Goal: Check status: Check status

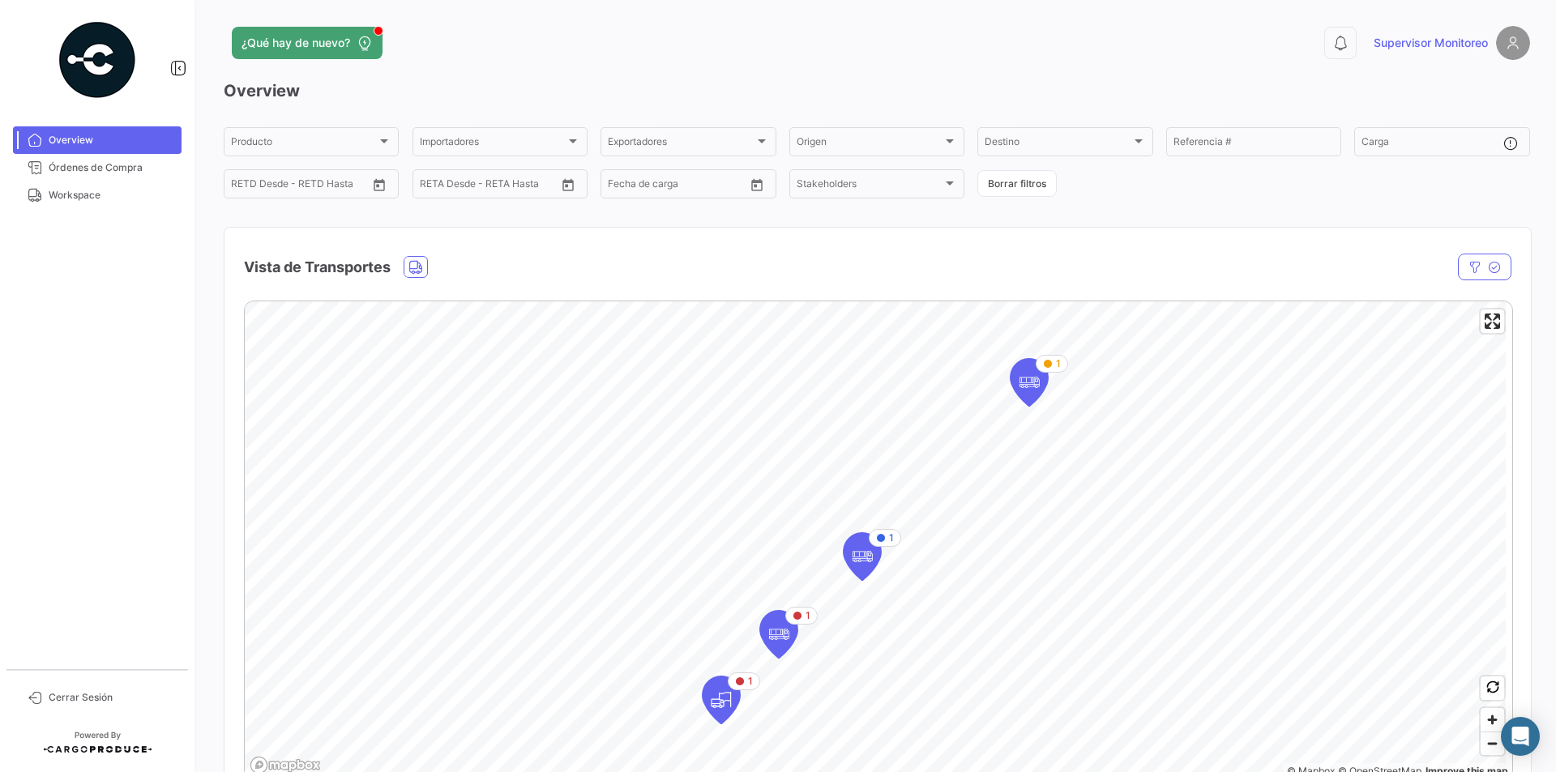
click at [890, 54] on div "¿Qué hay de nuevo?" at bounding box center [583, 43] width 719 height 32
click at [105, 400] on mat-nav-list "Overview Órdenes de Compra Workspace" at bounding box center [97, 391] width 195 height 543
click at [88, 197] on span "Workspace" at bounding box center [112, 195] width 126 height 15
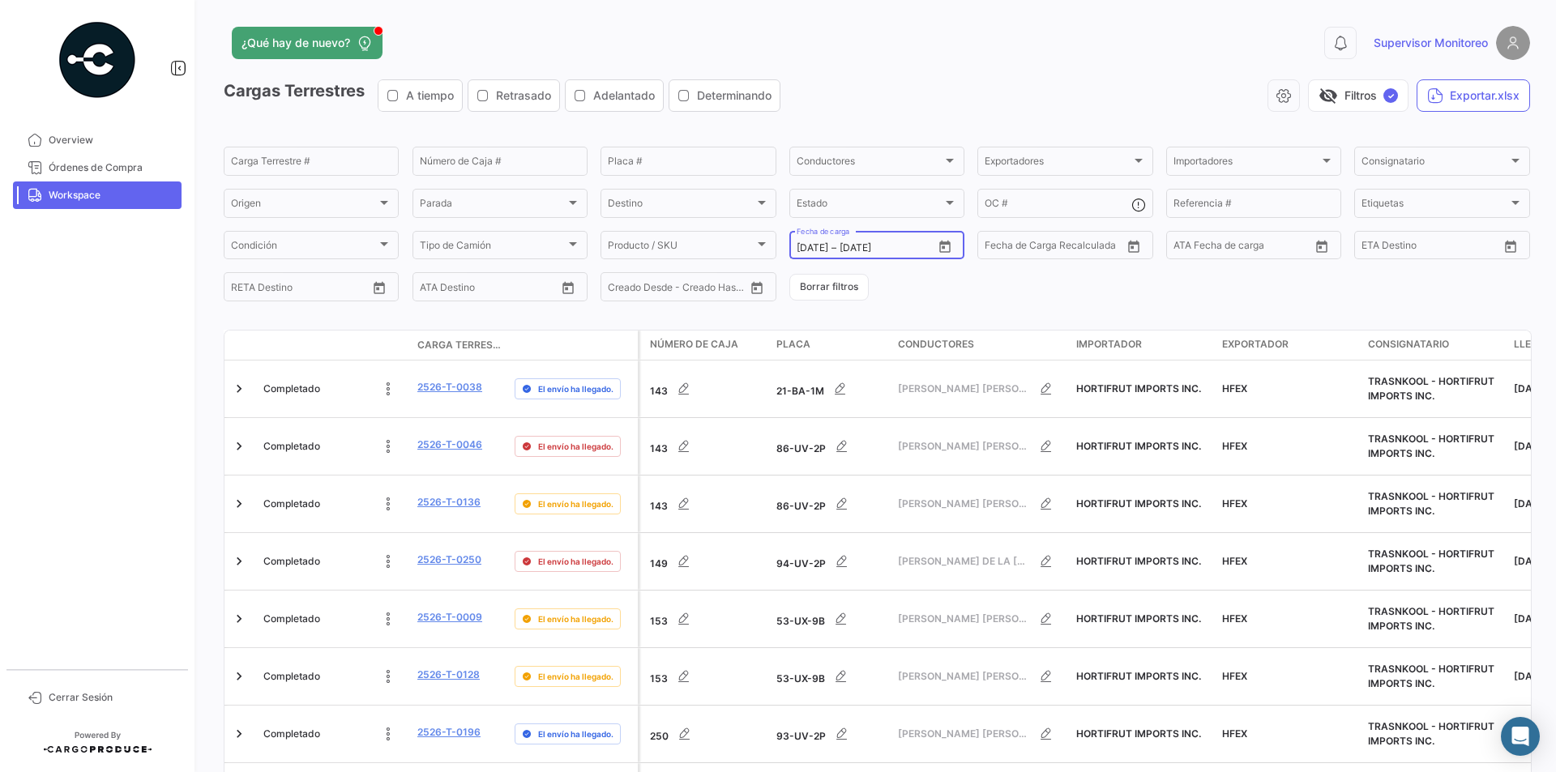
click at [944, 243] on icon "Open calendar" at bounding box center [944, 246] width 11 height 12
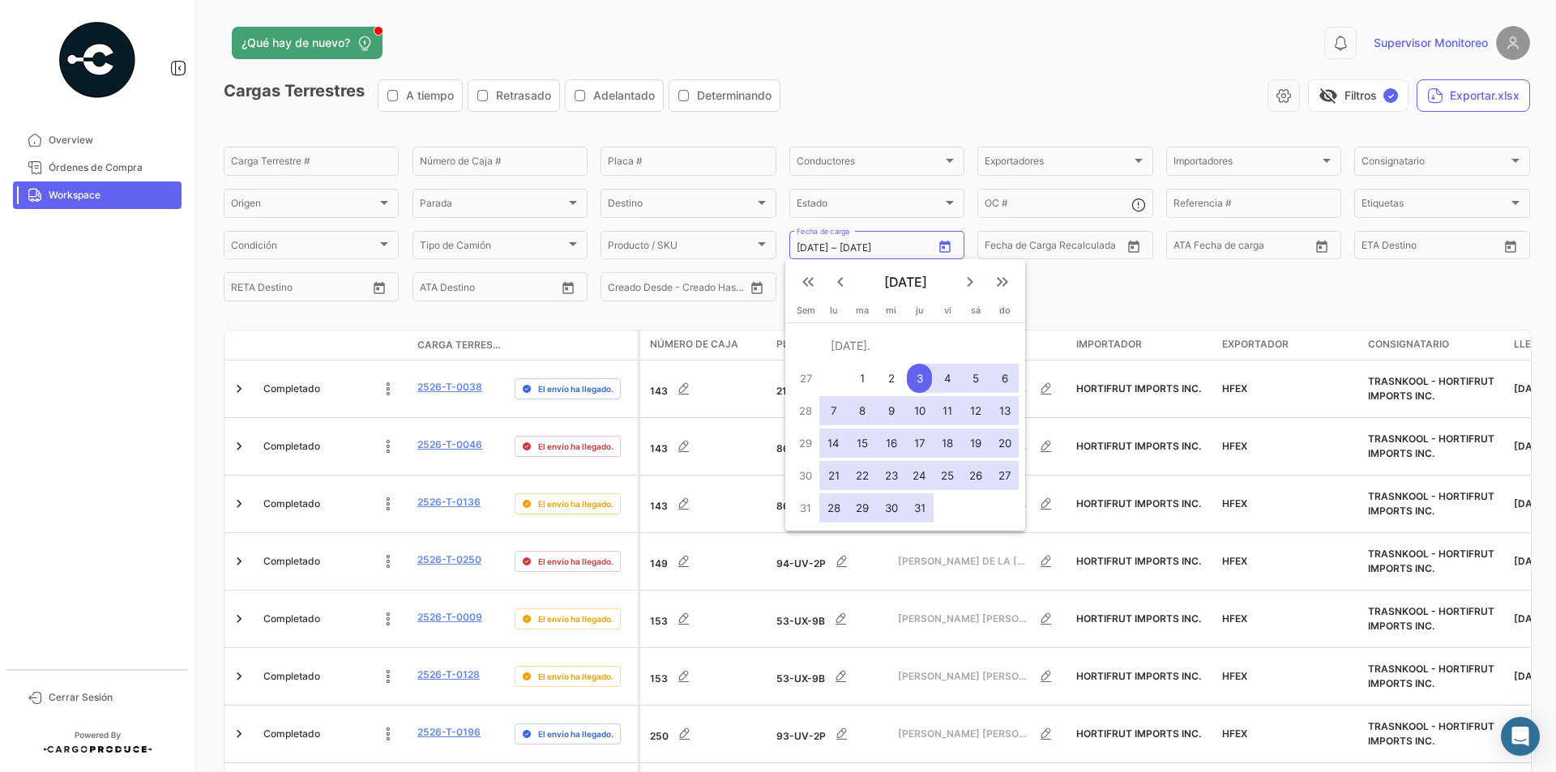
click at [972, 280] on mat-icon "keyboard_arrow_right" at bounding box center [970, 281] width 19 height 19
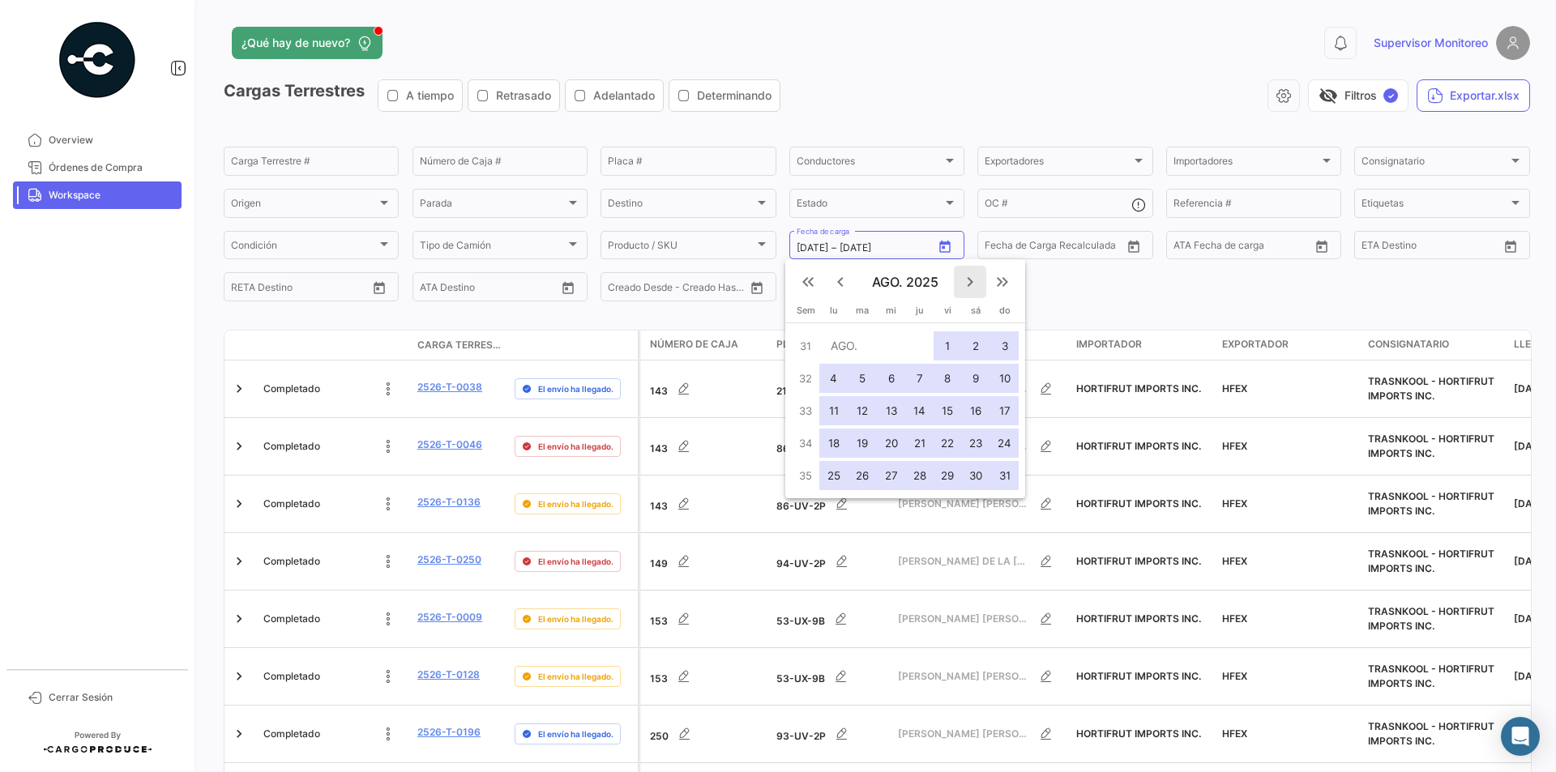
click at [972, 280] on mat-icon "keyboard_arrow_right" at bounding box center [970, 281] width 19 height 19
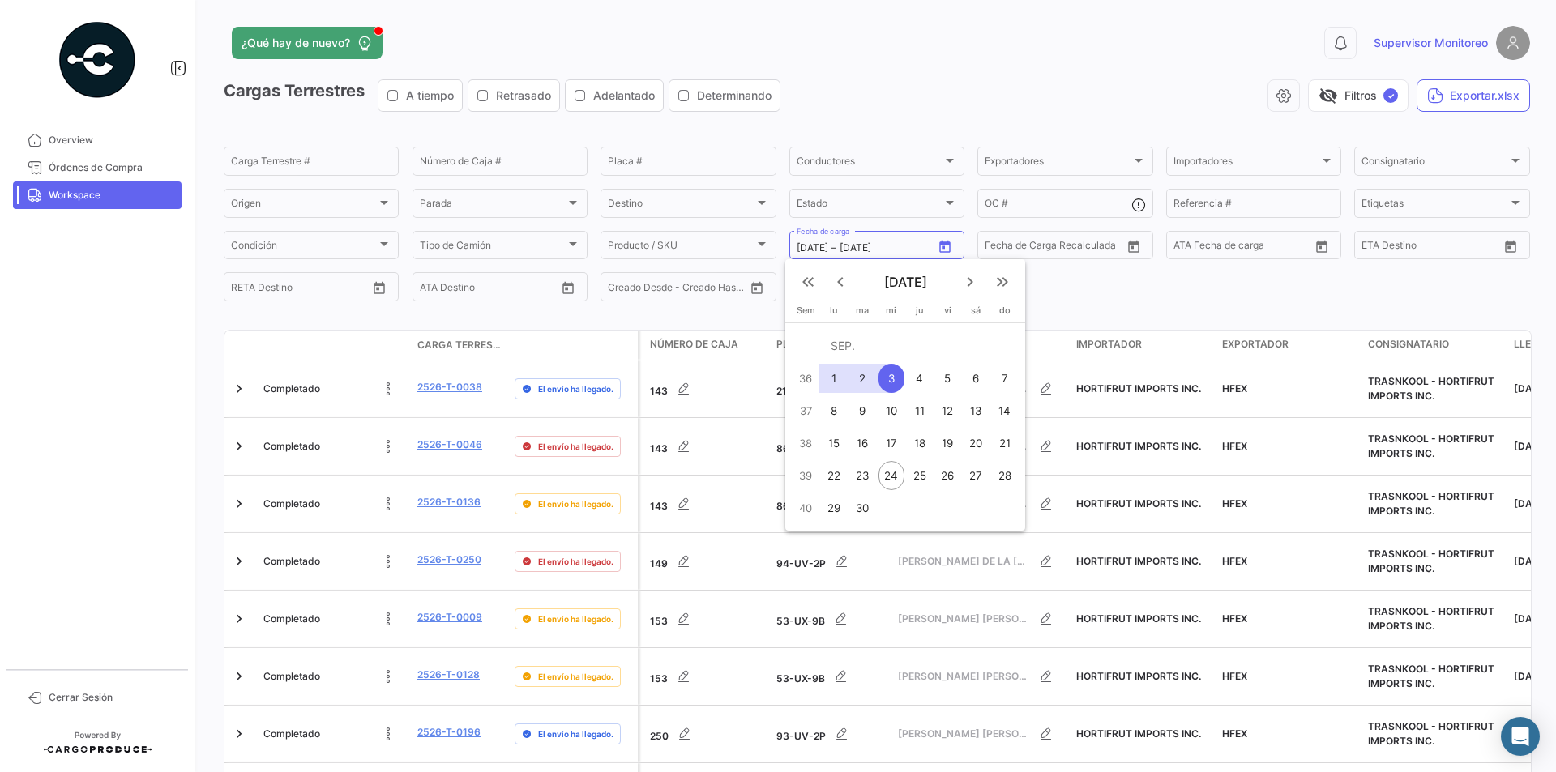
click at [841, 479] on div "22" at bounding box center [833, 475] width 25 height 29
type input "[DATE]"
click at [891, 477] on div "24" at bounding box center [892, 475] width 26 height 29
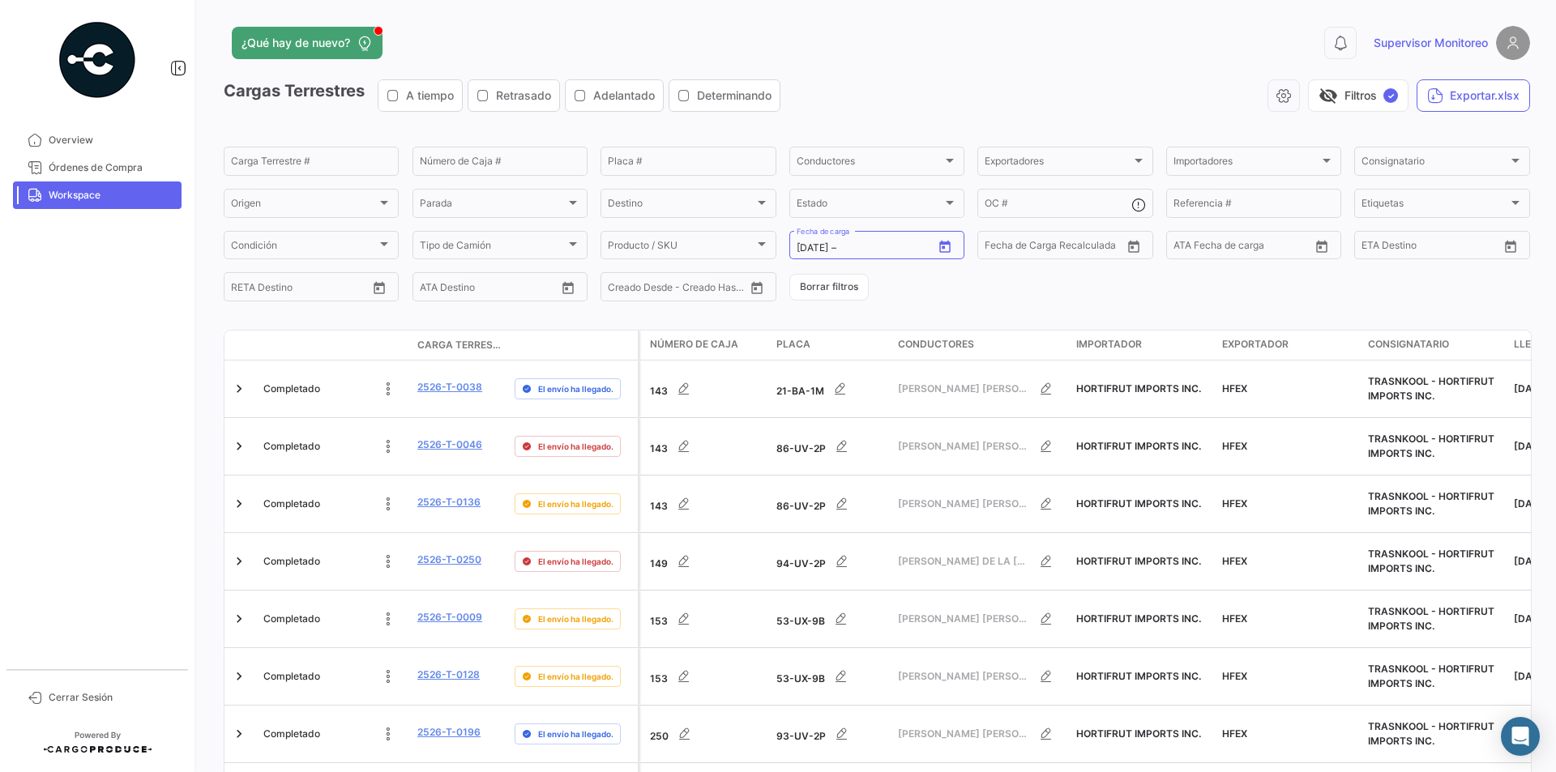
type input "[DATE]"
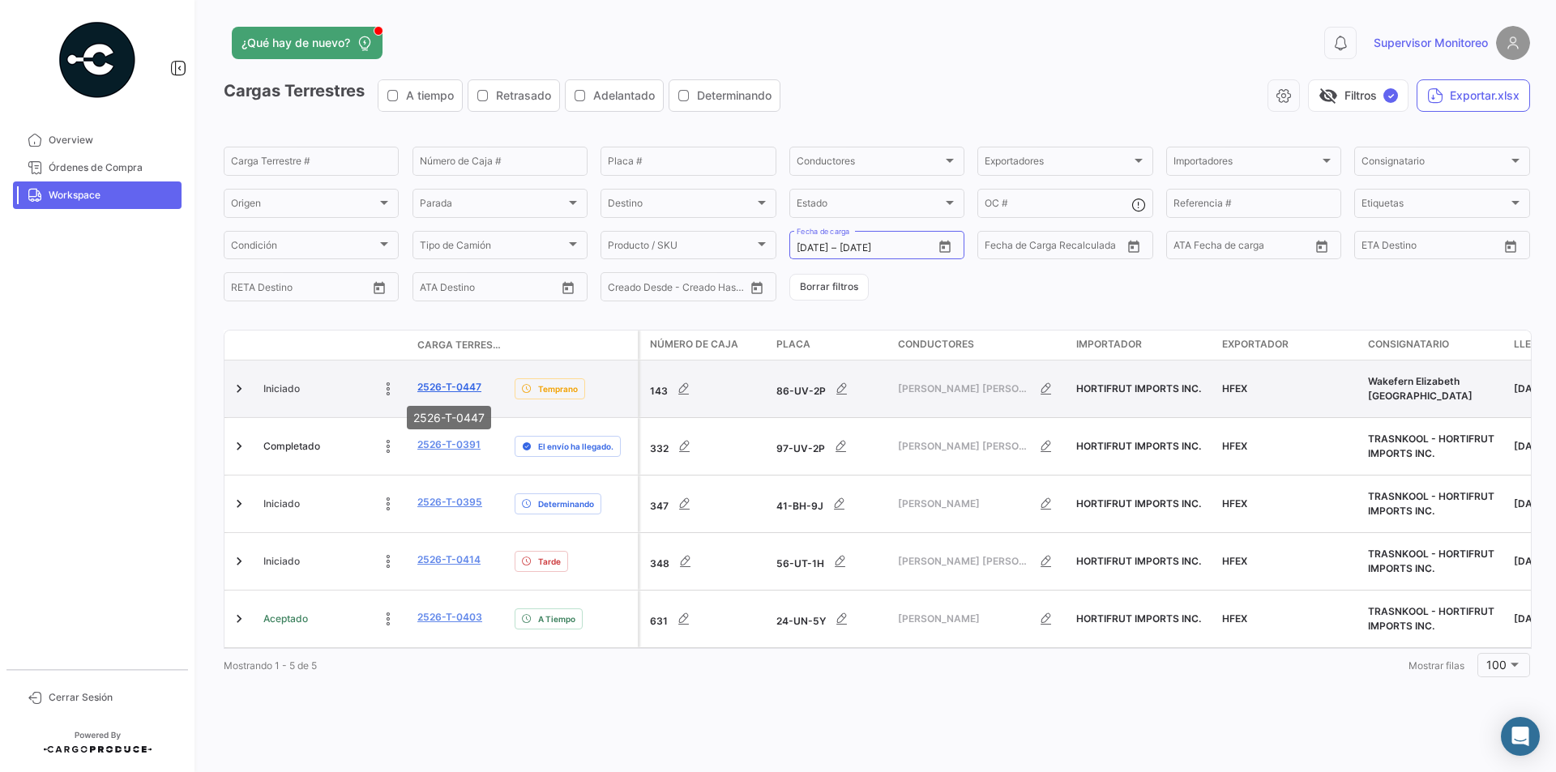
click at [451, 390] on link "2526-T-0447" at bounding box center [449, 387] width 64 height 15
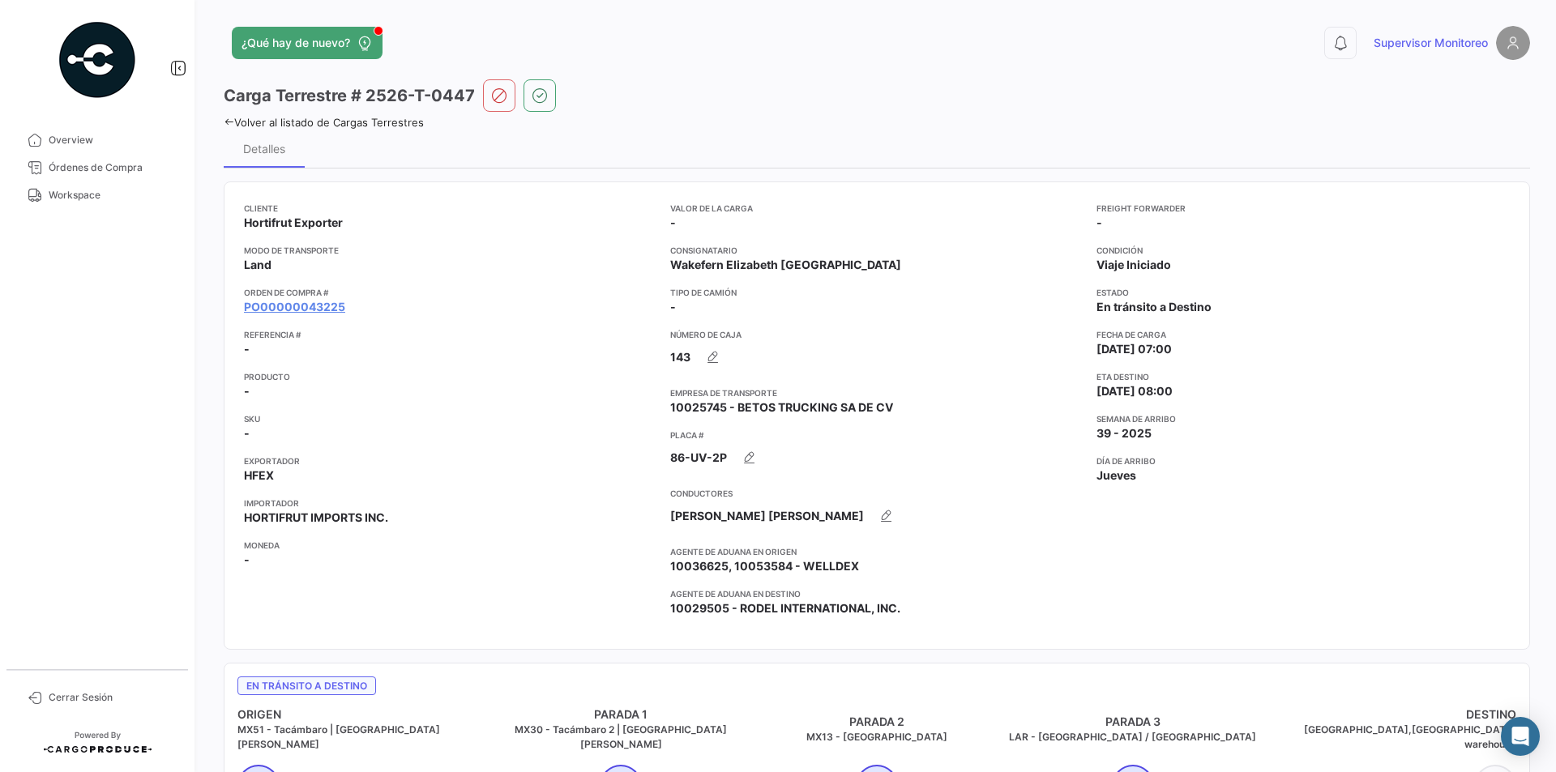
click at [225, 122] on icon at bounding box center [229, 122] width 11 height 11
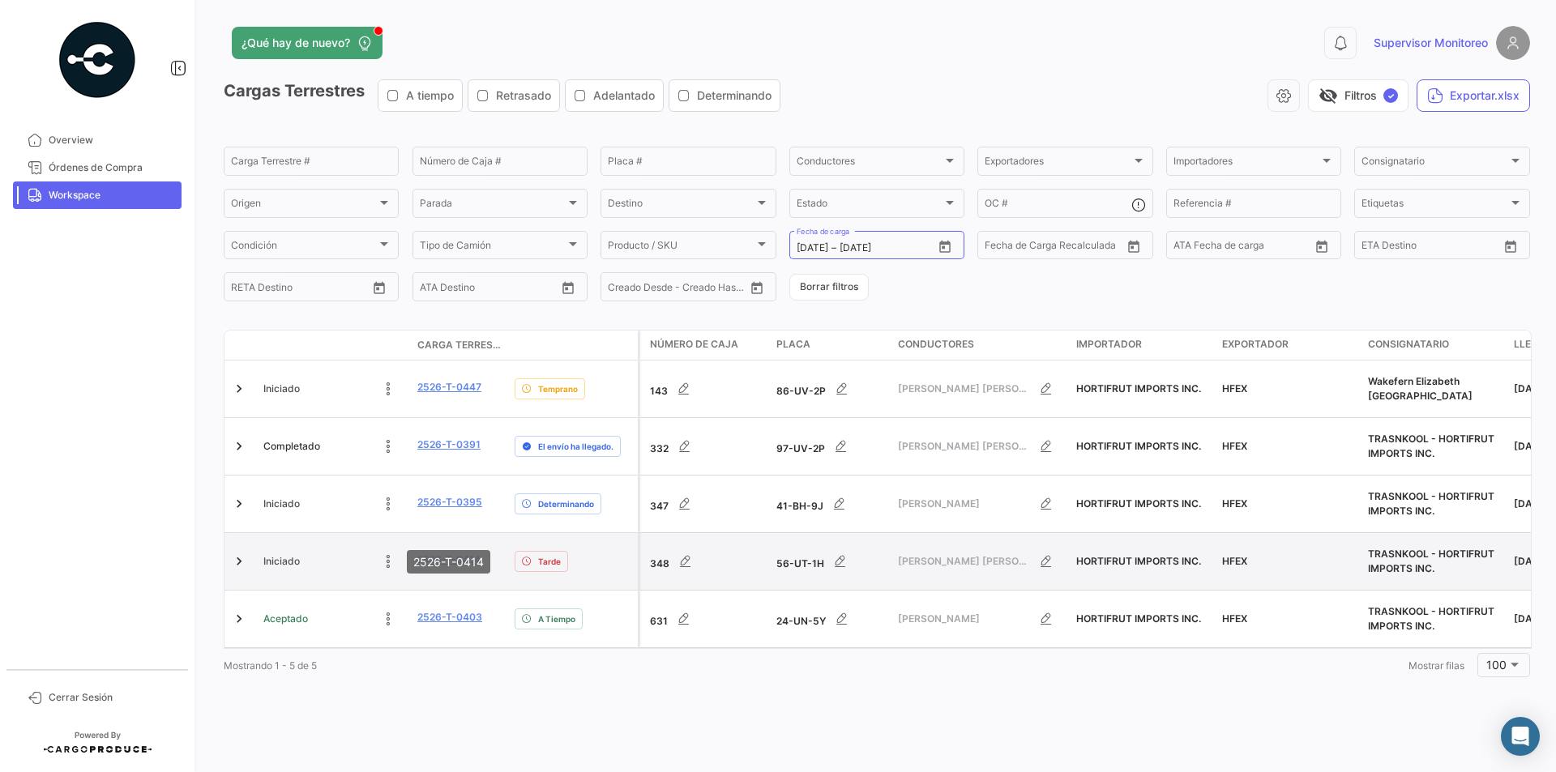
click at [442, 553] on link "2526-T-0414" at bounding box center [448, 560] width 63 height 15
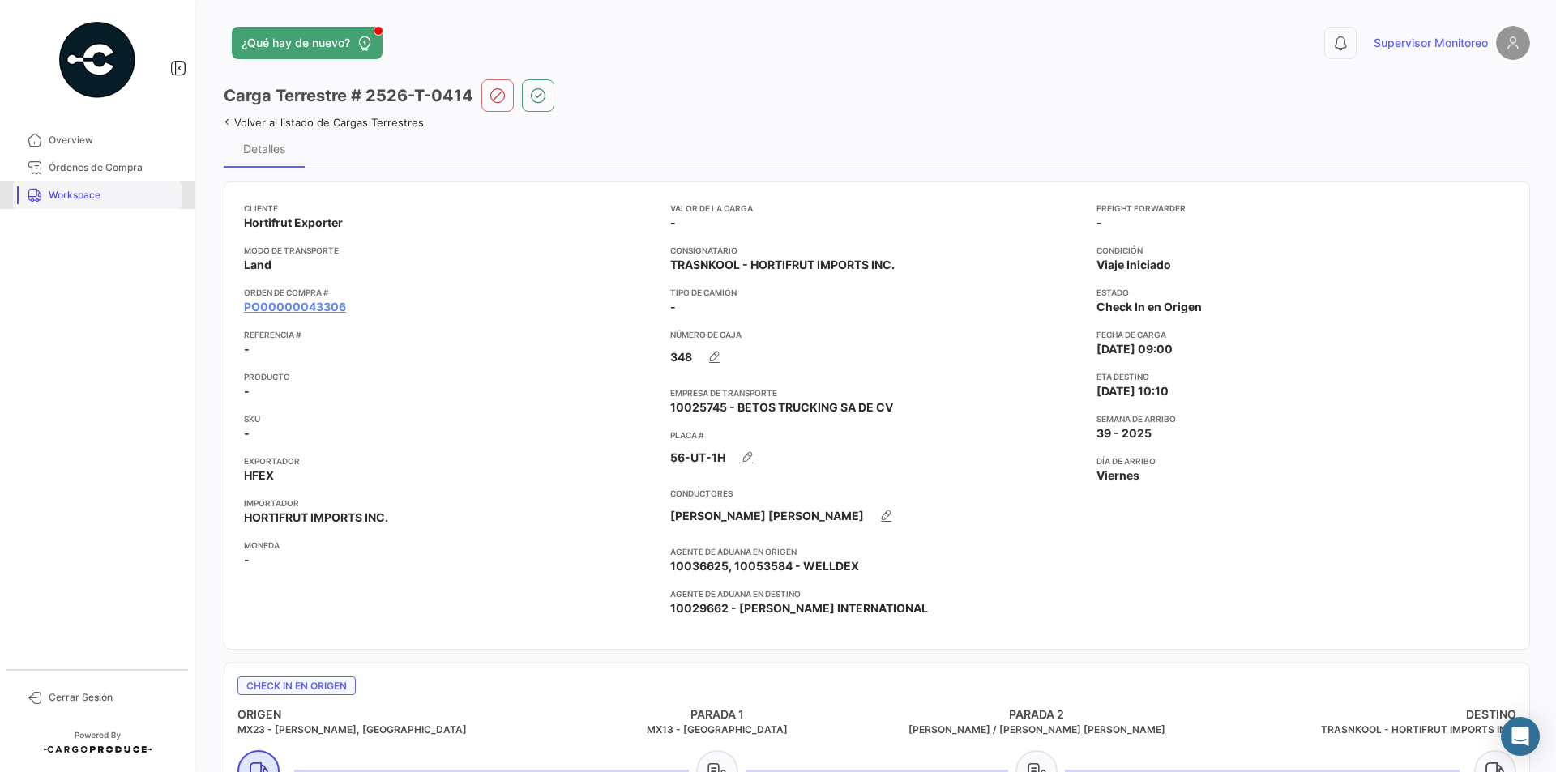
click at [79, 193] on span "Workspace" at bounding box center [112, 195] width 126 height 15
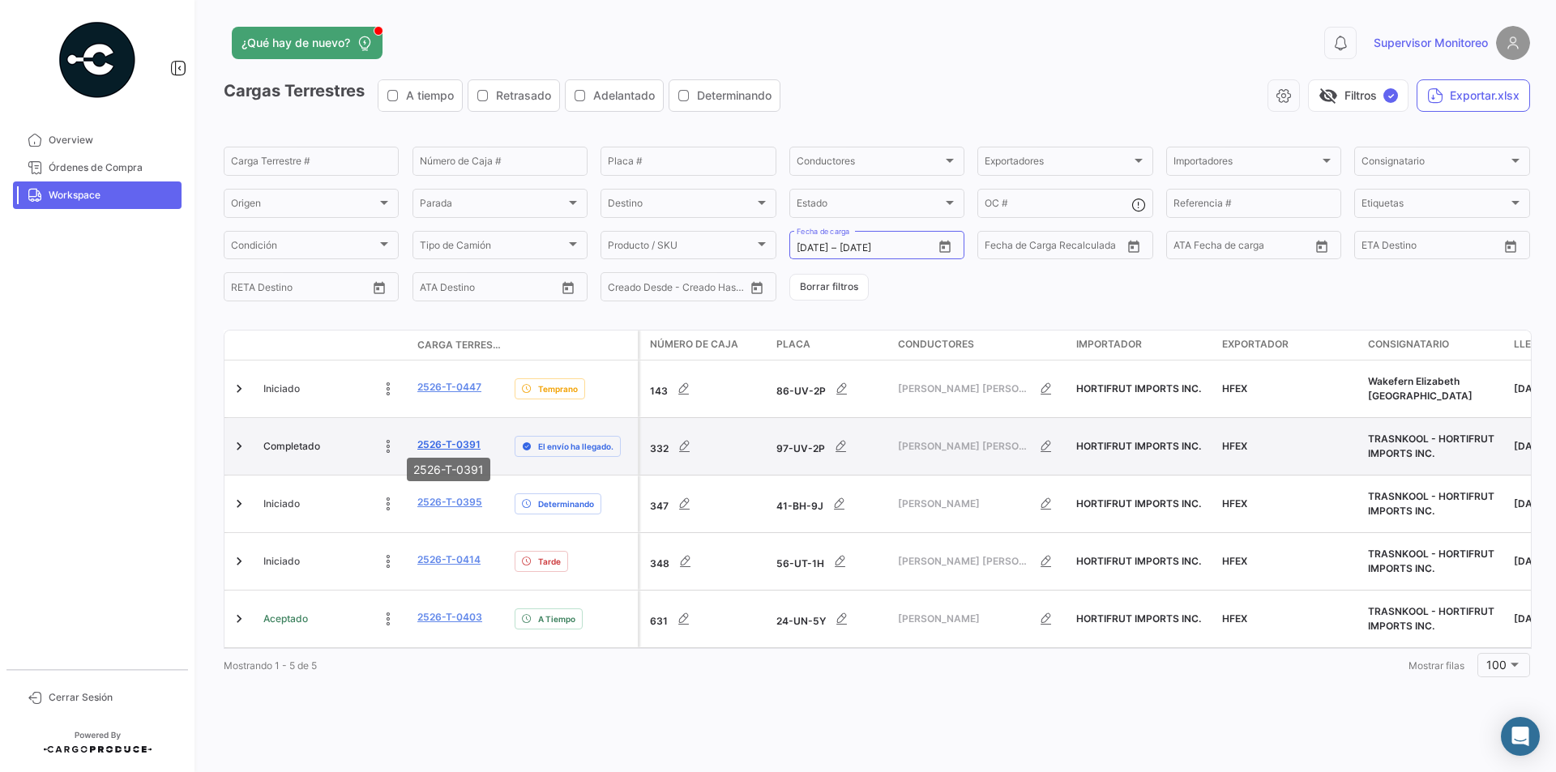
click at [443, 439] on link "2526-T-0391" at bounding box center [448, 445] width 63 height 15
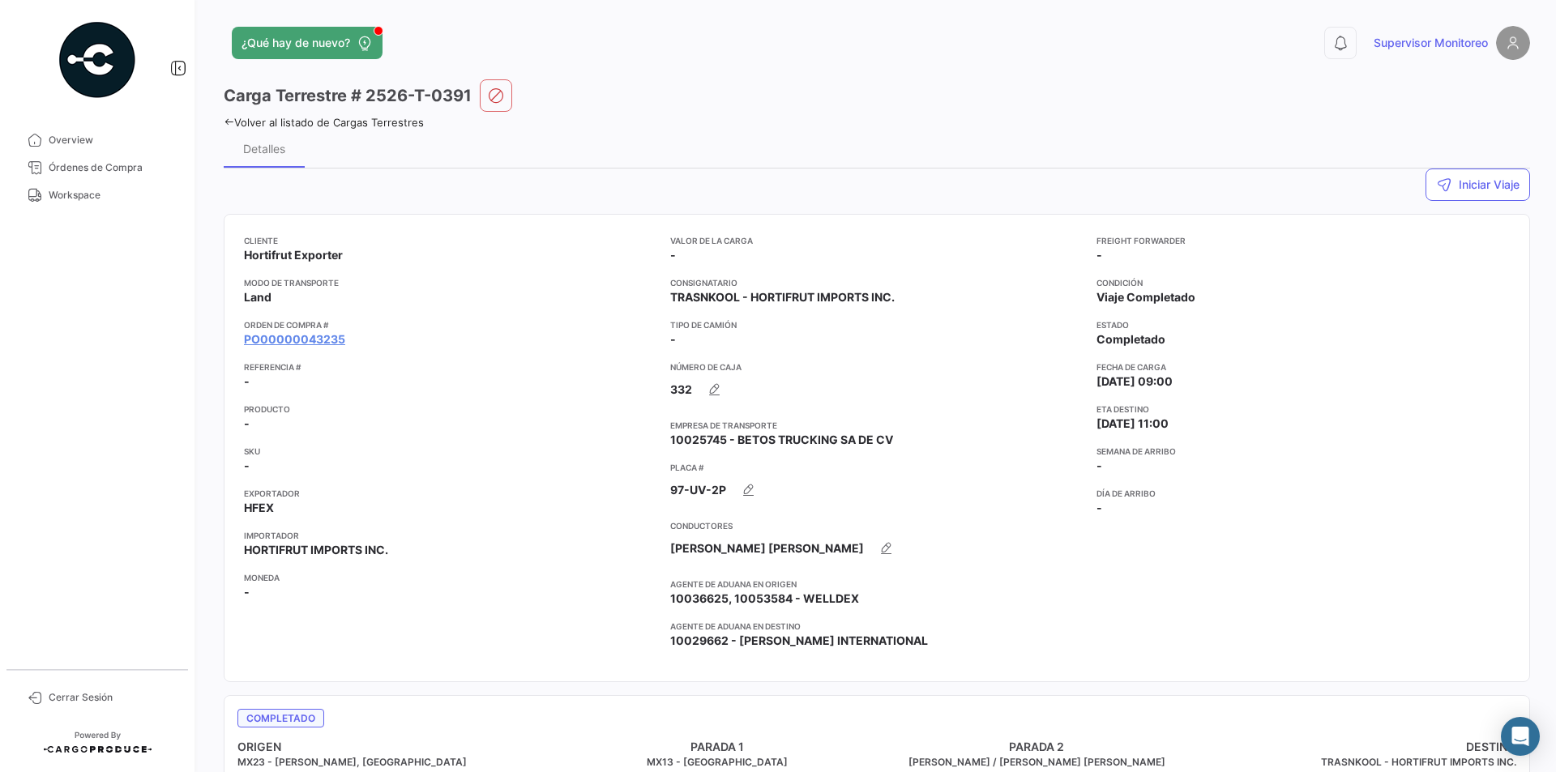
click at [229, 122] on icon at bounding box center [229, 122] width 11 height 11
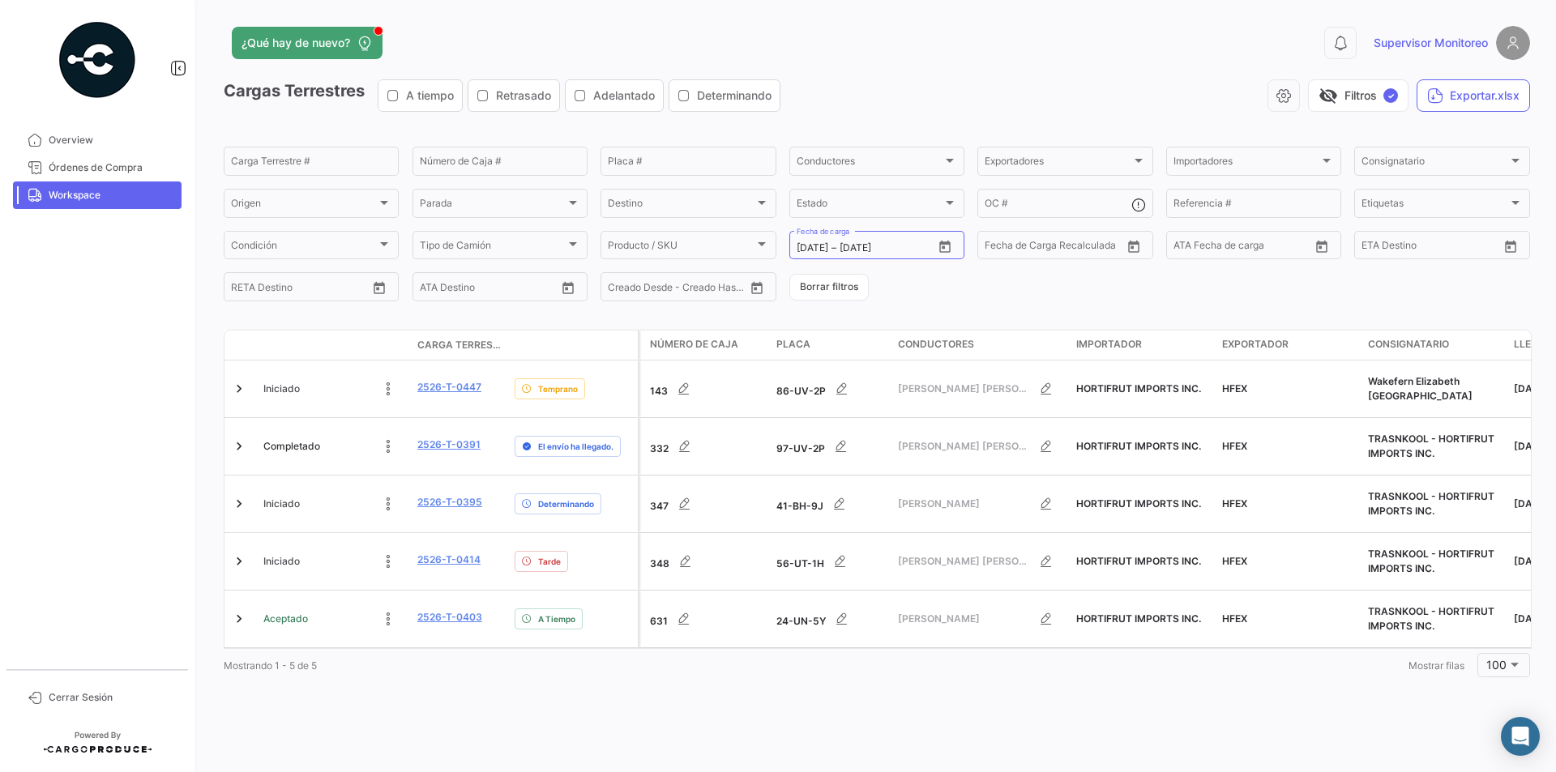
click at [1019, 712] on div "¿Qué hay de nuevo? 0 Supervisor Monitoreo Cargas Terrestres A tiempo Retrasado …" at bounding box center [877, 386] width 1359 height 772
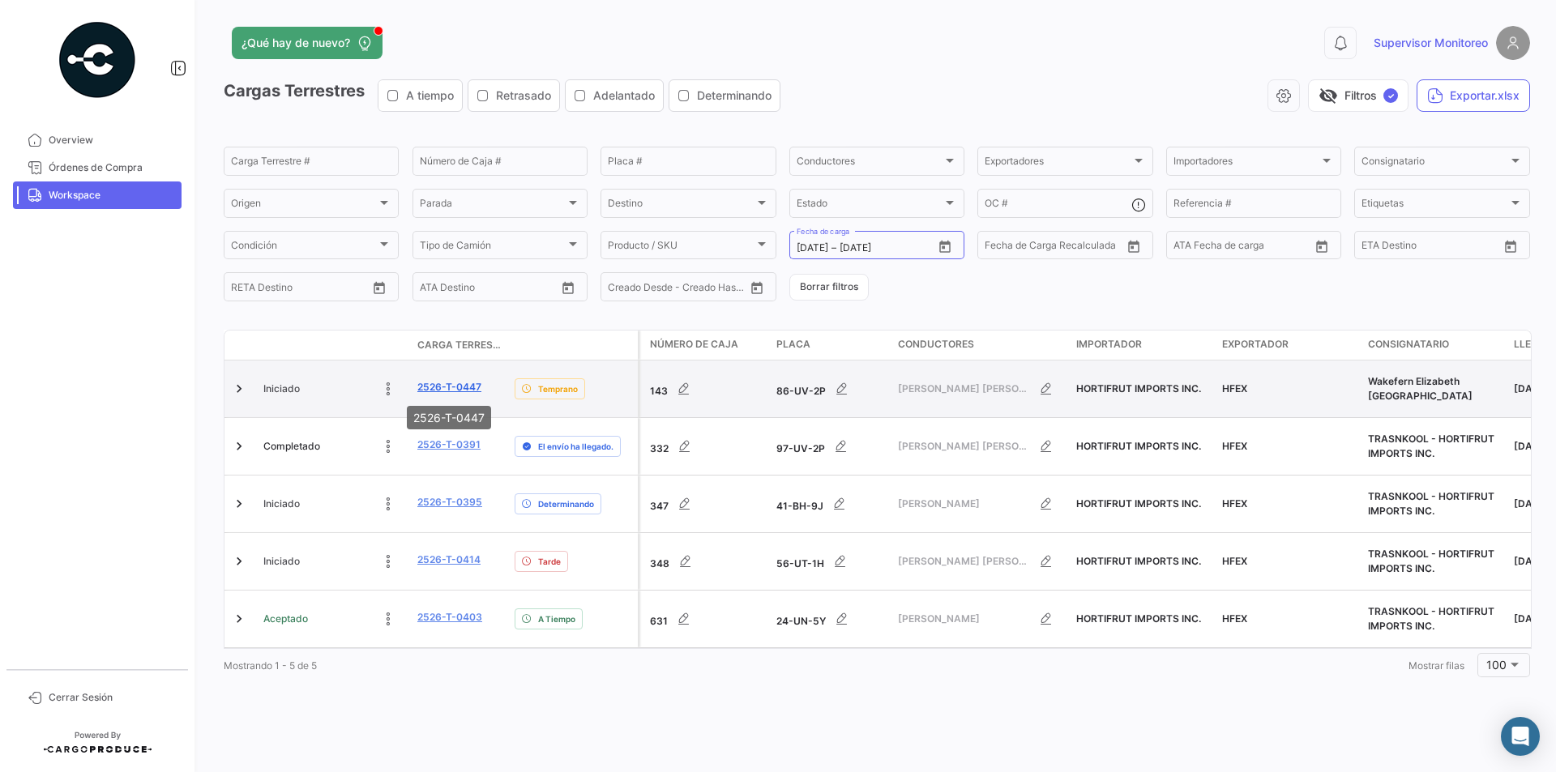
click at [456, 389] on link "2526-T-0447" at bounding box center [449, 387] width 64 height 15
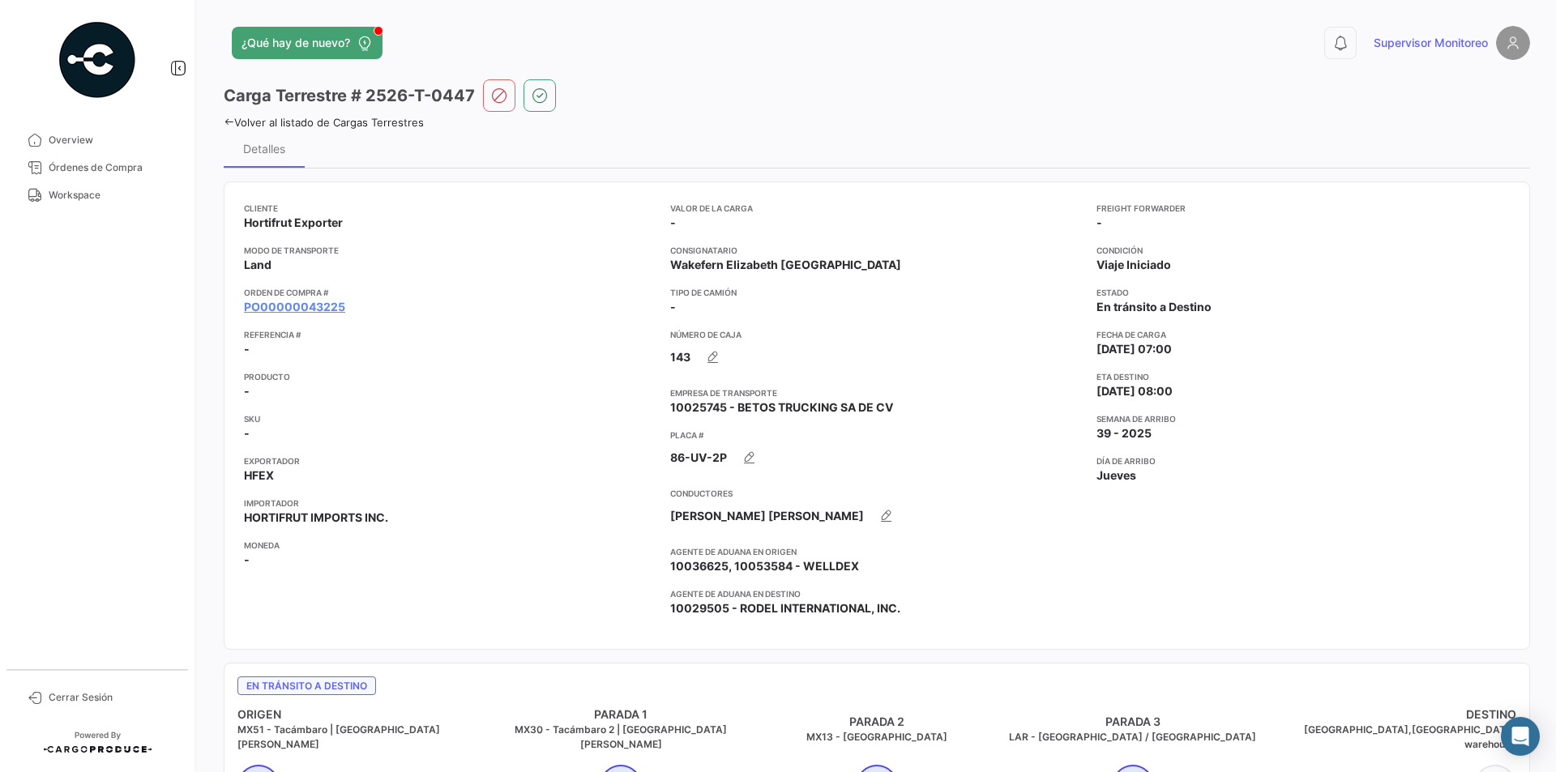
click at [228, 122] on icon at bounding box center [229, 122] width 11 height 11
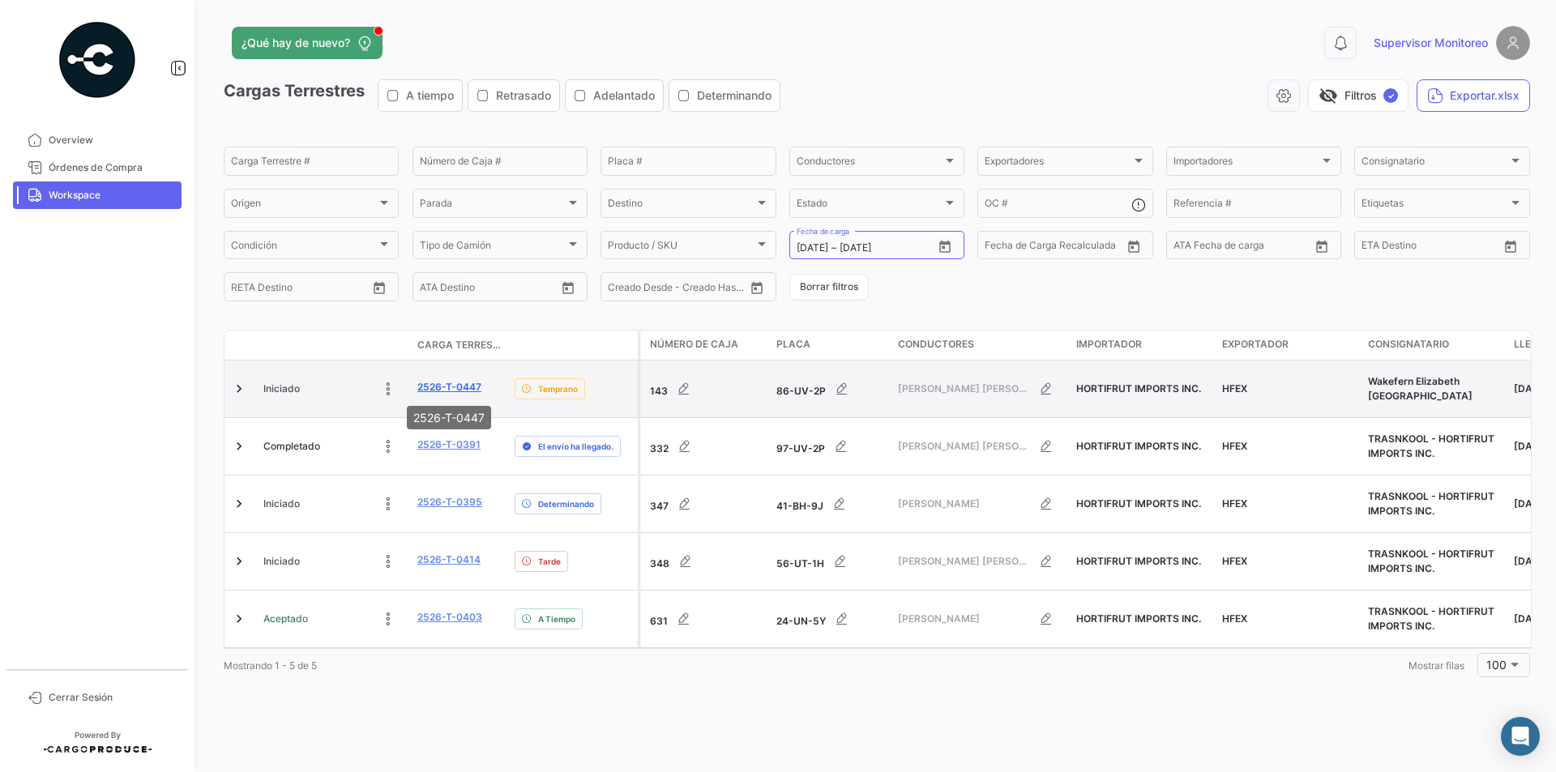
click at [458, 386] on link "2526-T-0447" at bounding box center [449, 387] width 64 height 15
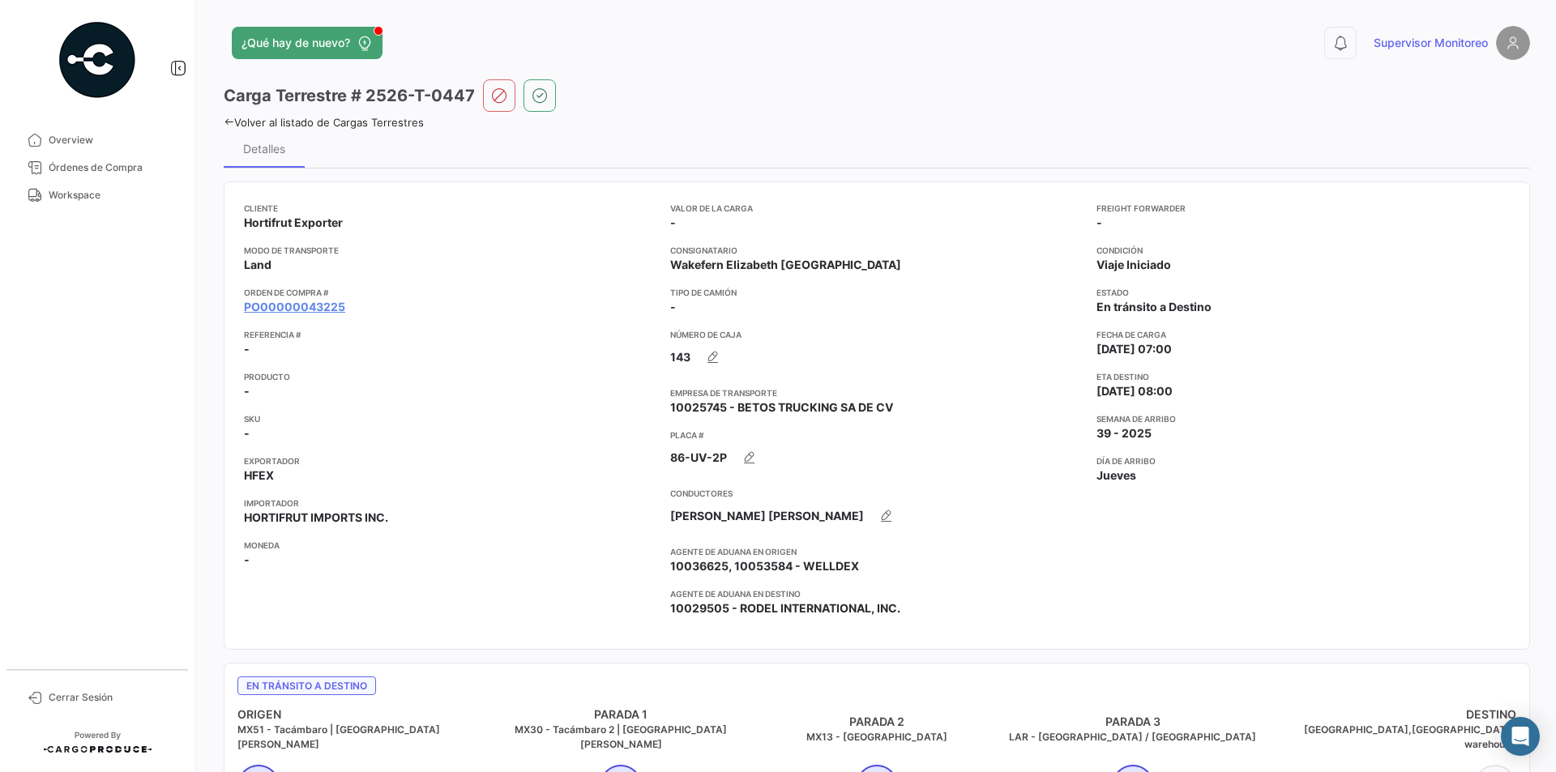
click at [223, 118] on div "¿Qué hay de nuevo? 0 Supervisor Monitoreo Carga Terrestre # 2526-T-0447 Volver …" at bounding box center [877, 386] width 1359 height 772
click at [229, 123] on icon at bounding box center [229, 122] width 11 height 11
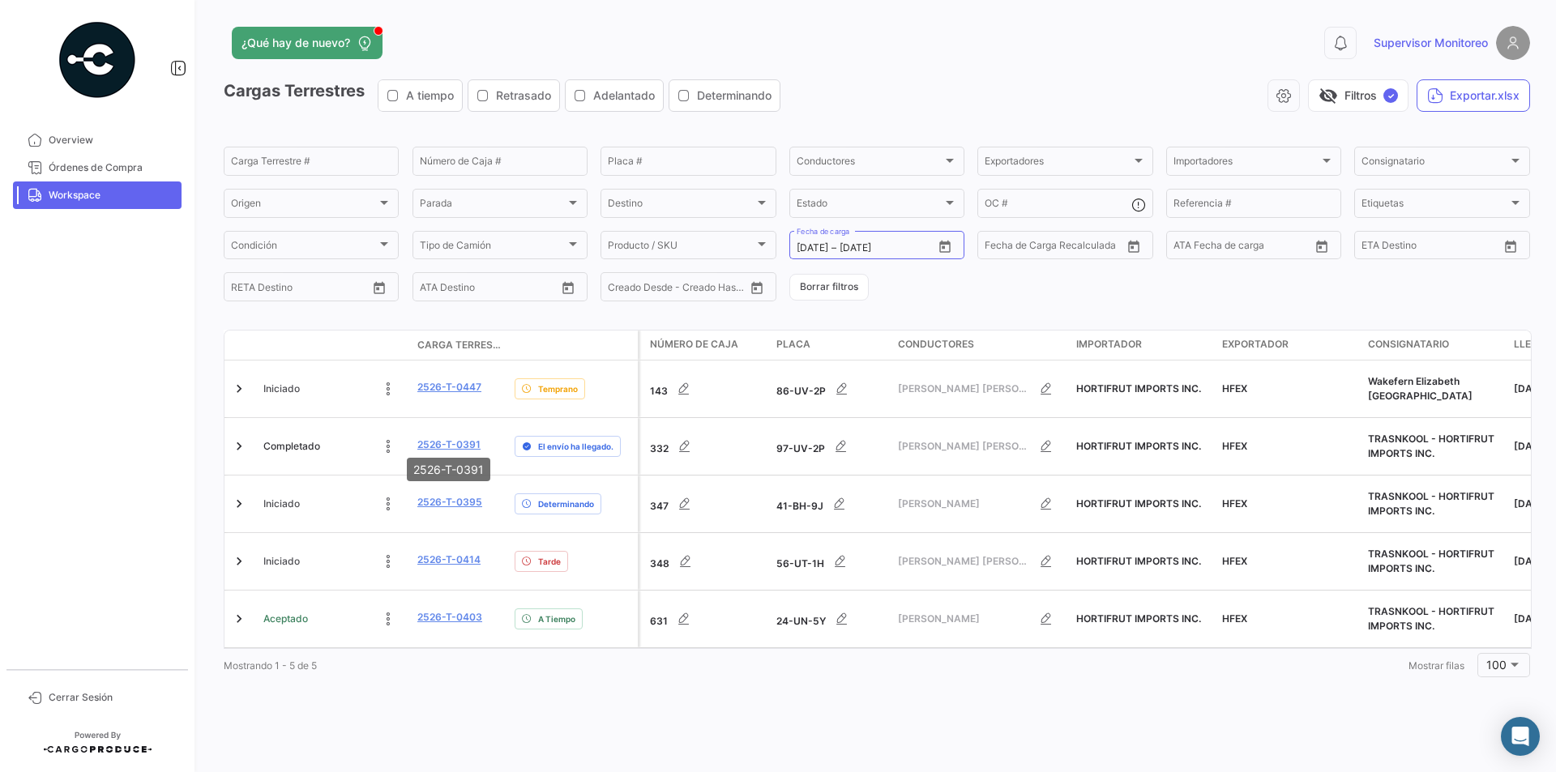
click at [447, 487] on mat-tooltip-component "2526-T-0391" at bounding box center [449, 470] width 106 height 46
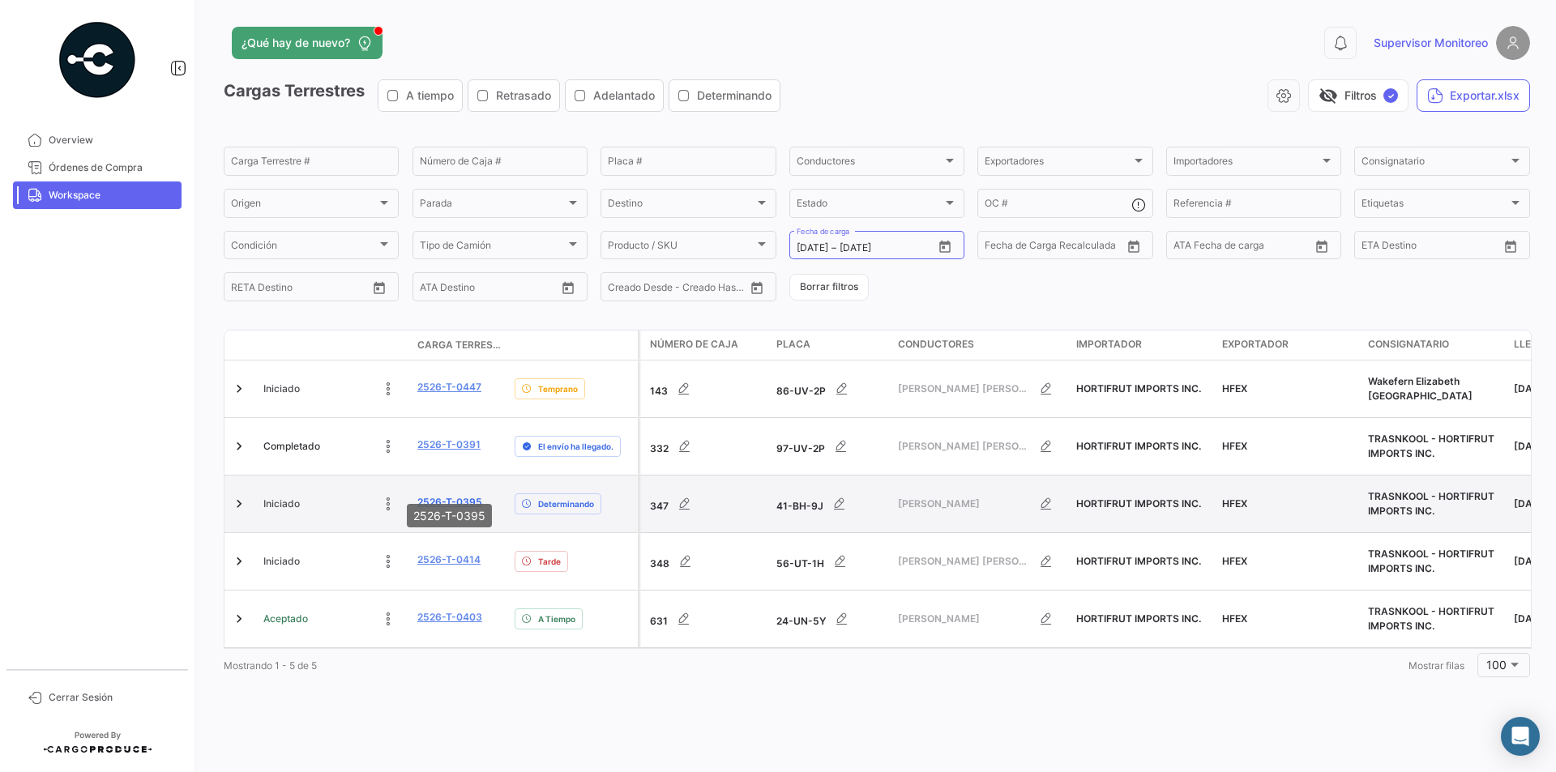
click at [460, 495] on link "2526-T-0395" at bounding box center [449, 502] width 65 height 15
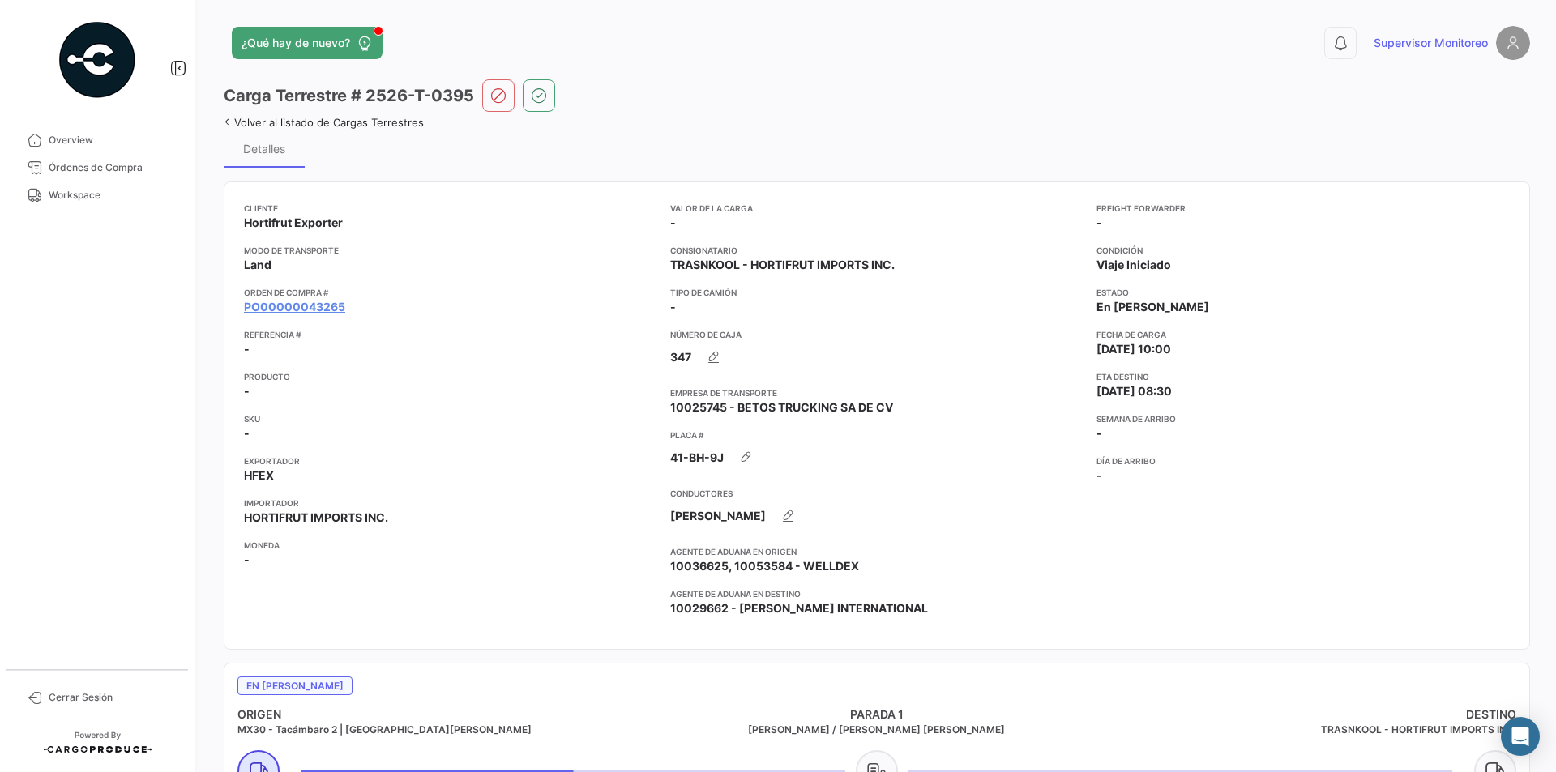
click at [226, 122] on icon at bounding box center [229, 122] width 11 height 11
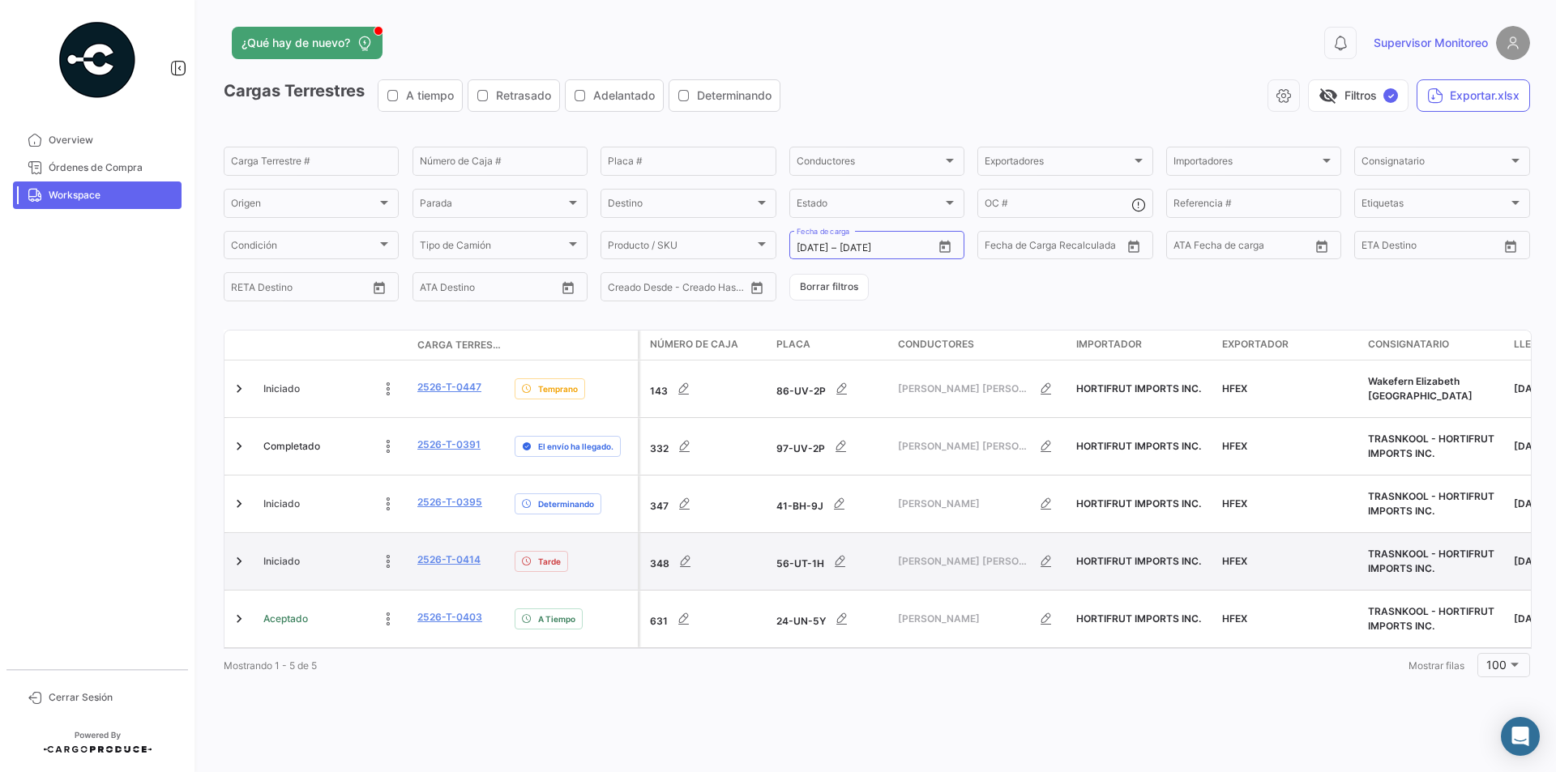
click at [660, 546] on div "348" at bounding box center [706, 562] width 113 height 32
click at [457, 553] on link "2526-T-0414" at bounding box center [448, 560] width 63 height 15
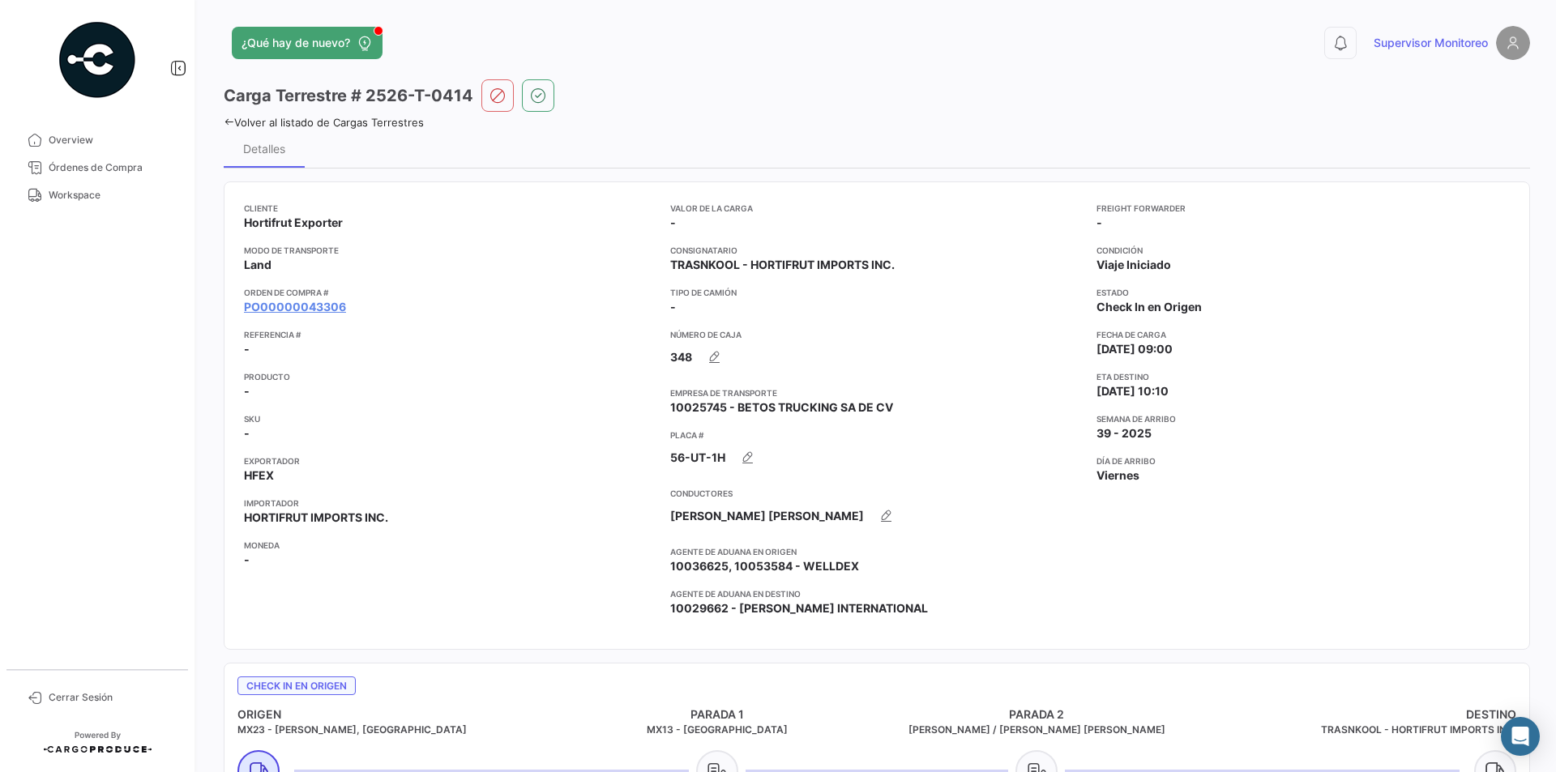
click at [231, 122] on icon at bounding box center [229, 122] width 11 height 11
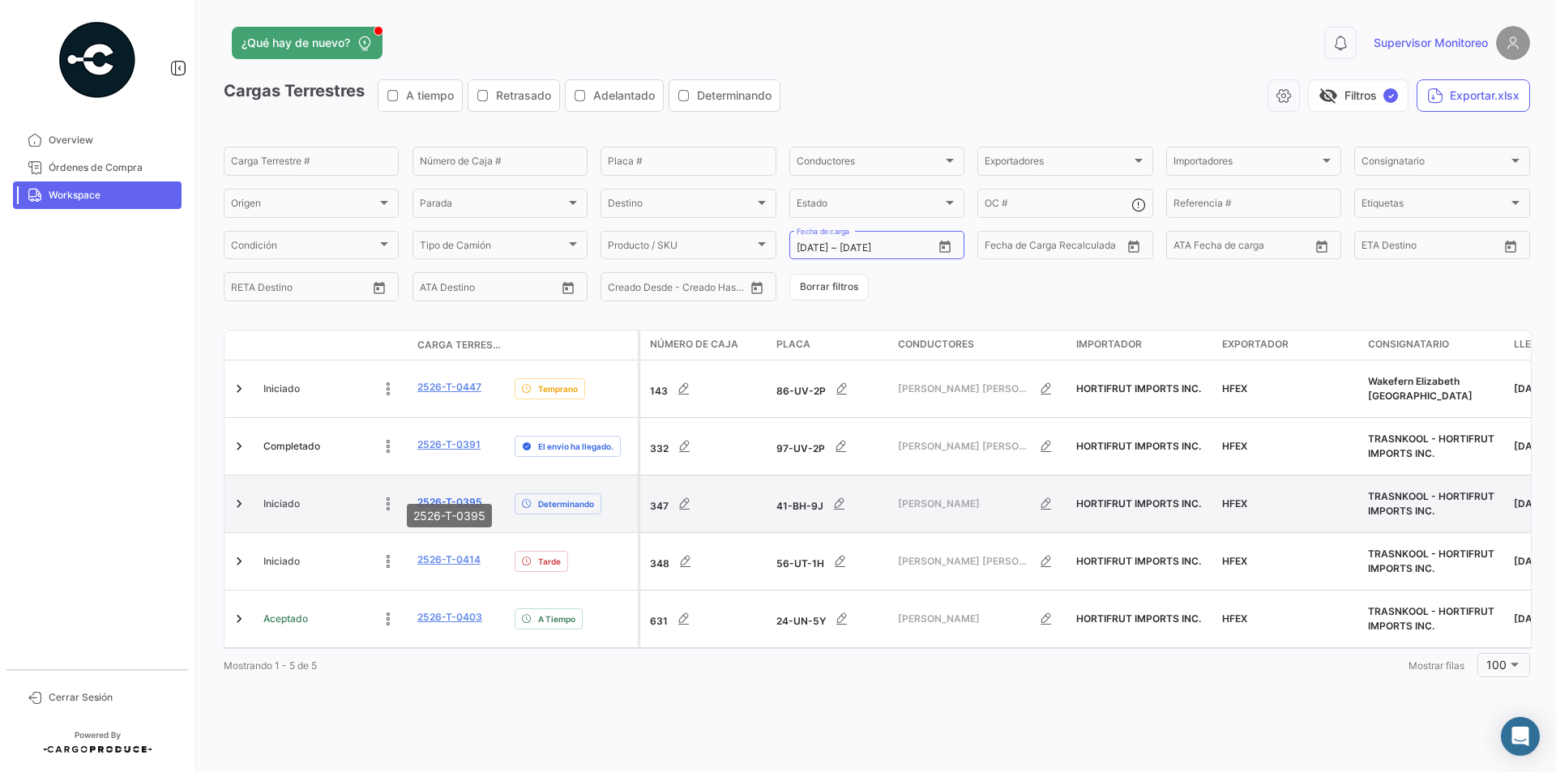
click at [455, 495] on link "2526-T-0395" at bounding box center [449, 502] width 65 height 15
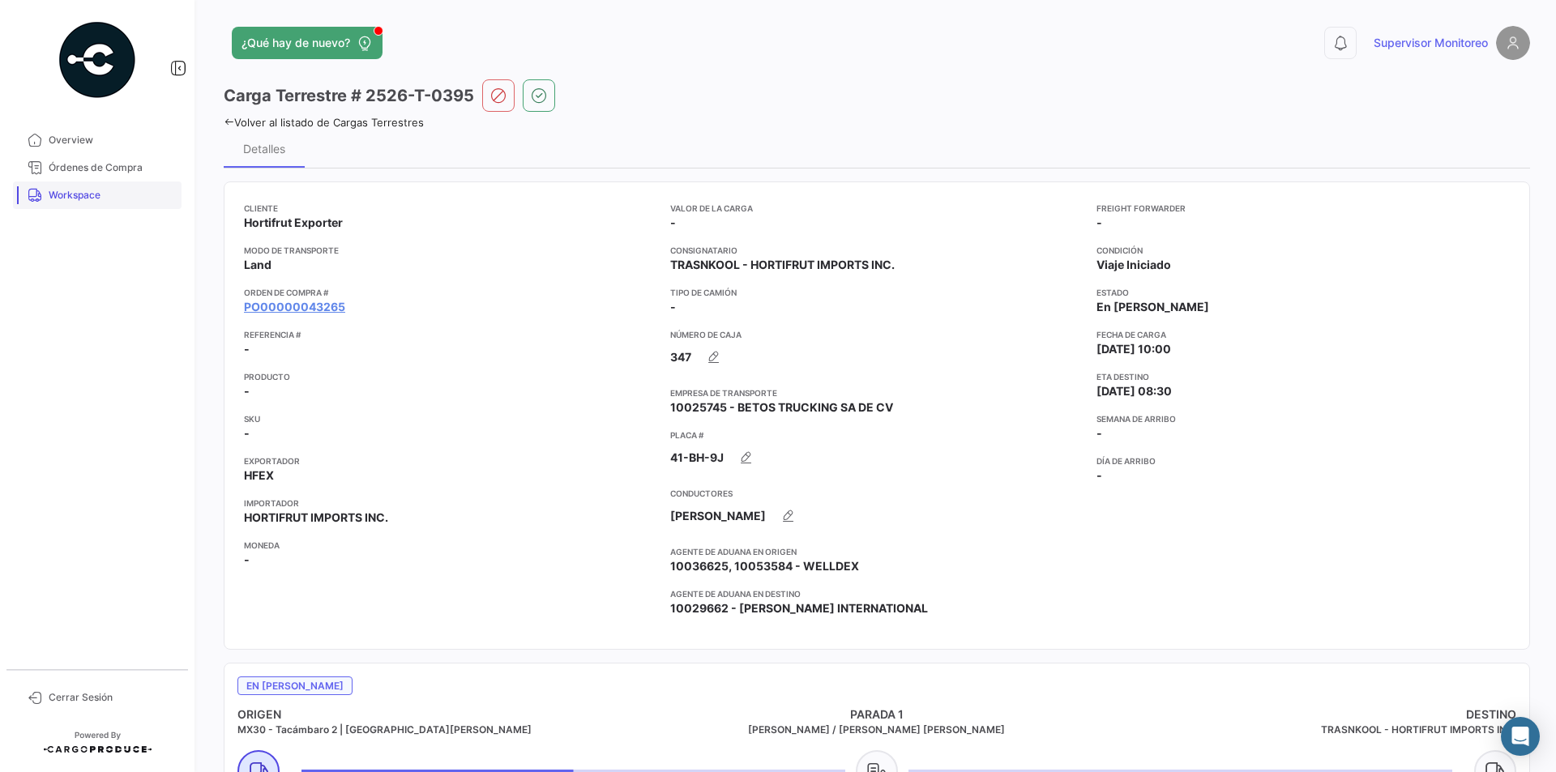
click at [88, 194] on span "Workspace" at bounding box center [112, 195] width 126 height 15
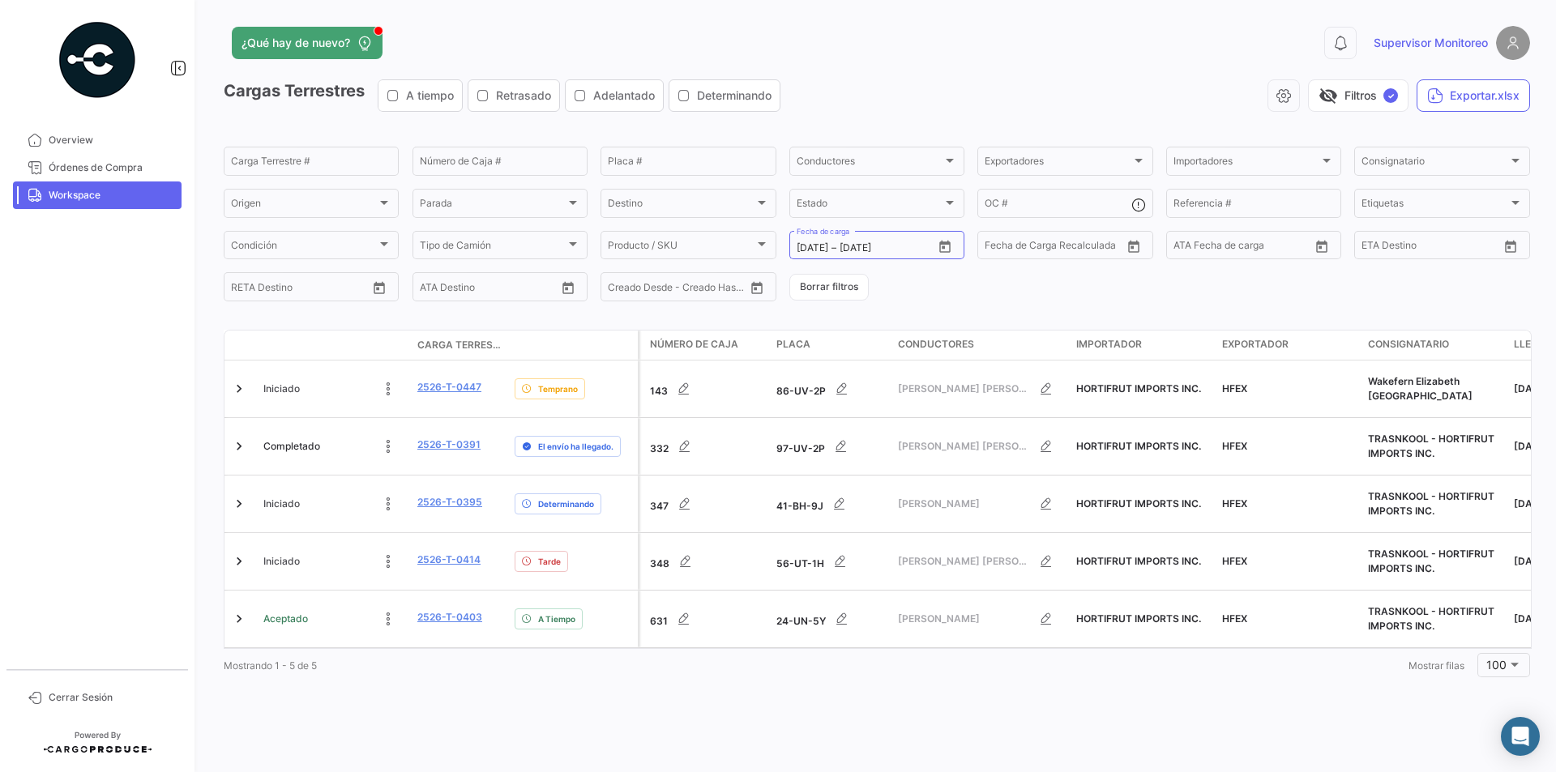
click at [112, 386] on mat-nav-list "Overview Órdenes de Compra Workspace" at bounding box center [97, 391] width 195 height 543
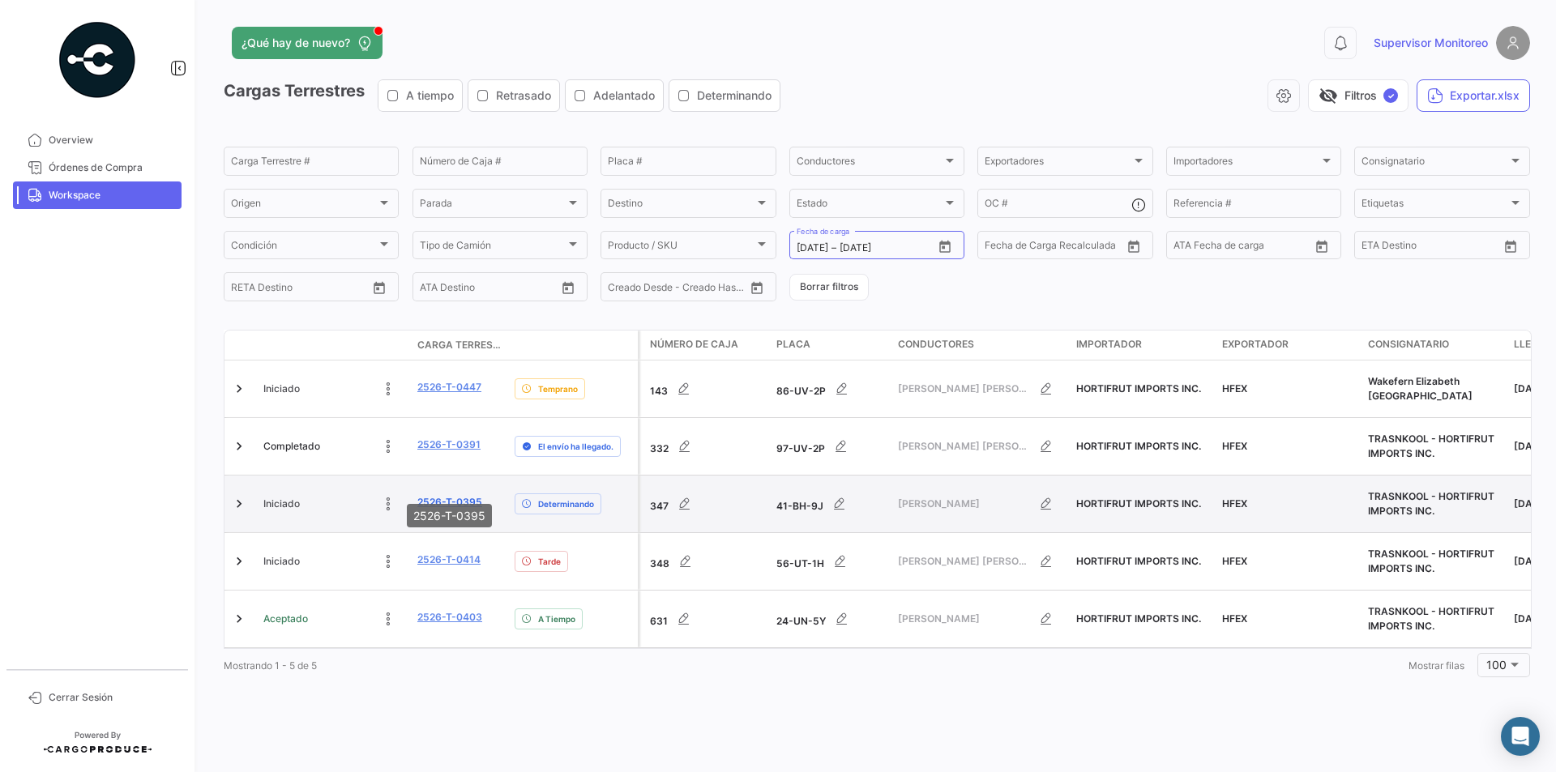
click at [448, 495] on link "2526-T-0395" at bounding box center [449, 502] width 65 height 15
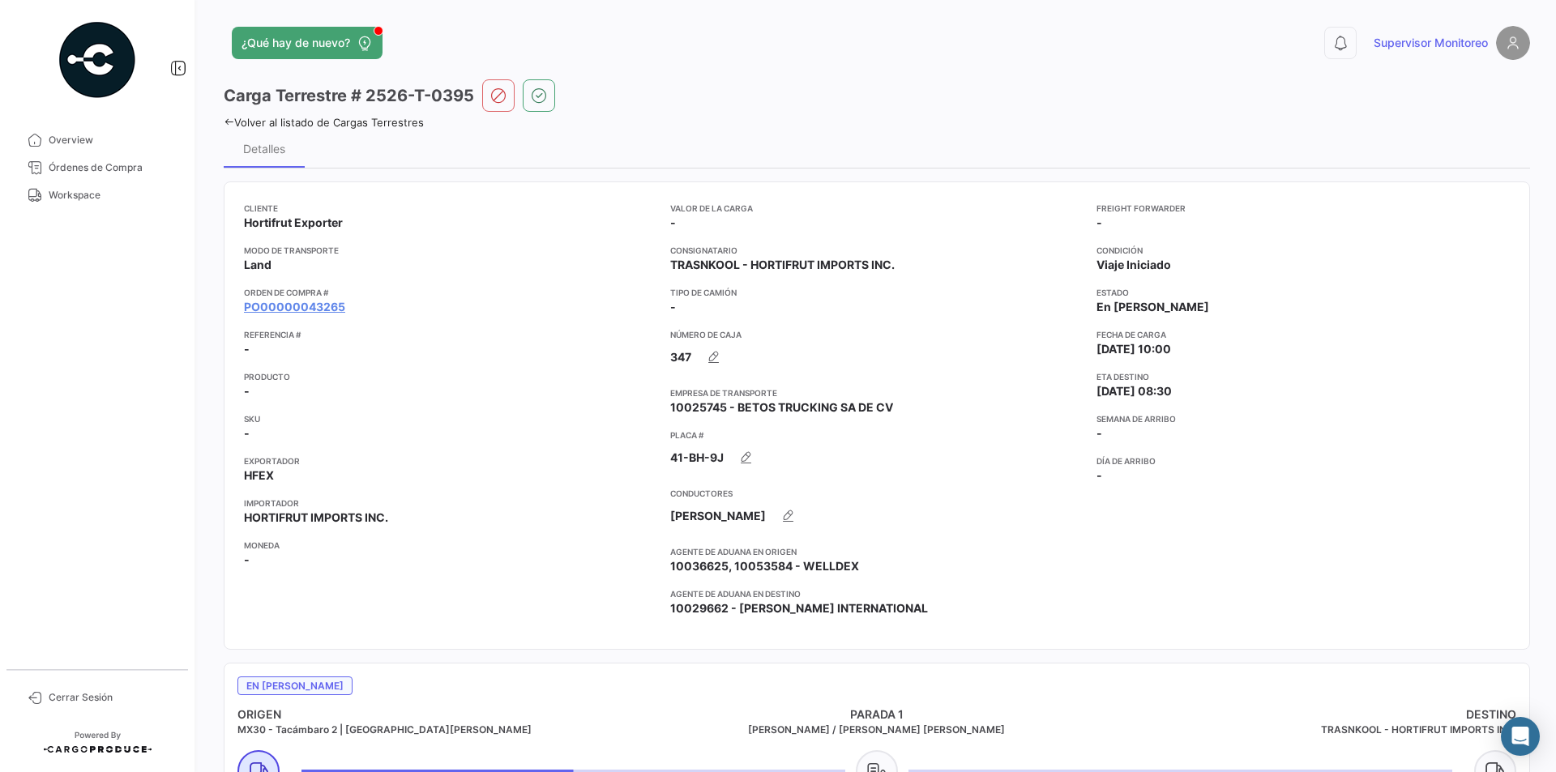
click at [227, 119] on icon at bounding box center [229, 122] width 11 height 11
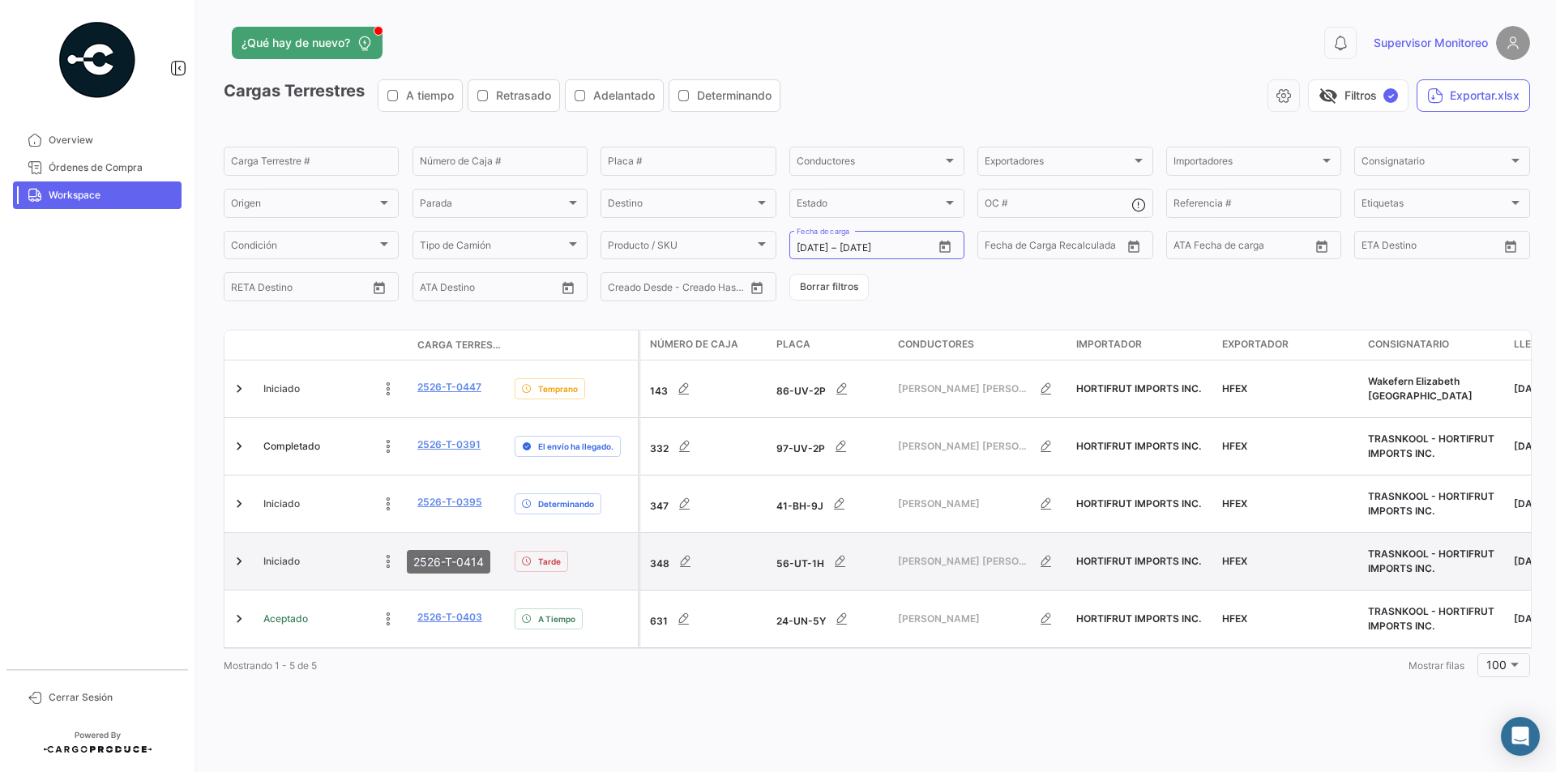
click at [440, 553] on link "2526-T-0414" at bounding box center [448, 560] width 63 height 15
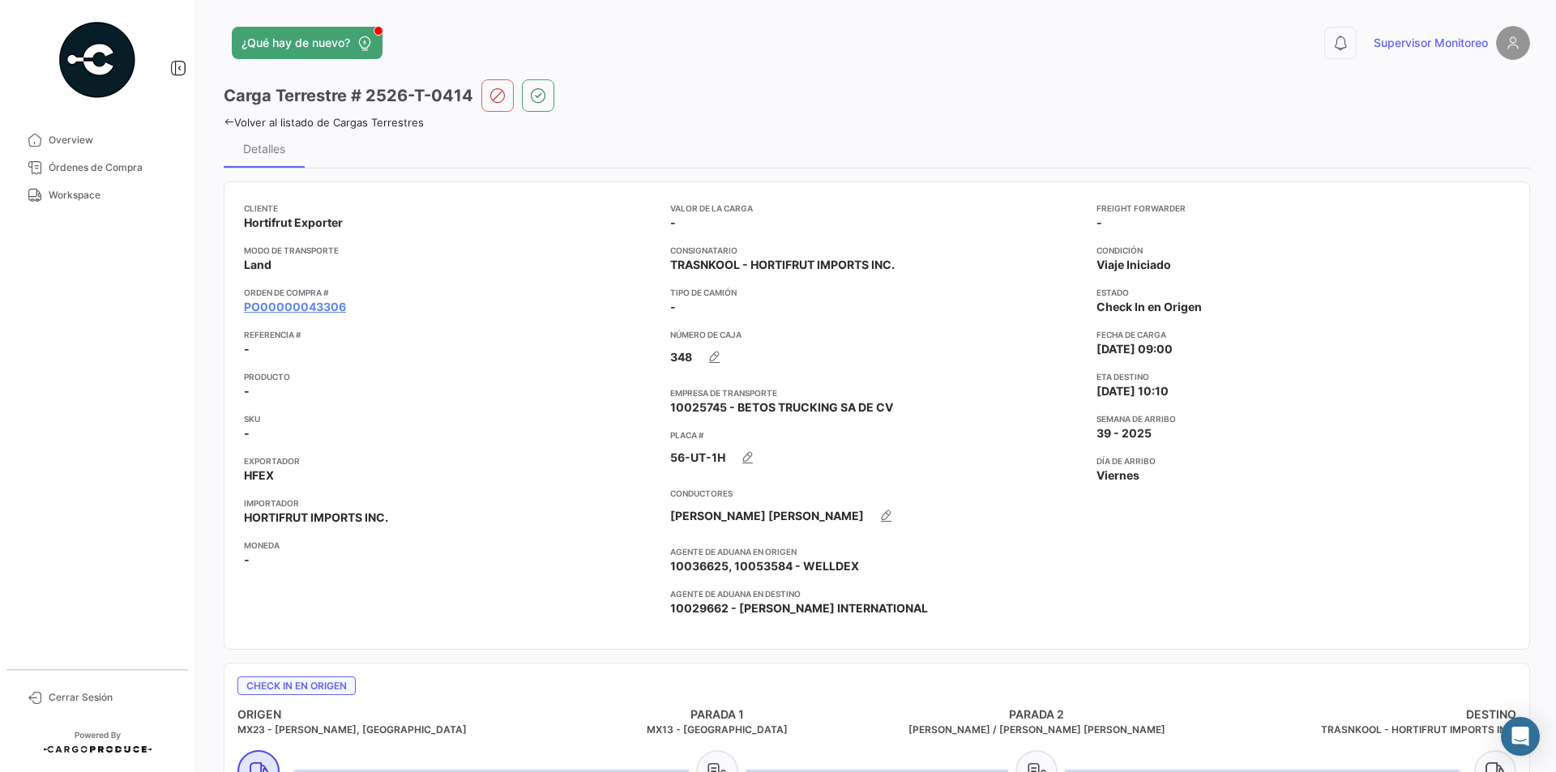
click at [227, 123] on icon at bounding box center [229, 122] width 11 height 11
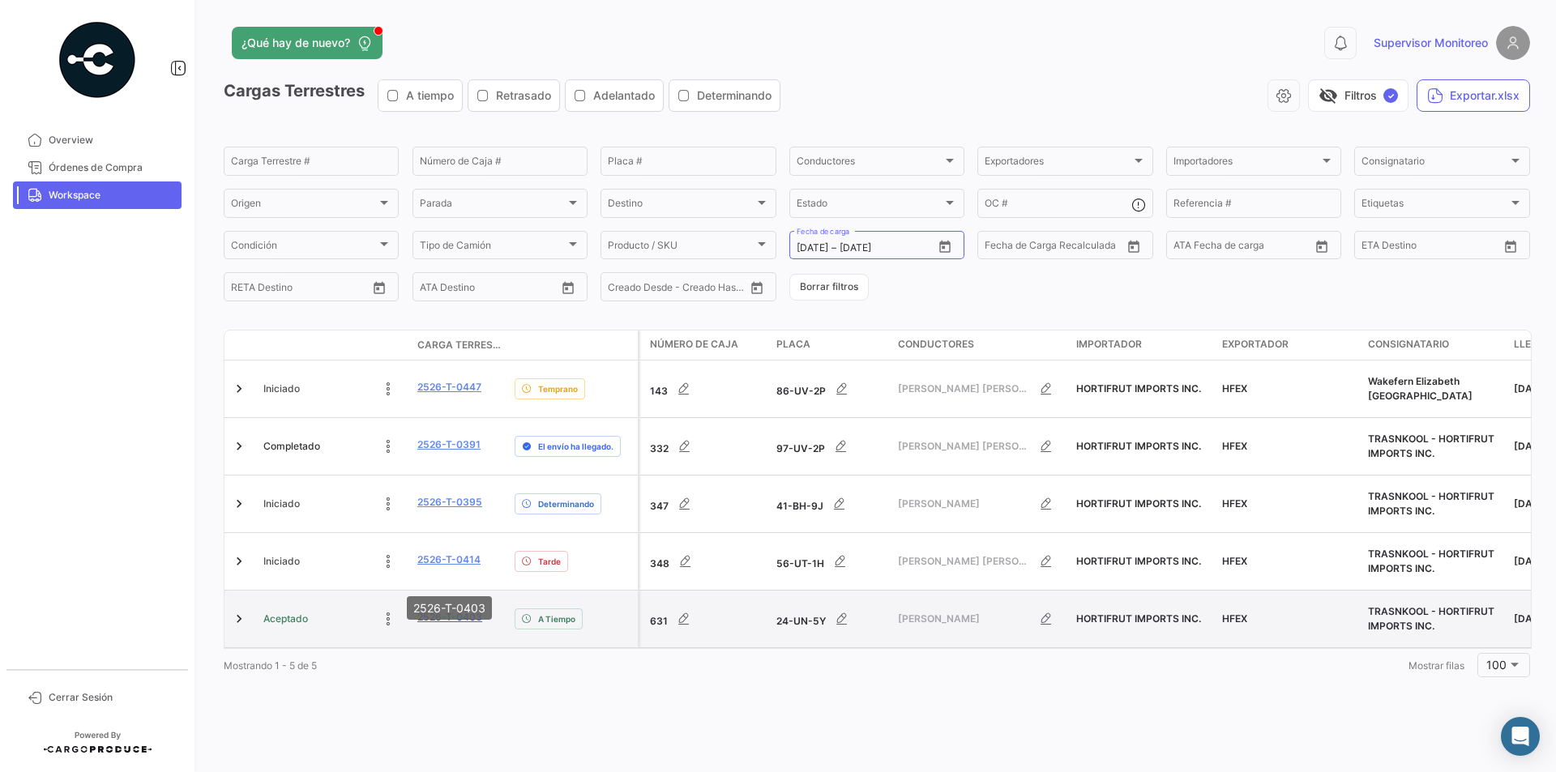
click at [461, 610] on link "2526-T-0403" at bounding box center [449, 617] width 65 height 15
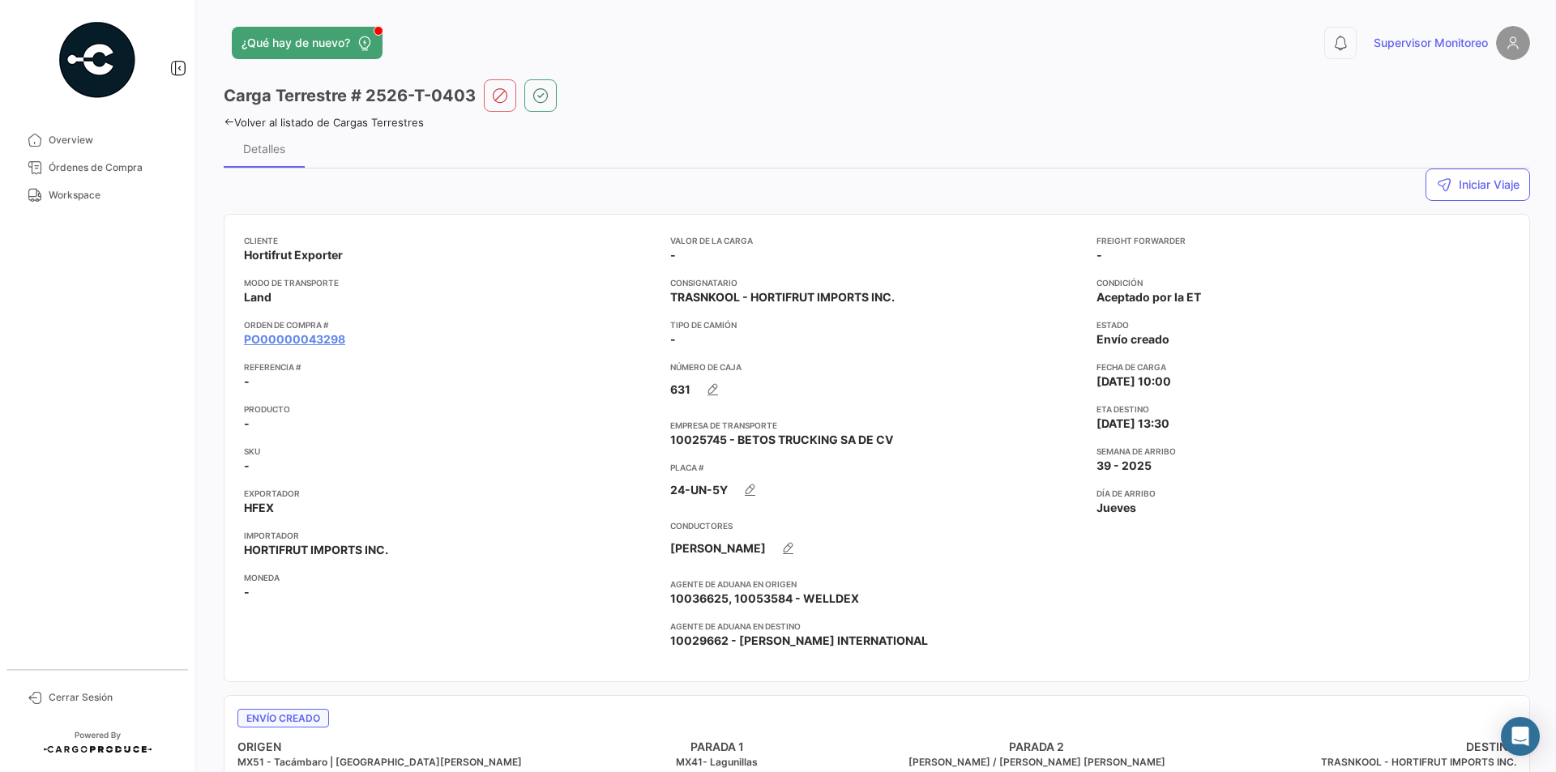
click at [229, 123] on icon at bounding box center [229, 122] width 11 height 11
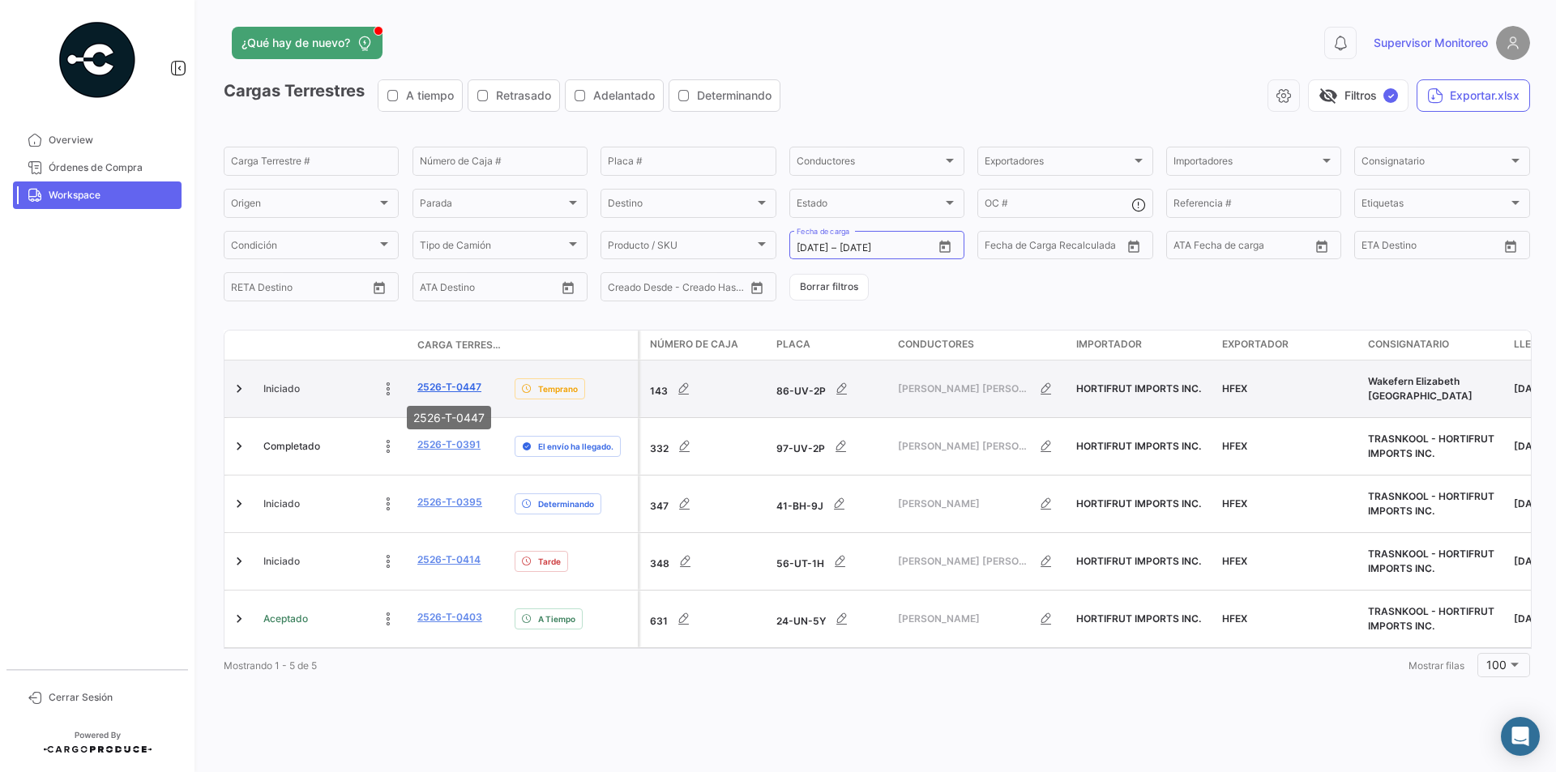
click at [440, 386] on link "2526-T-0447" at bounding box center [449, 387] width 64 height 15
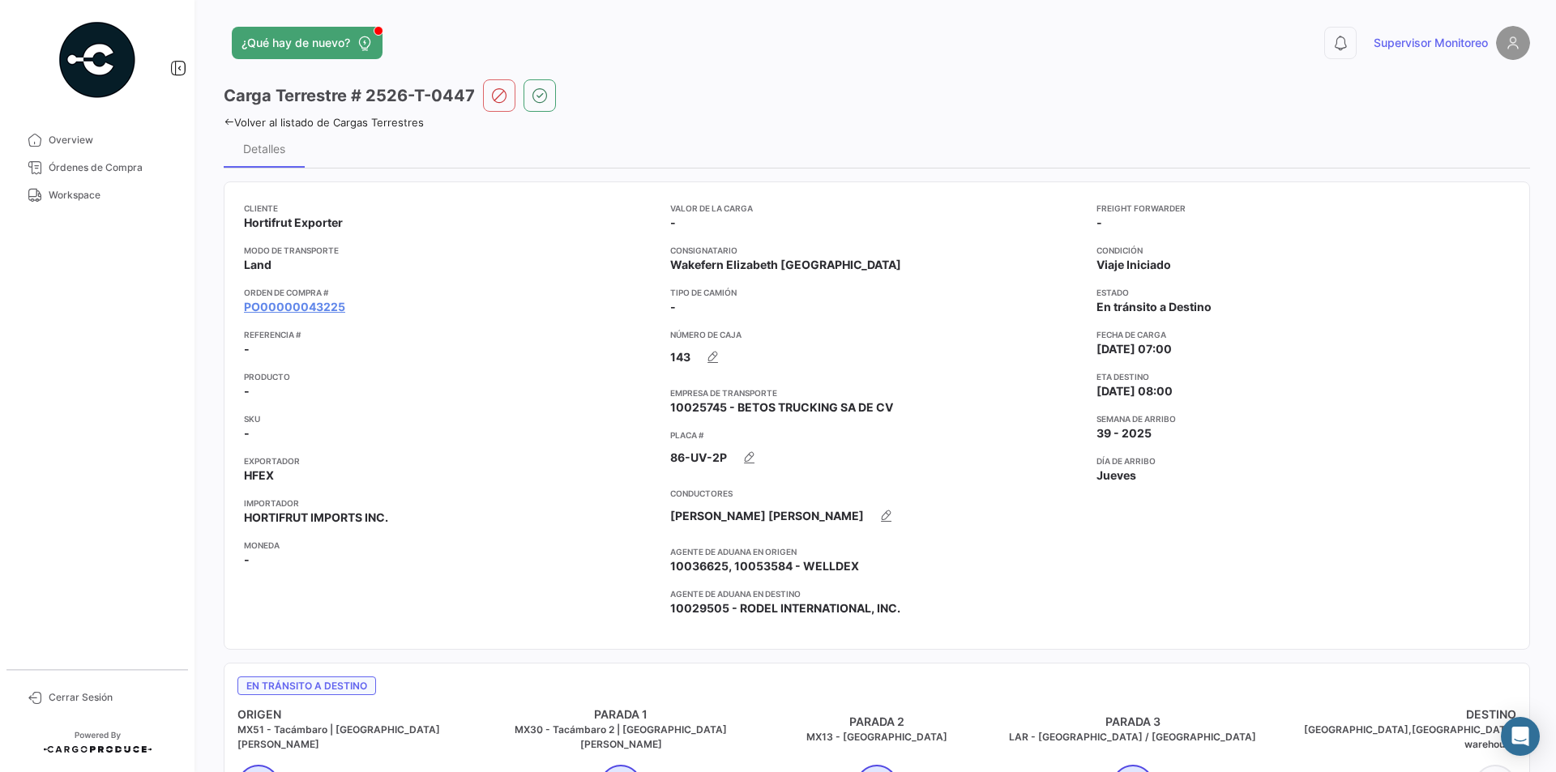
click at [229, 122] on icon at bounding box center [229, 122] width 11 height 11
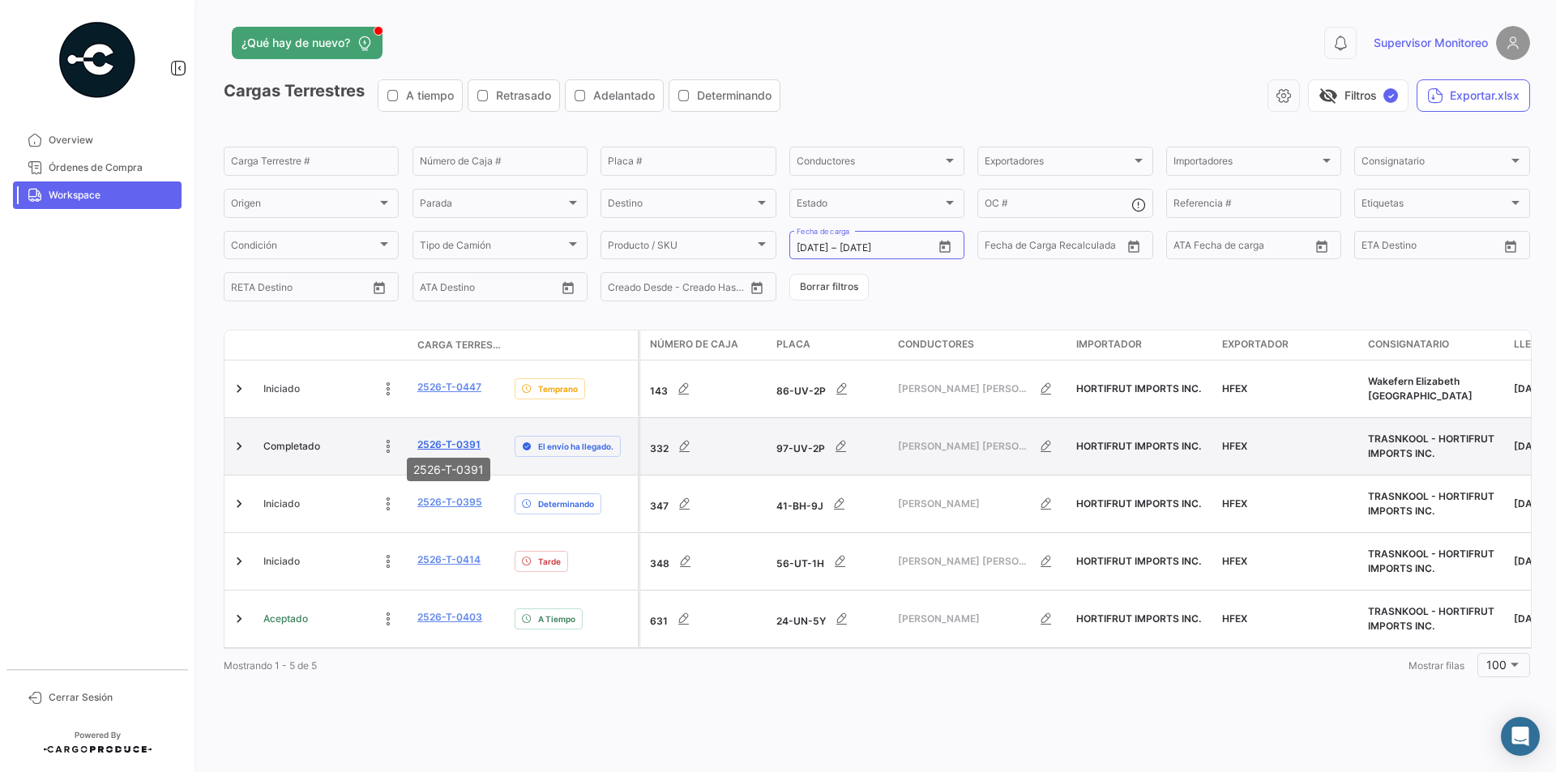
click at [447, 438] on link "2526-T-0391" at bounding box center [448, 445] width 63 height 15
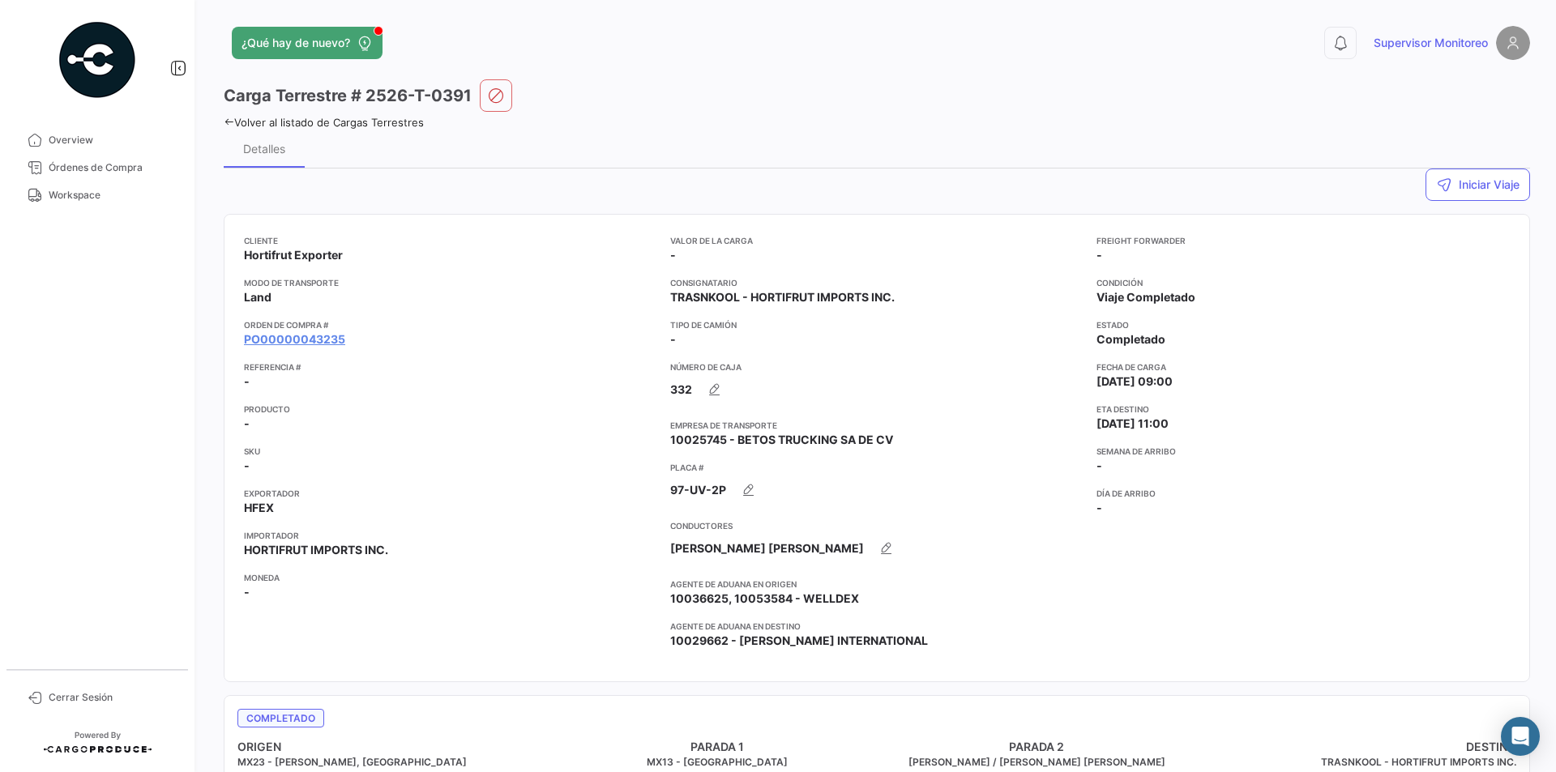
click at [229, 123] on icon at bounding box center [229, 122] width 11 height 11
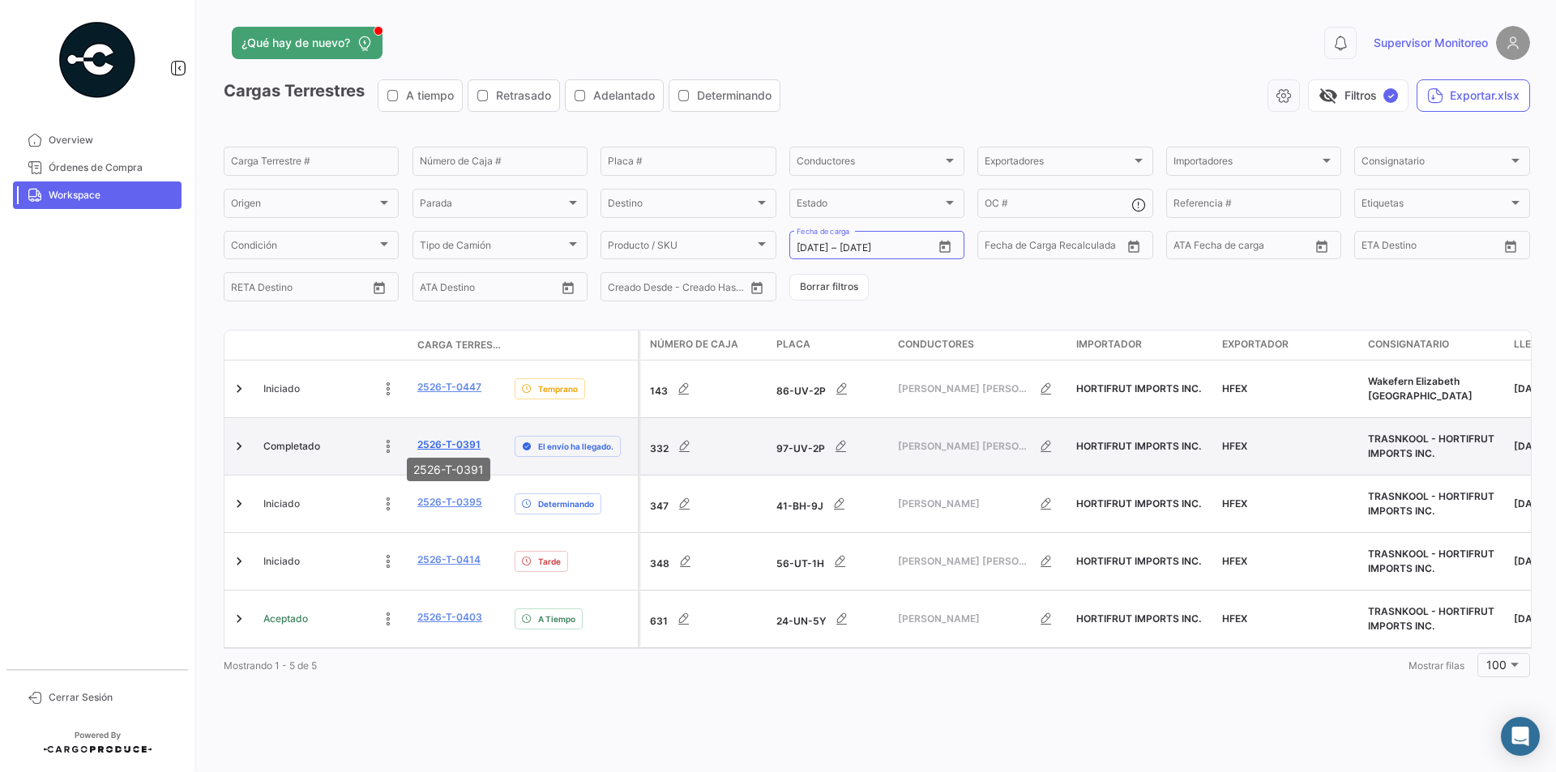
click at [448, 438] on link "2526-T-0391" at bounding box center [448, 445] width 63 height 15
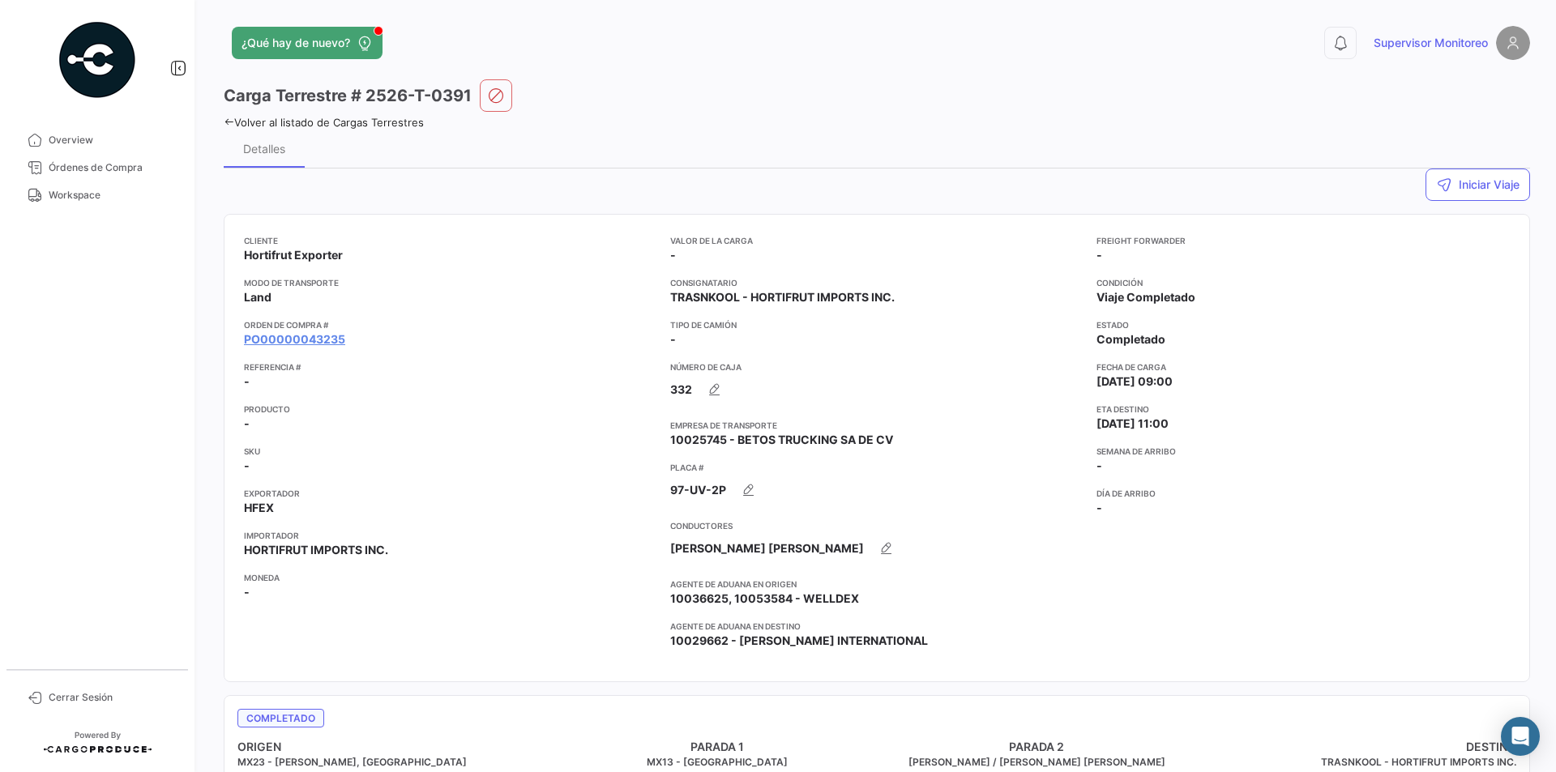
click at [225, 122] on icon at bounding box center [229, 122] width 11 height 11
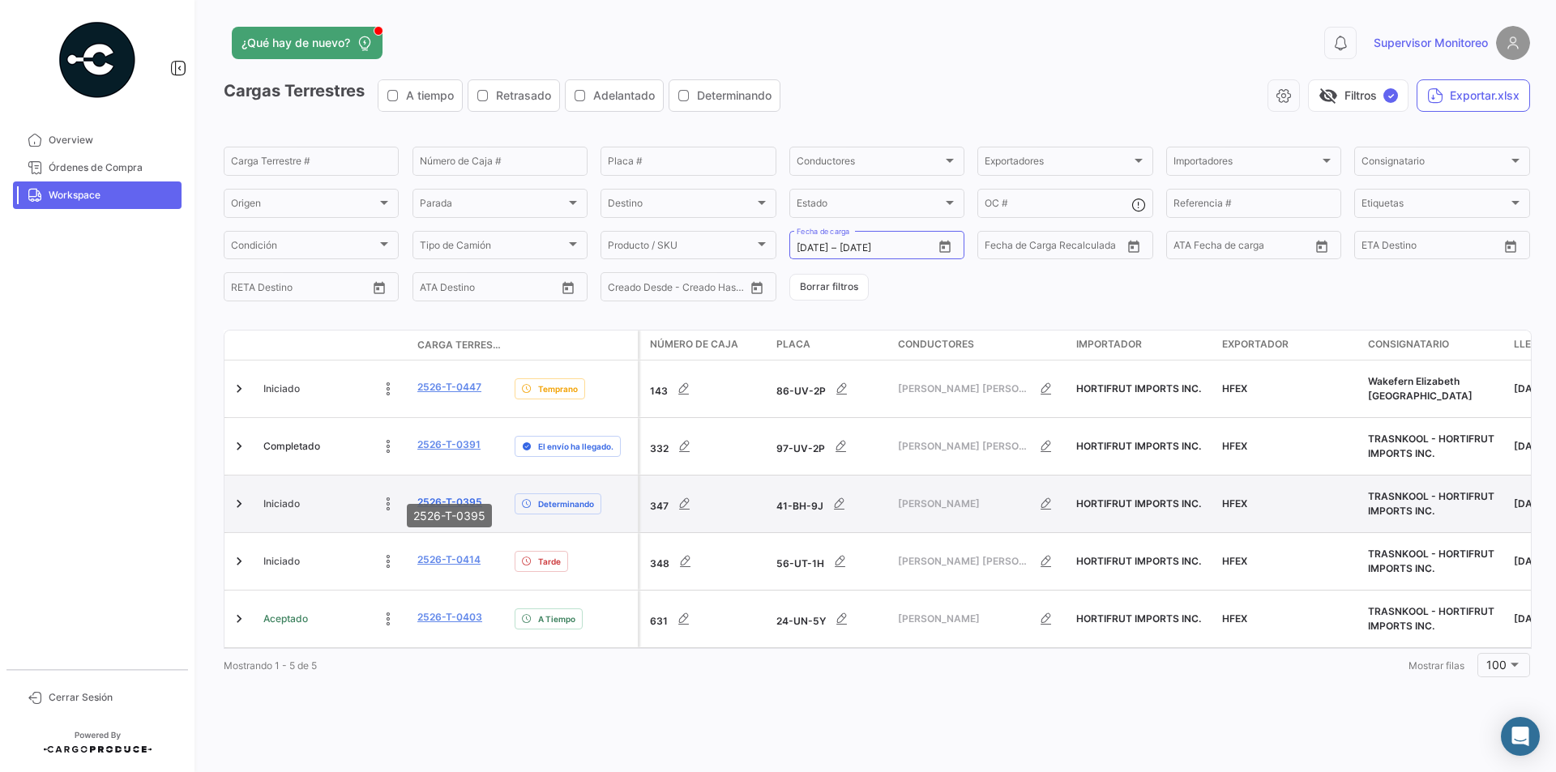
click at [456, 495] on link "2526-T-0395" at bounding box center [449, 502] width 65 height 15
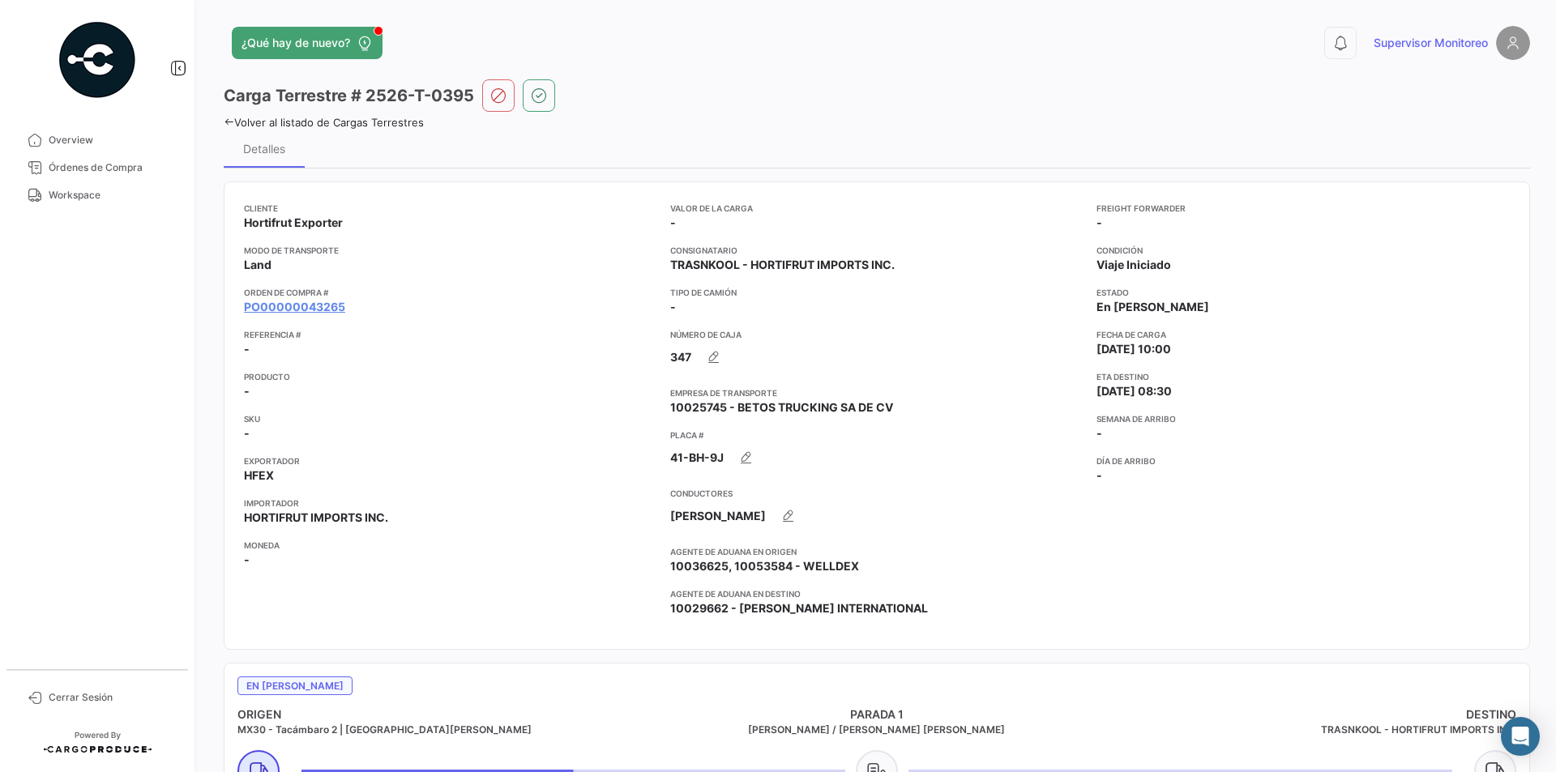
click at [227, 122] on icon at bounding box center [229, 122] width 11 height 11
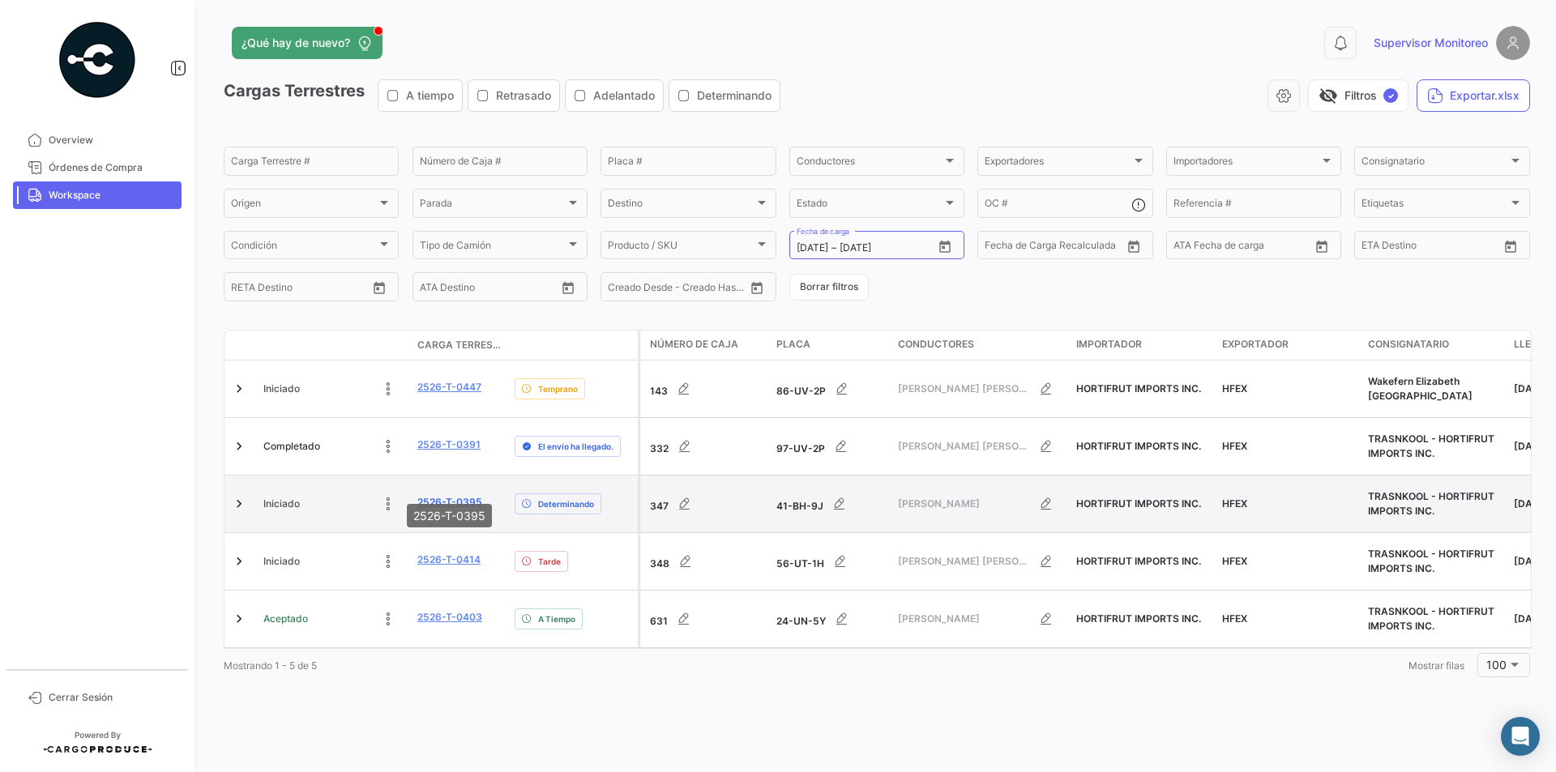
click at [445, 495] on link "2526-T-0395" at bounding box center [449, 502] width 65 height 15
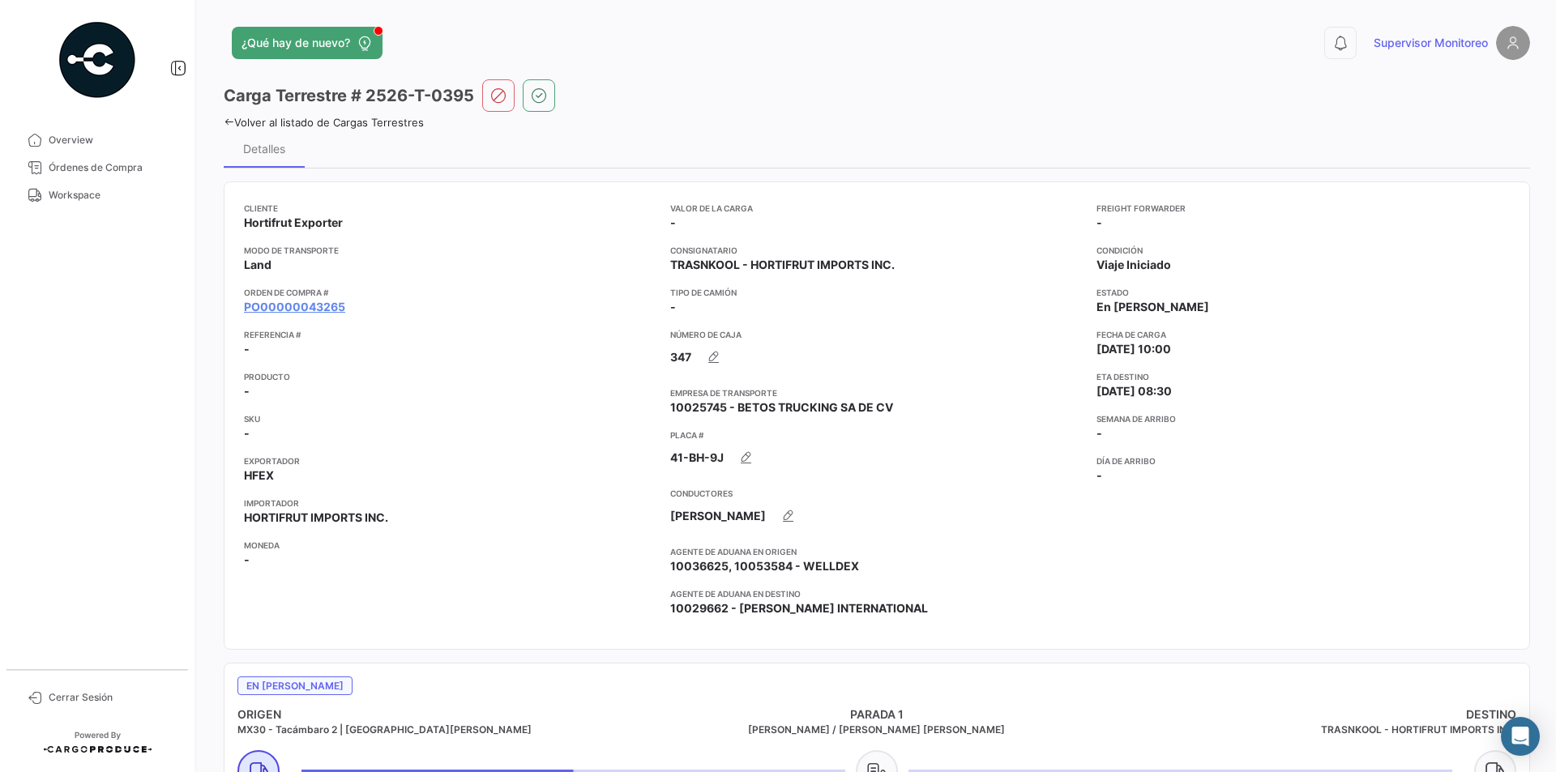
click at [228, 124] on icon at bounding box center [229, 122] width 11 height 11
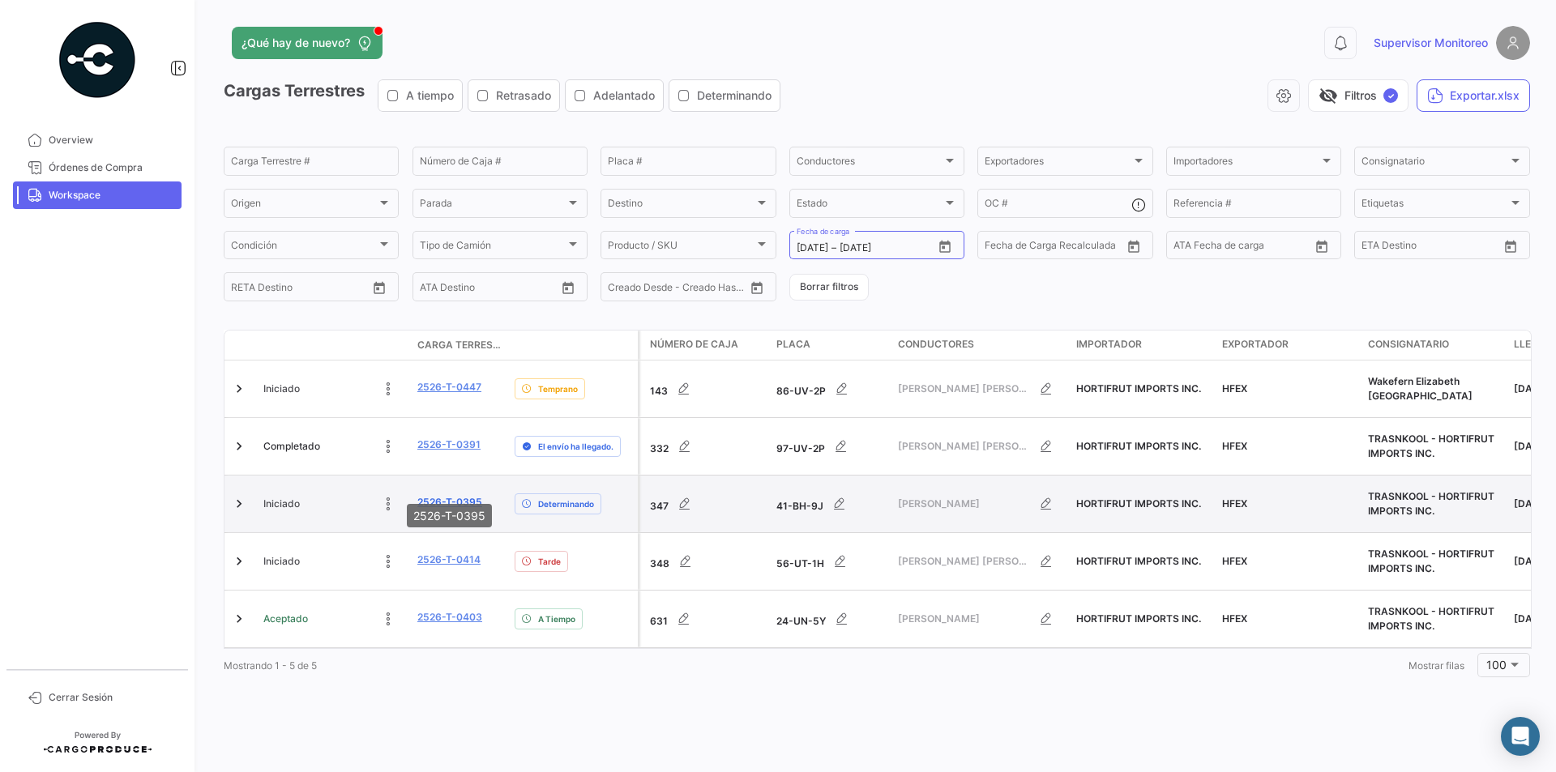
click at [440, 495] on link "2526-T-0395" at bounding box center [449, 502] width 65 height 15
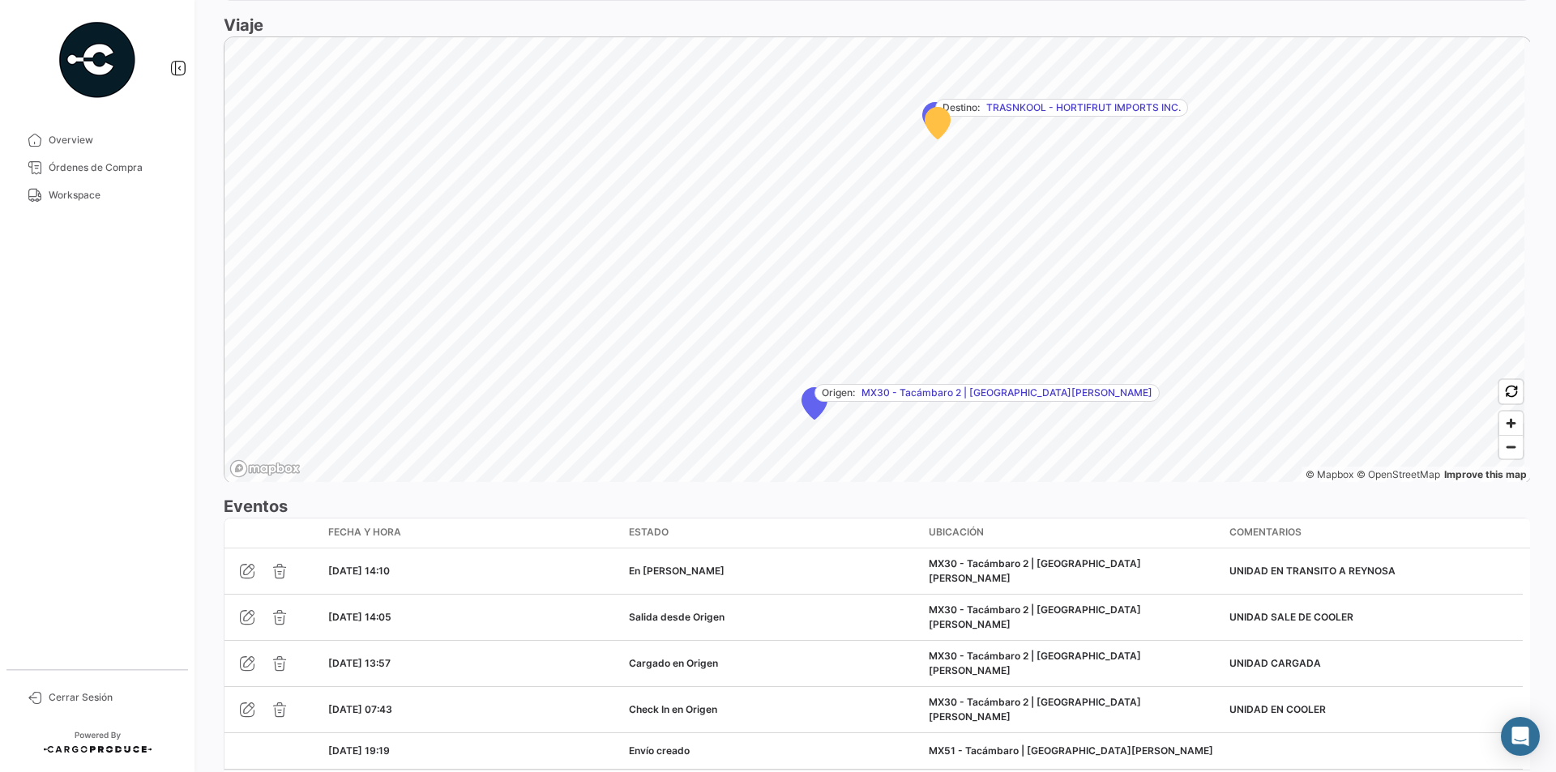
scroll to position [1075, 0]
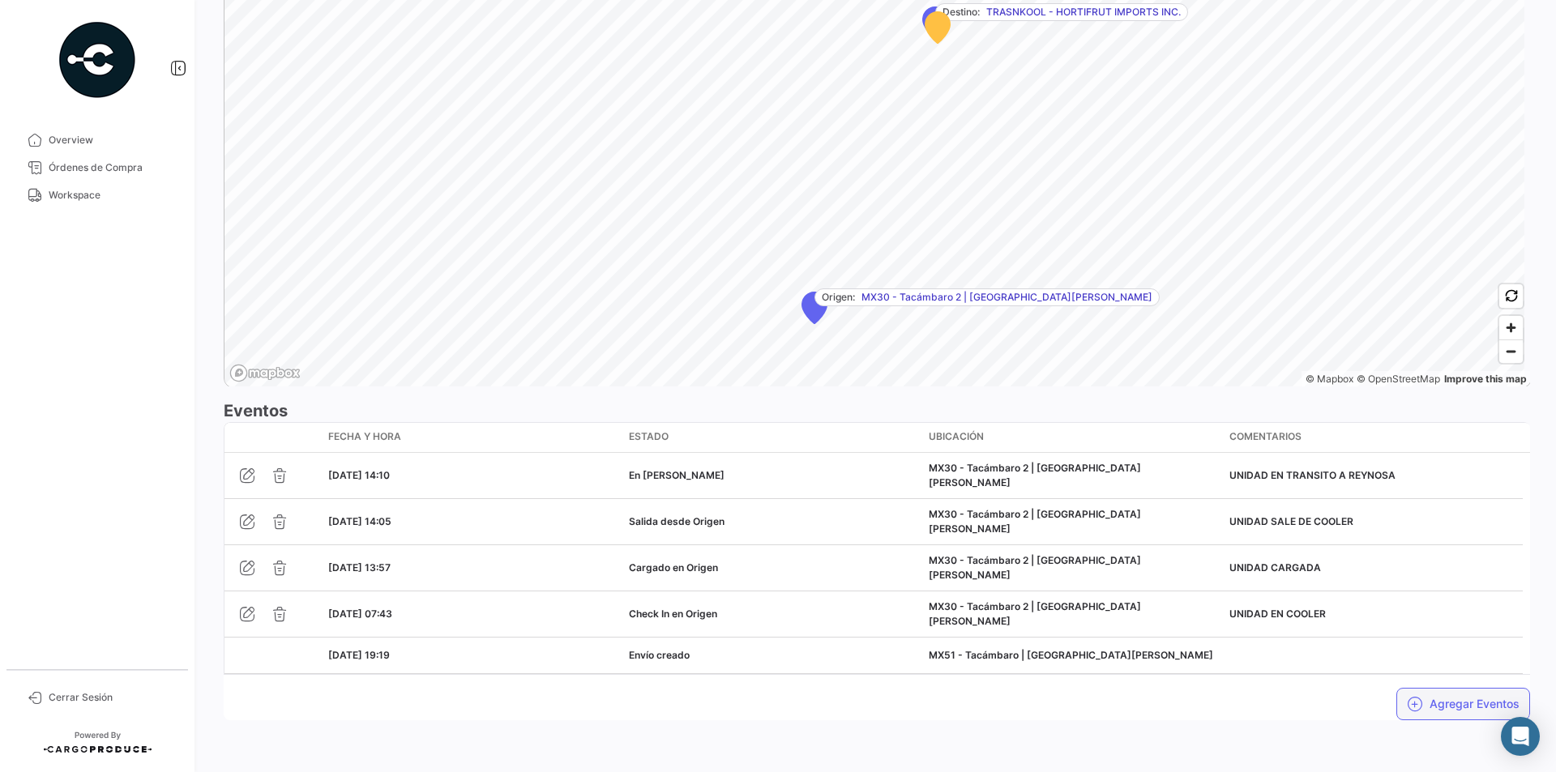
click at [1461, 704] on button "Agregar Eventos" at bounding box center [1464, 704] width 134 height 32
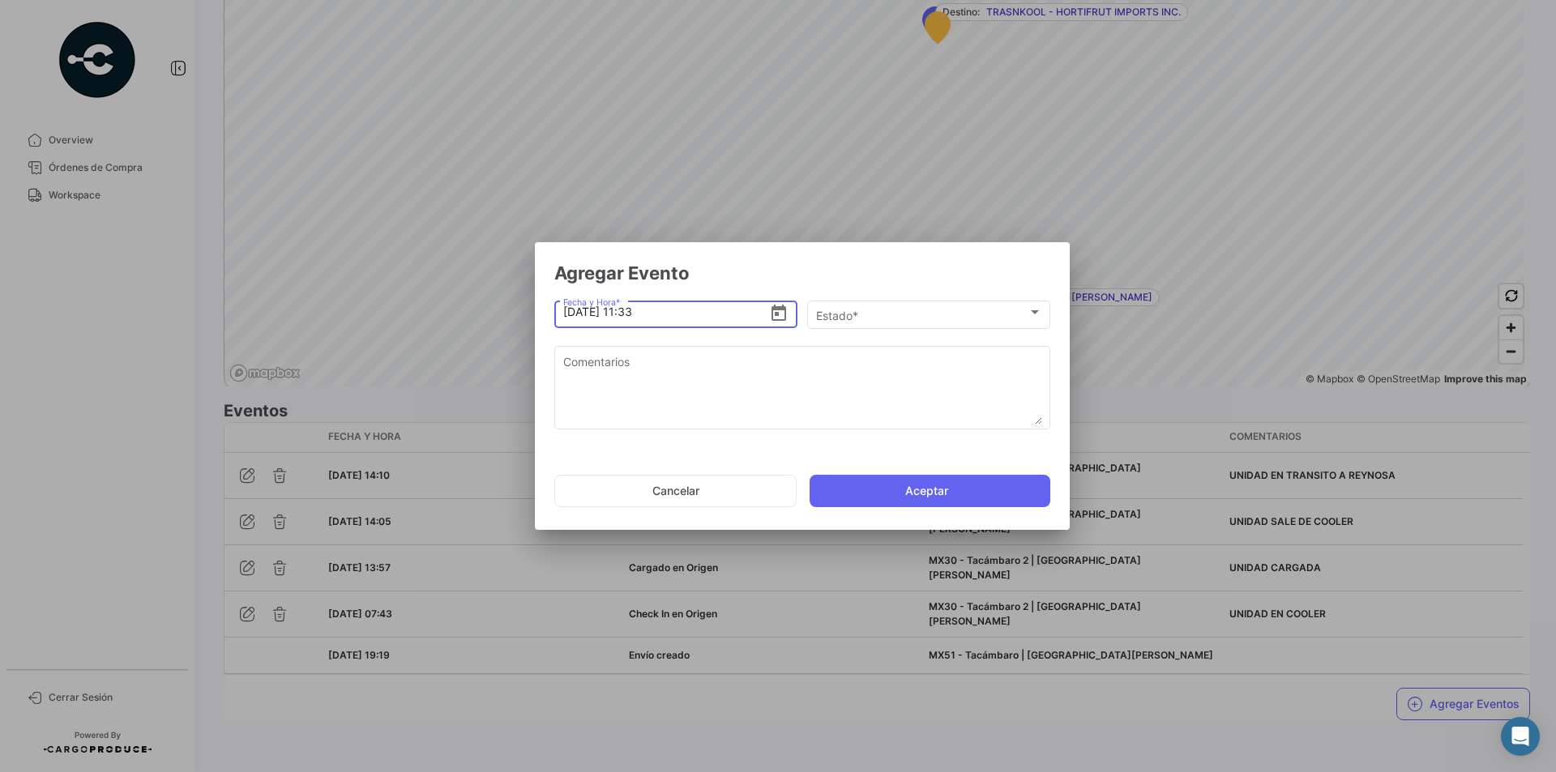
click at [685, 318] on input "[DATE] 11:33" at bounding box center [666, 312] width 207 height 57
type input "[DATE] 11:05"
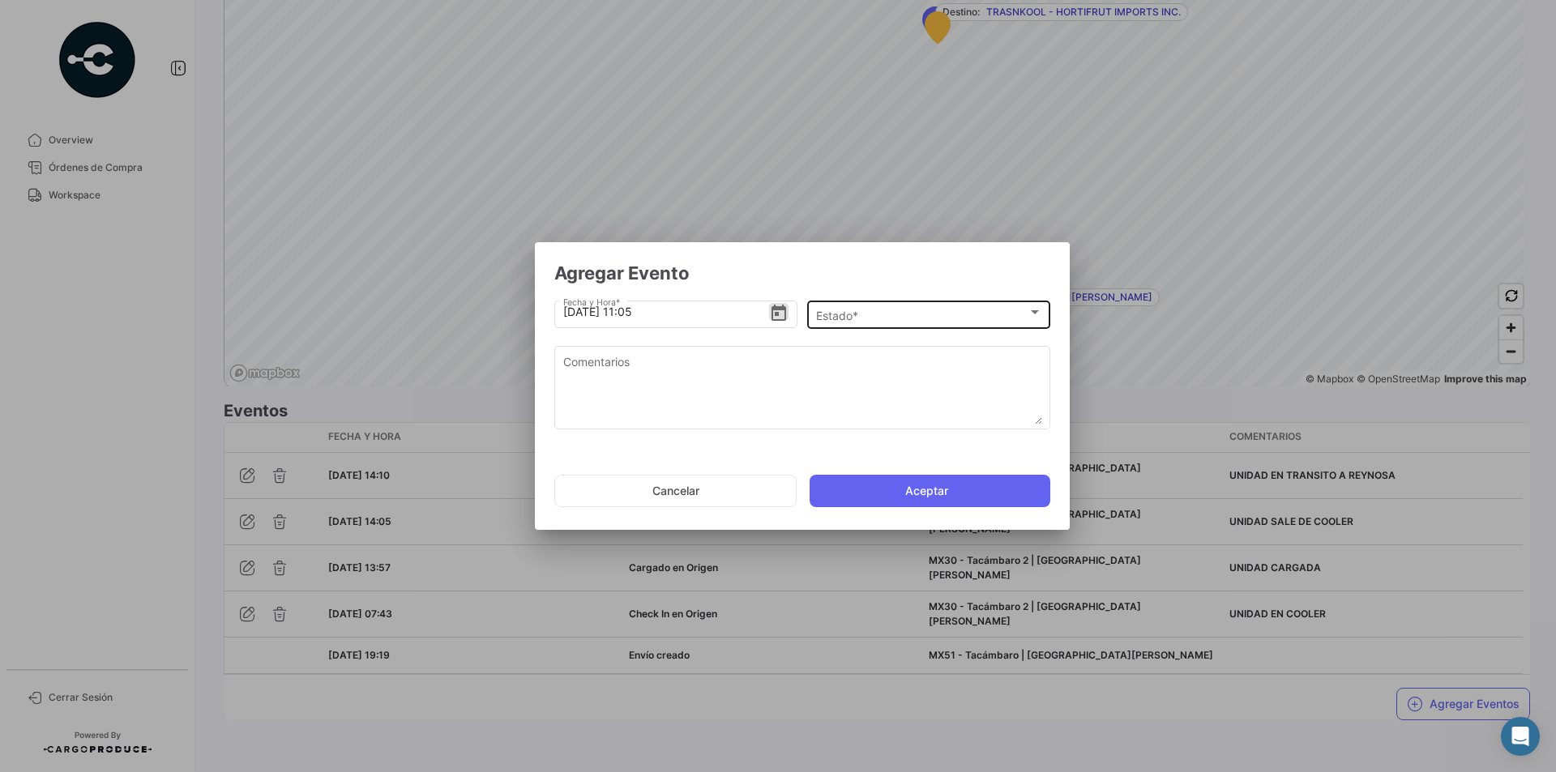
click at [928, 320] on div "Estado *" at bounding box center [922, 316] width 212 height 14
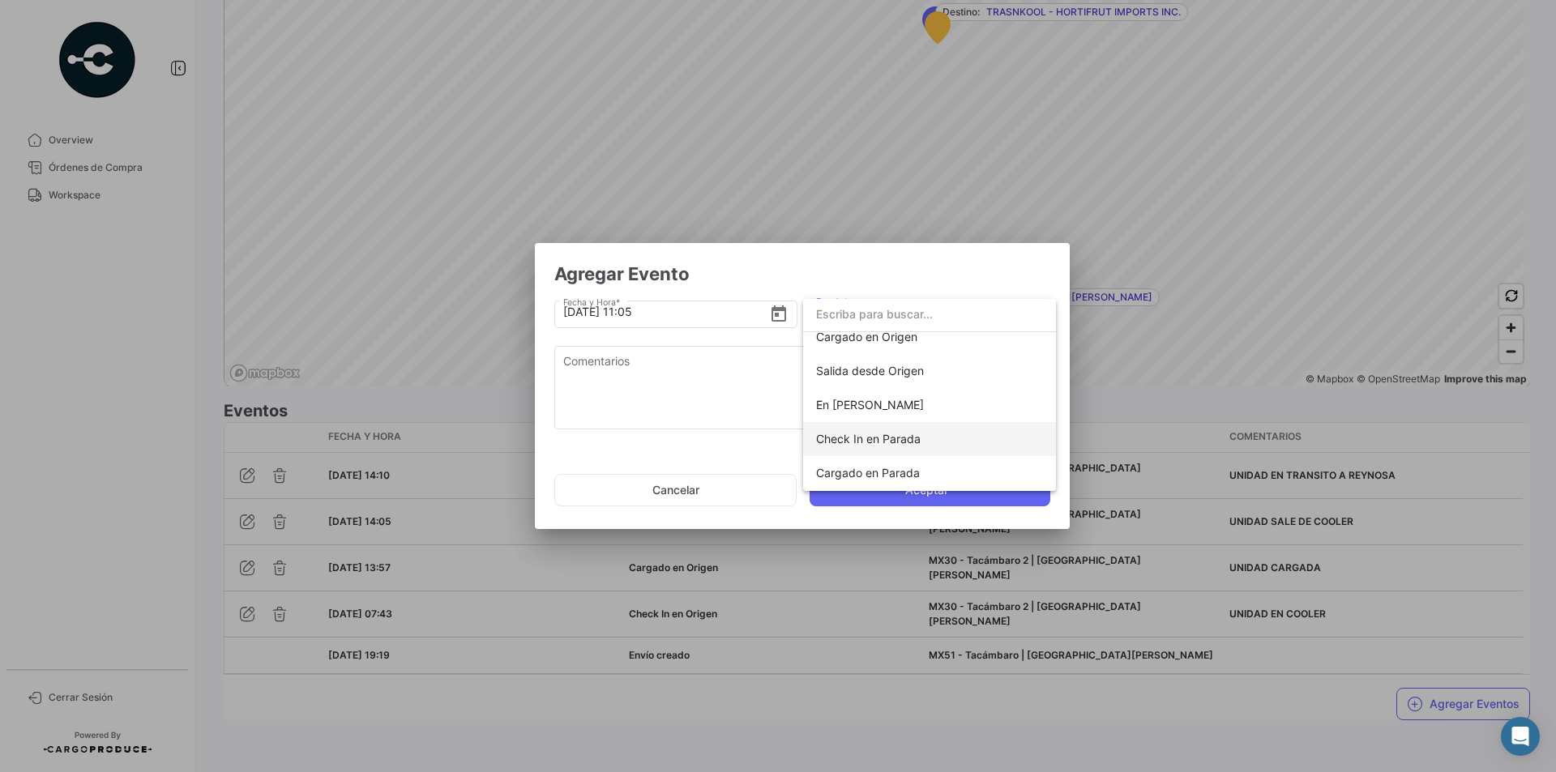
scroll to position [162, 0]
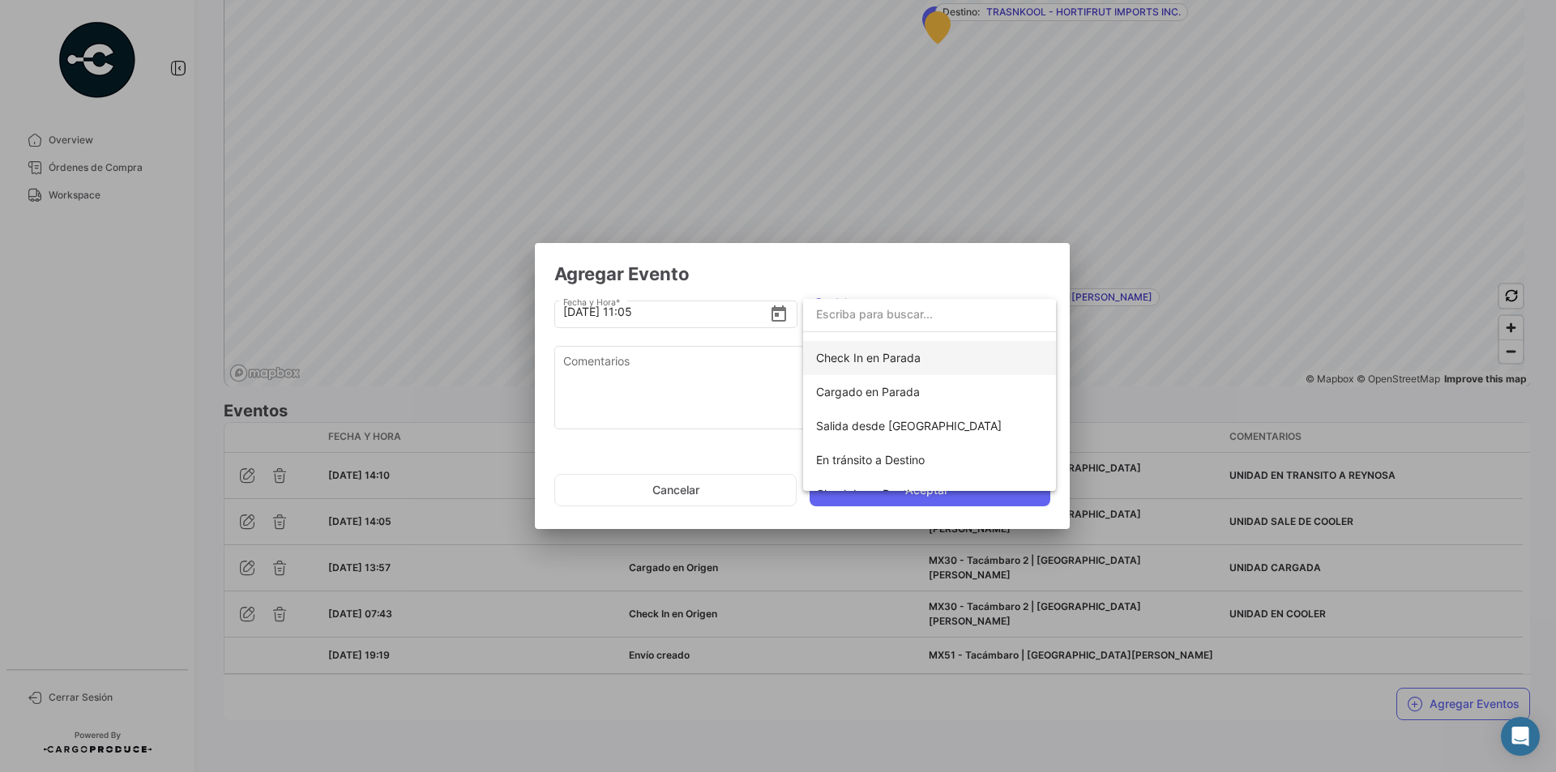
click at [904, 357] on span "Check In en Parada" at bounding box center [868, 358] width 105 height 14
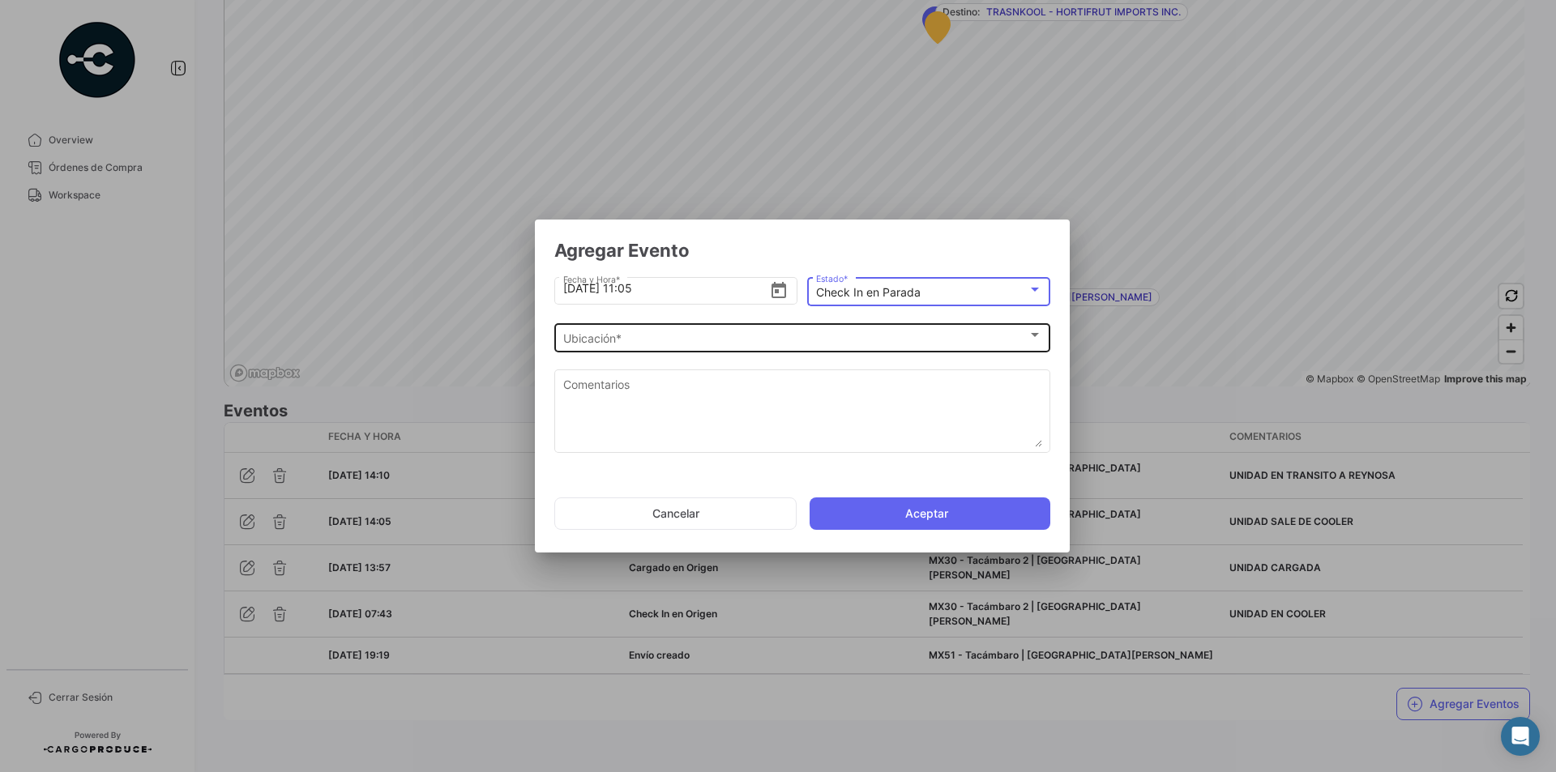
click at [632, 336] on div "Ubicación *" at bounding box center [795, 339] width 464 height 14
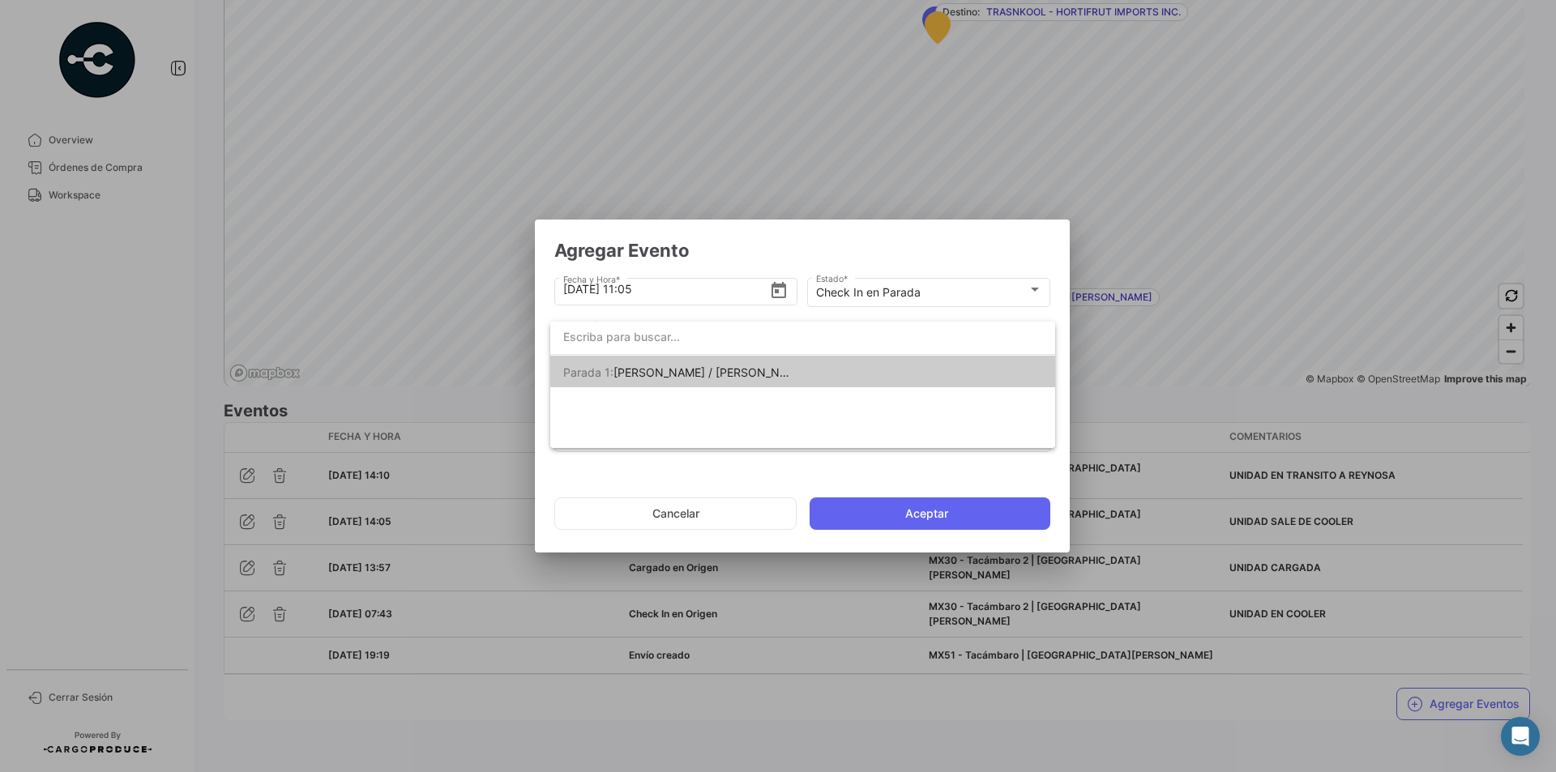
click at [712, 374] on span "[PERSON_NAME] / [PERSON_NAME] [PERSON_NAME]" at bounding box center [758, 373] width 289 height 14
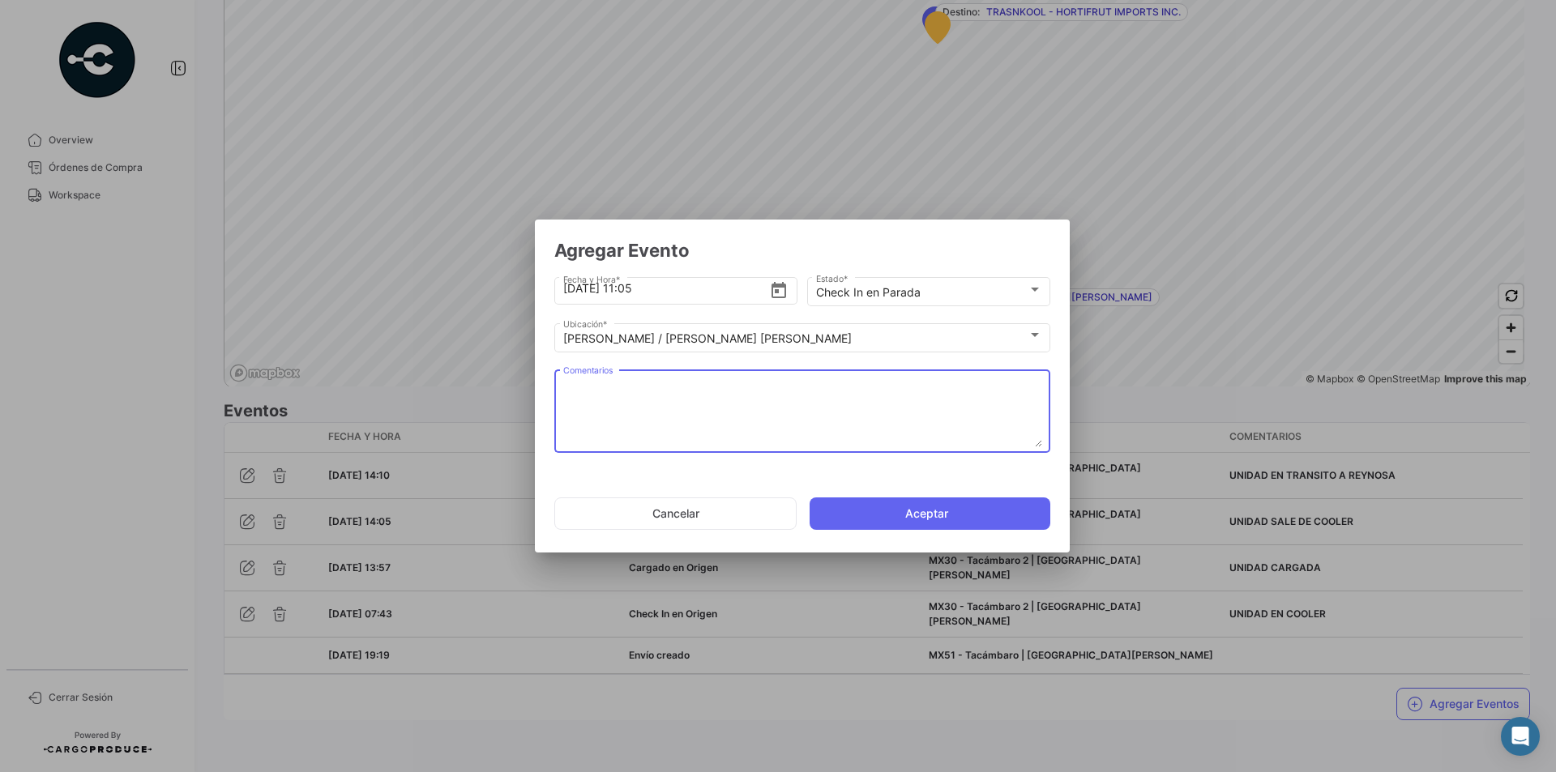
click at [654, 402] on textarea "Comentarios" at bounding box center [802, 411] width 479 height 71
type textarea "UNIDAD EN PATIO REYNOSA"
click at [922, 510] on button "Aceptar" at bounding box center [930, 514] width 241 height 32
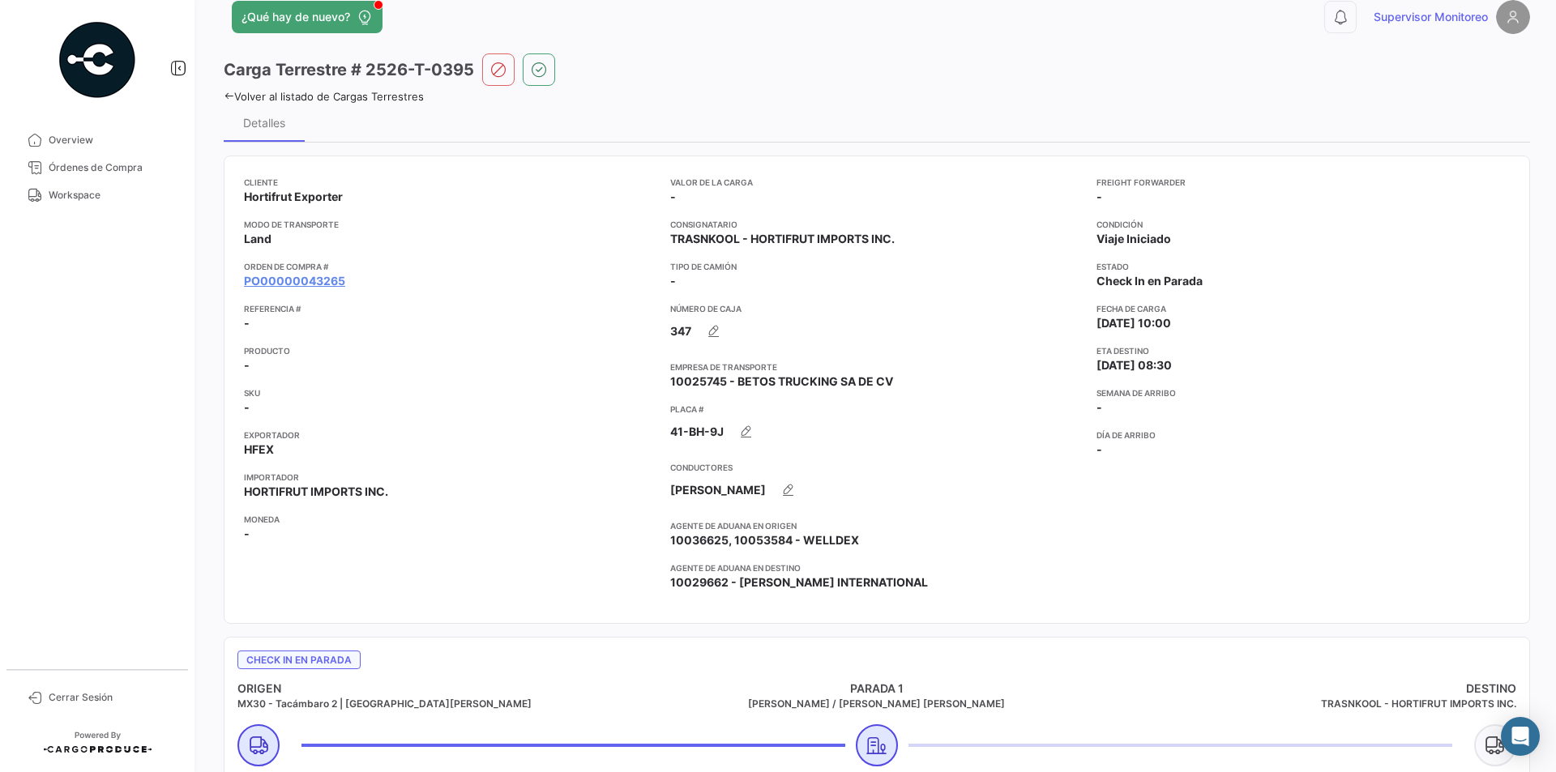
scroll to position [0, 0]
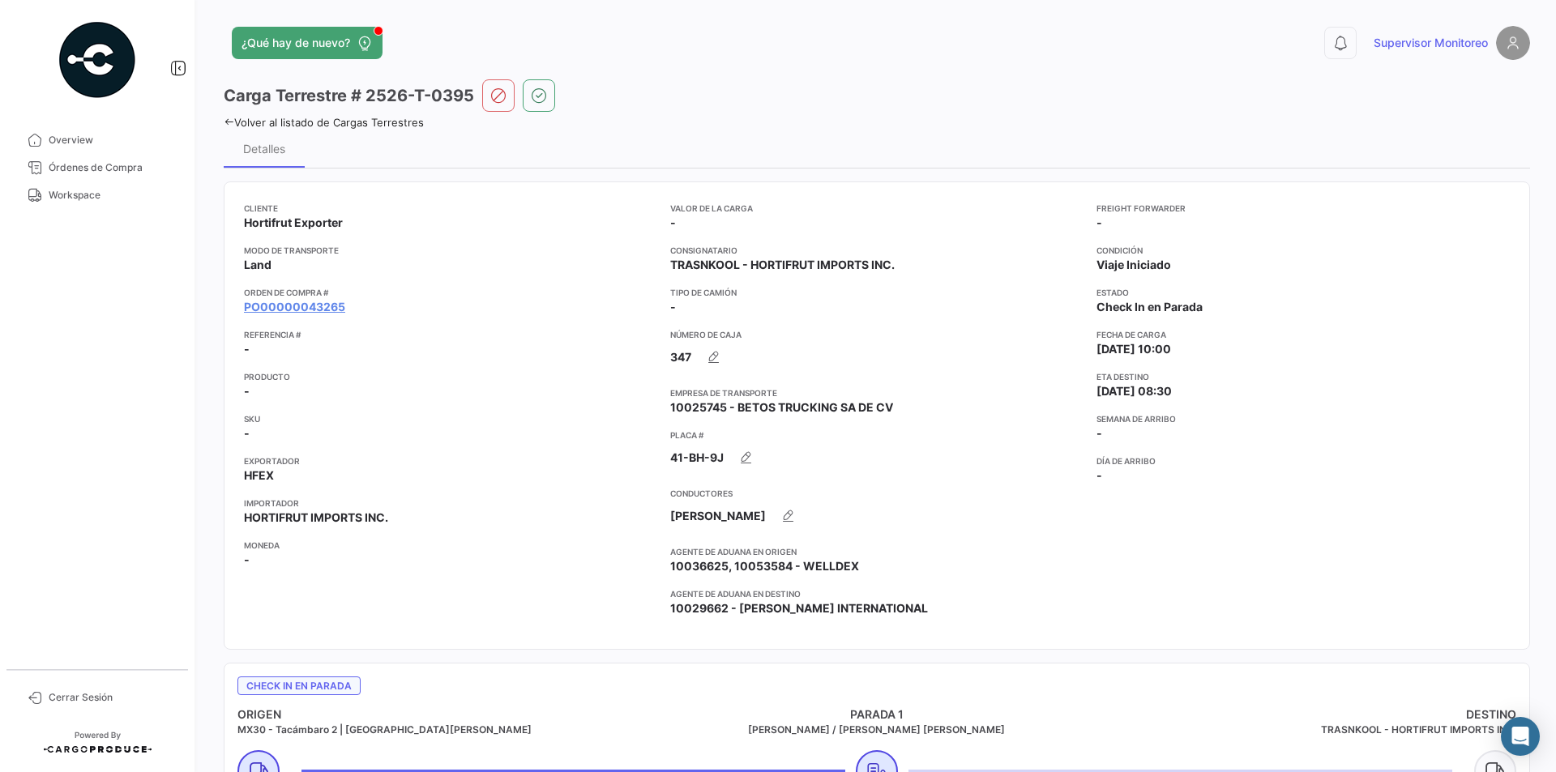
click at [228, 123] on icon at bounding box center [229, 122] width 11 height 11
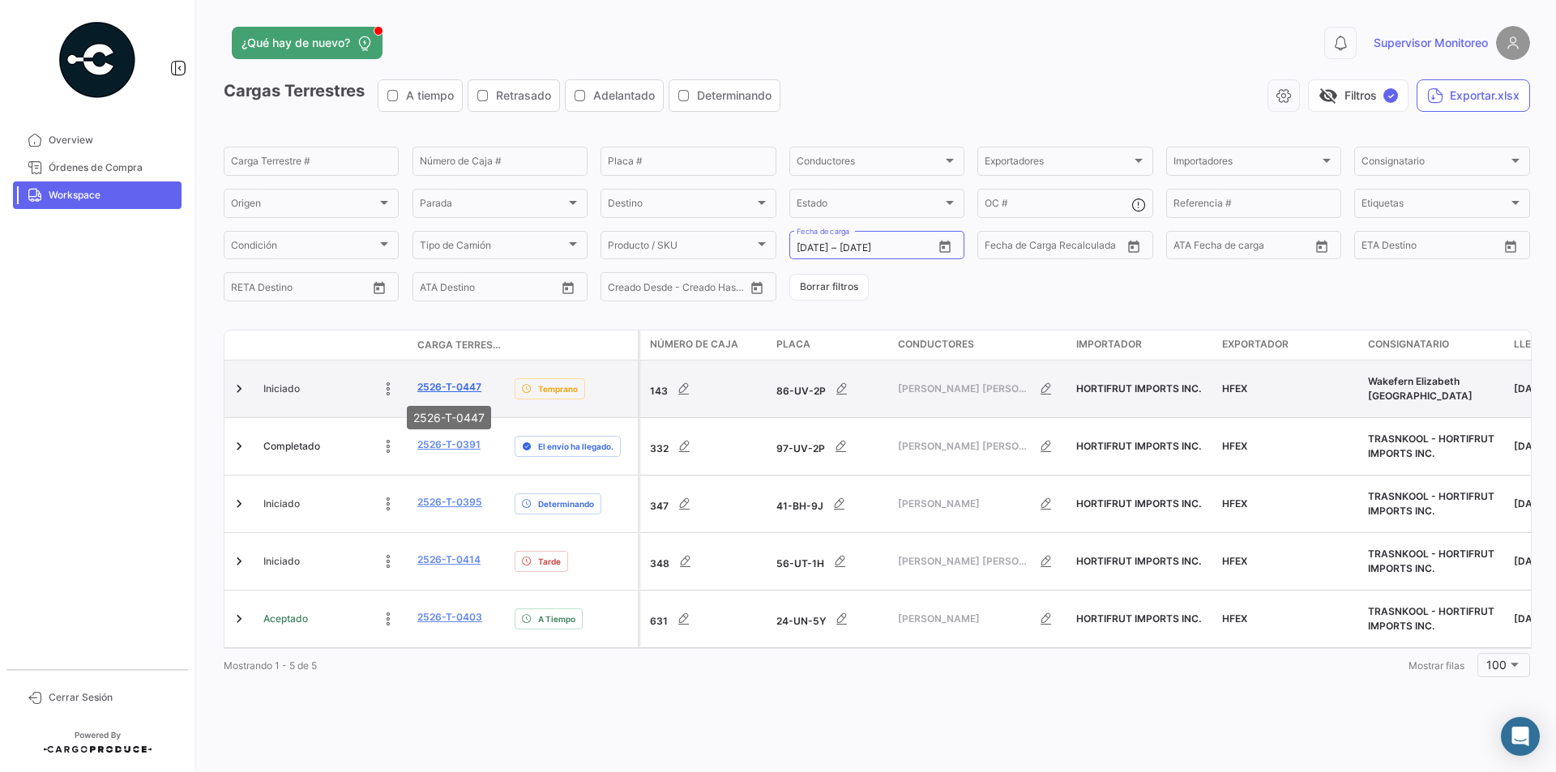
click at [454, 387] on link "2526-T-0447" at bounding box center [449, 387] width 64 height 15
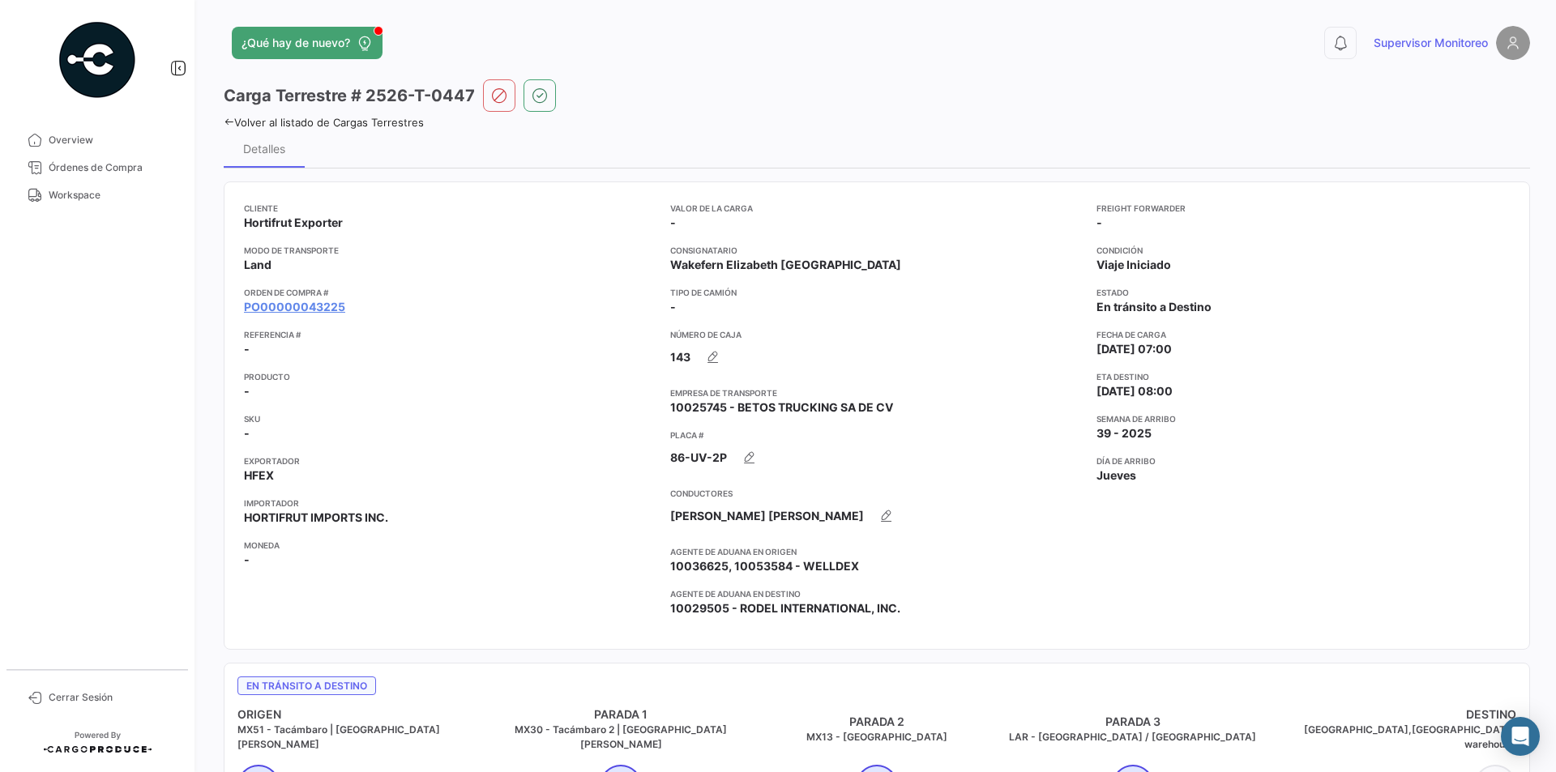
click at [226, 122] on icon at bounding box center [229, 122] width 11 height 11
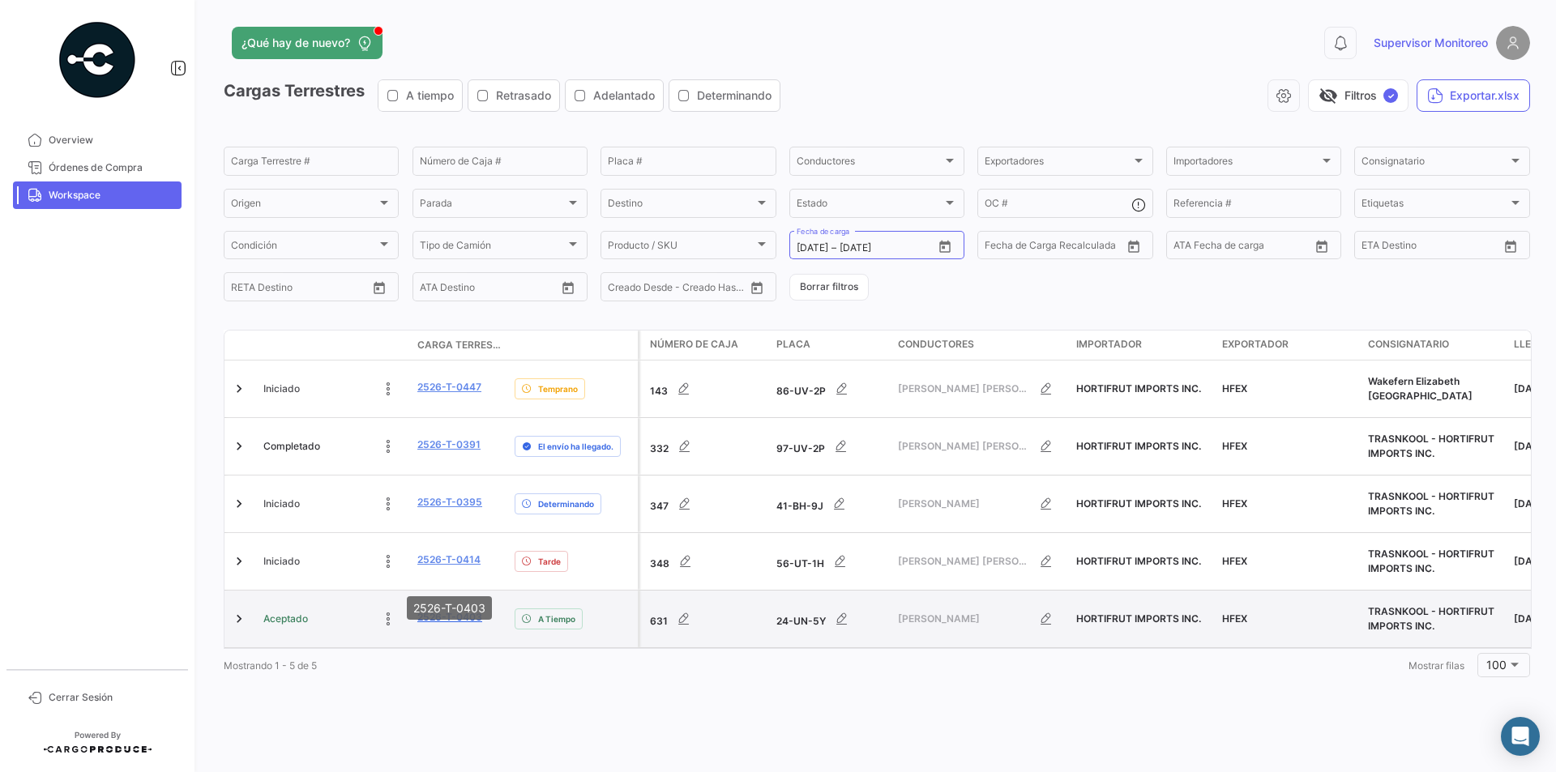
click at [443, 610] on link "2526-T-0403" at bounding box center [449, 617] width 65 height 15
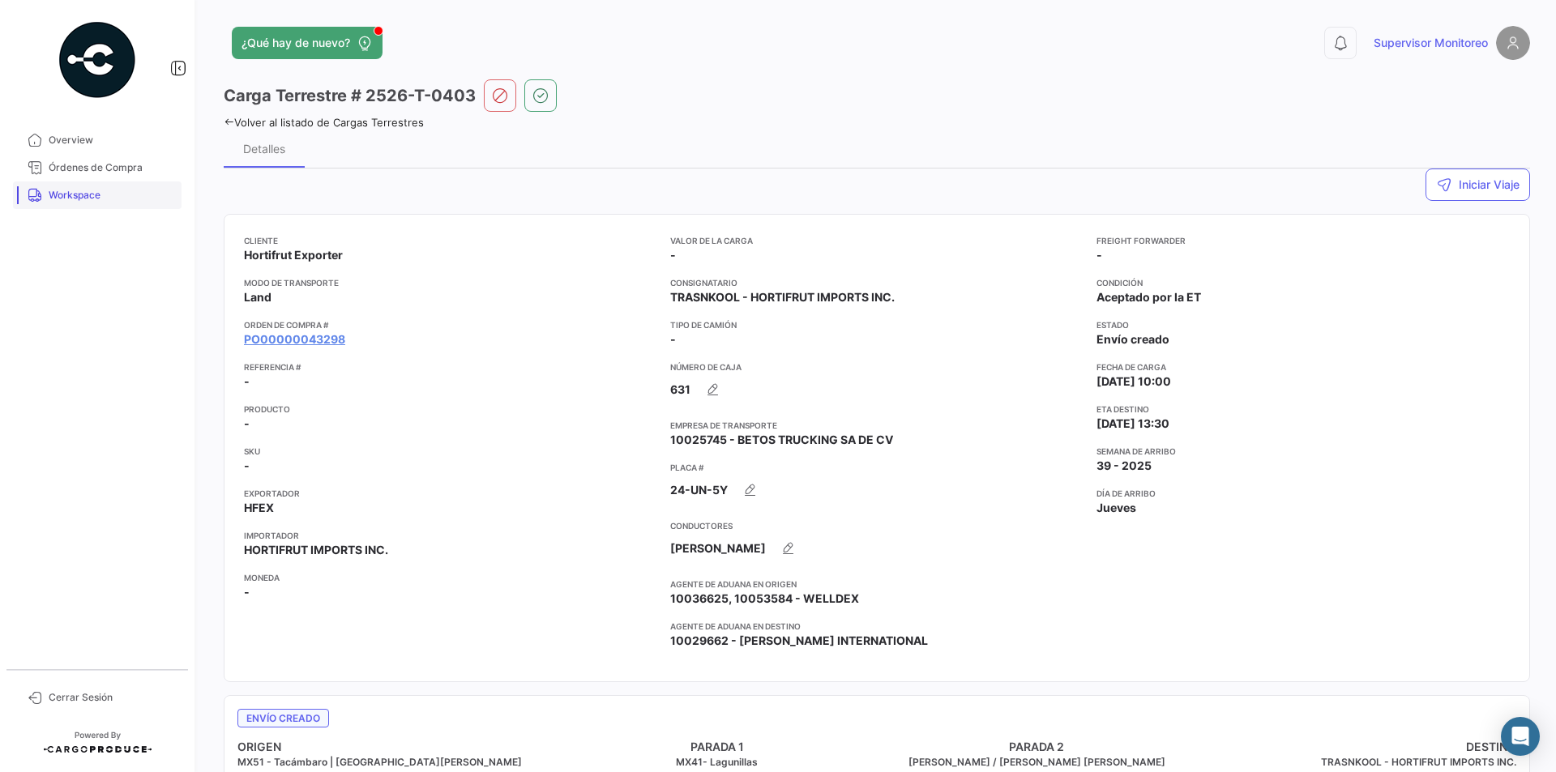
click at [79, 195] on span "Workspace" at bounding box center [112, 195] width 126 height 15
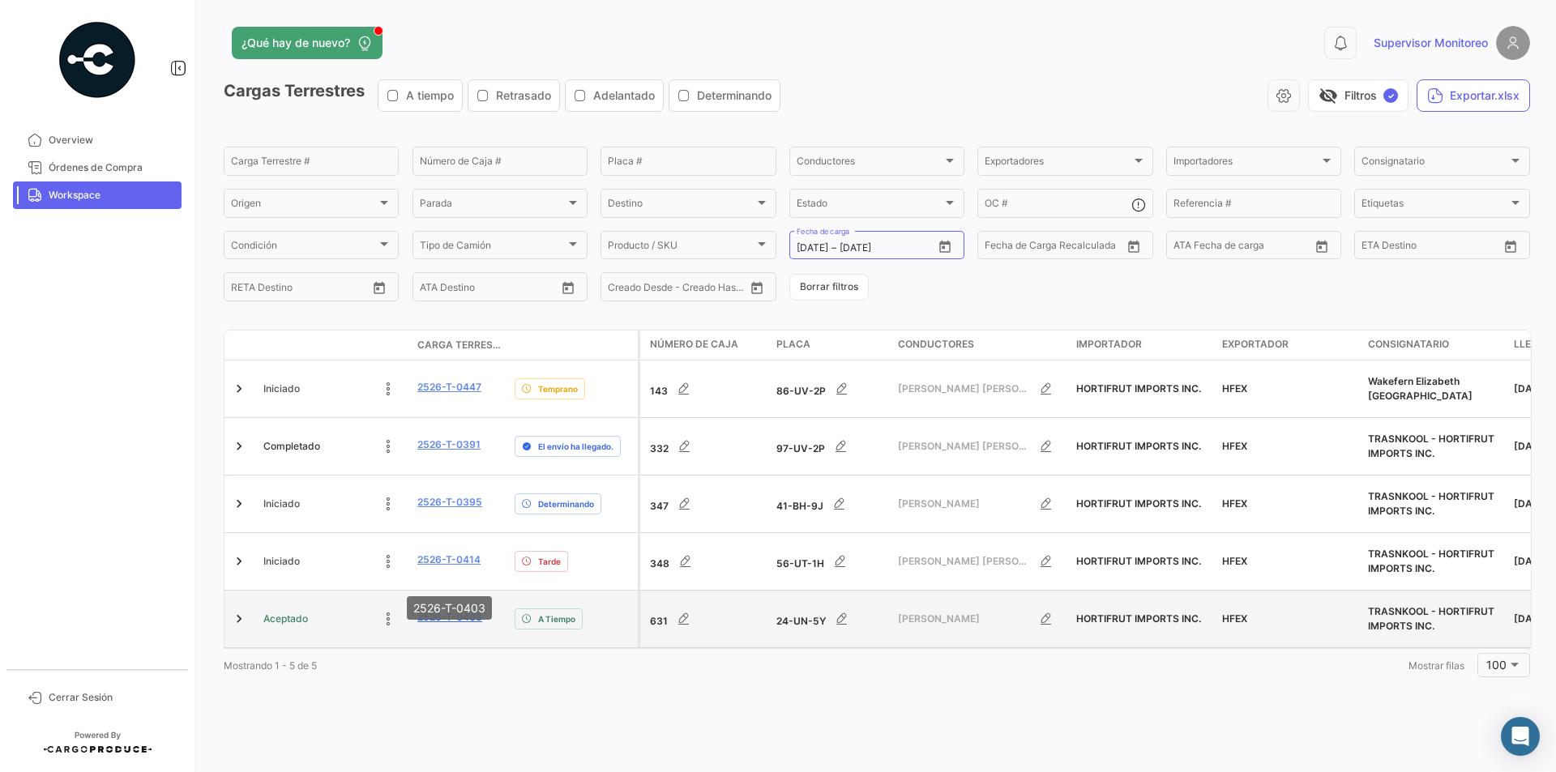
click at [453, 610] on link "2526-T-0403" at bounding box center [449, 617] width 65 height 15
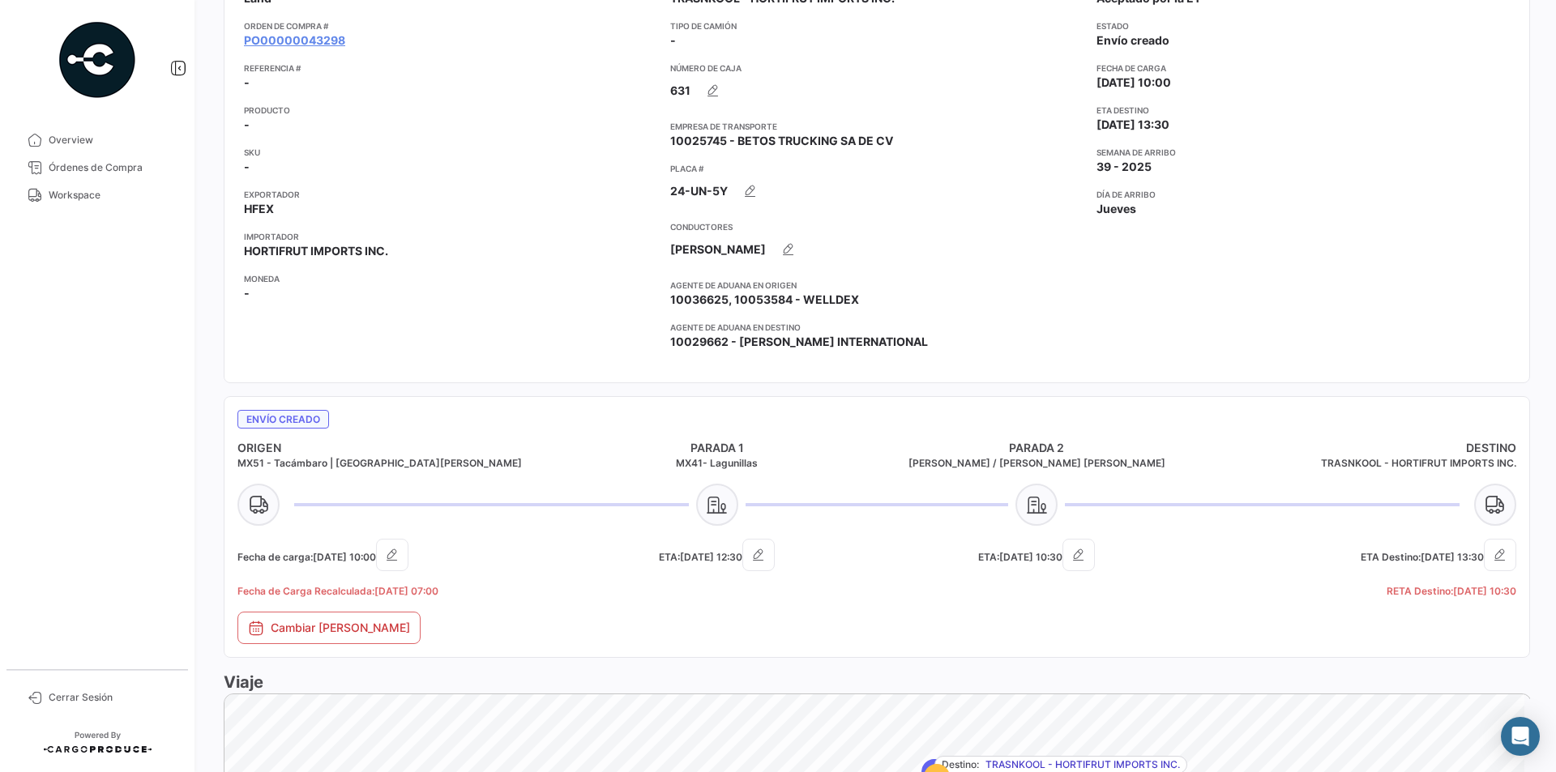
scroll to position [300, 0]
click at [85, 195] on span "Workspace" at bounding box center [112, 195] width 126 height 15
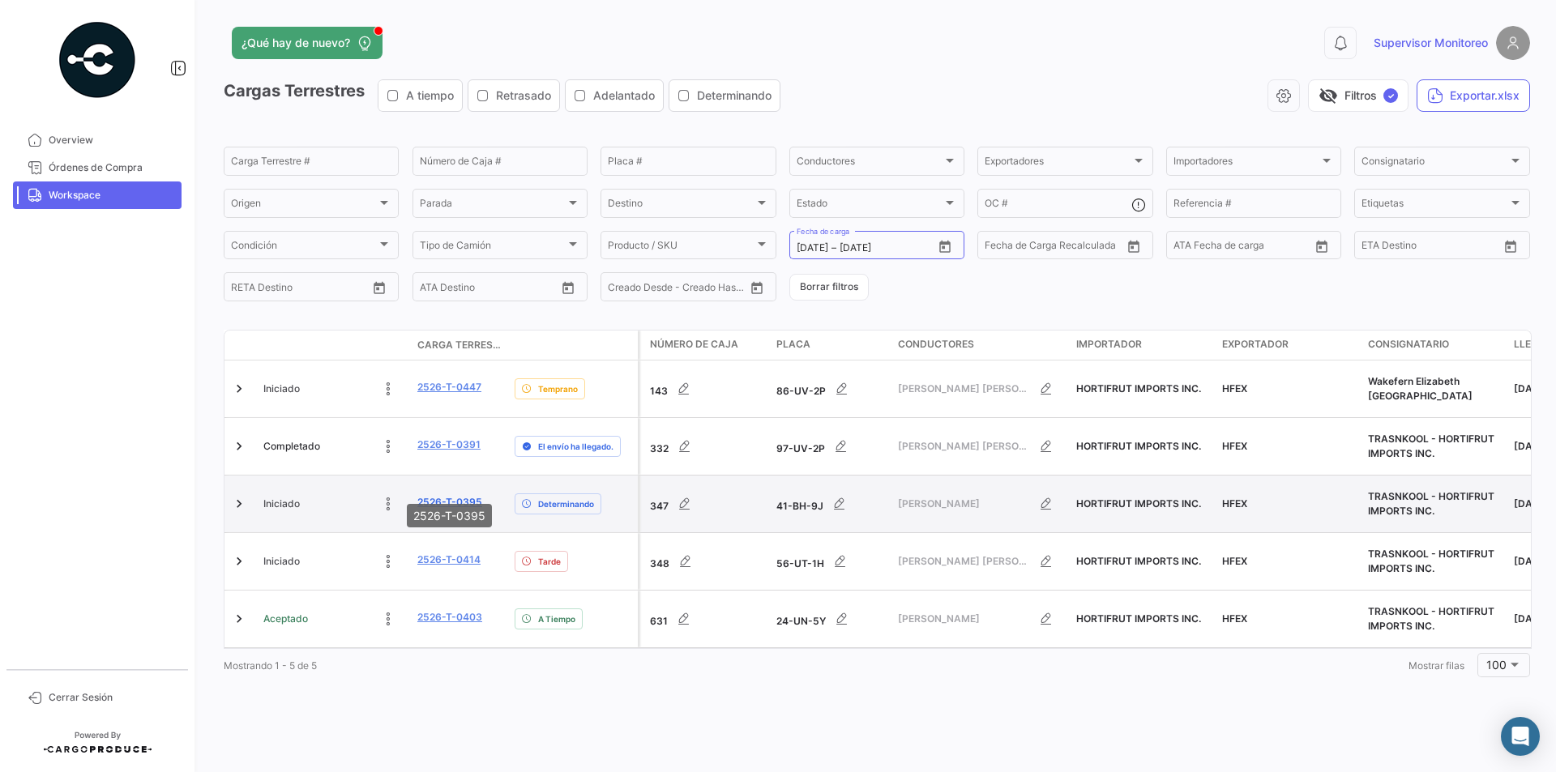
click at [454, 495] on link "2526-T-0395" at bounding box center [449, 502] width 65 height 15
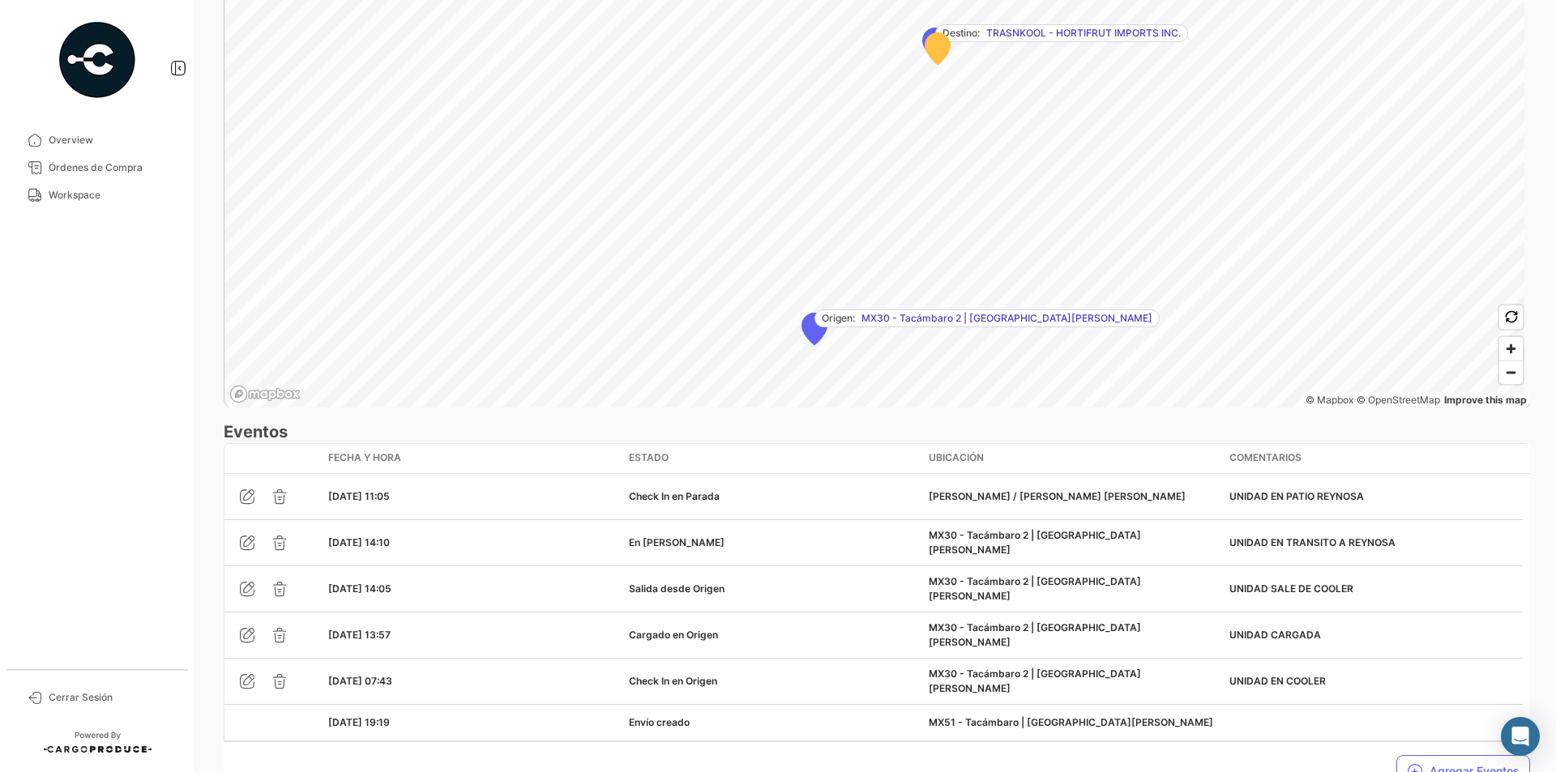
scroll to position [1121, 0]
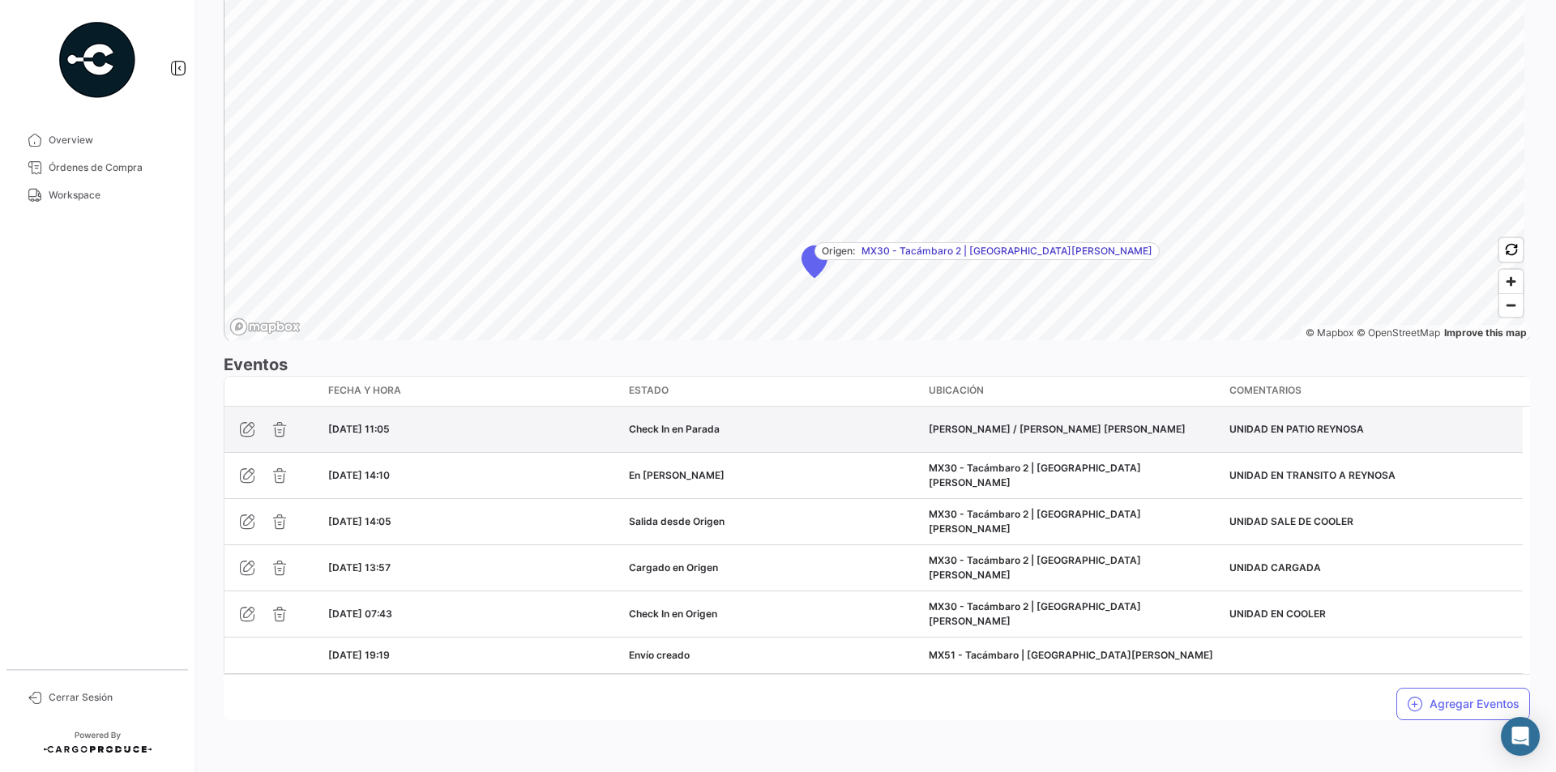
click at [665, 429] on div "Check In en Parada" at bounding box center [773, 429] width 288 height 15
click at [678, 434] on div "Check In en Parada" at bounding box center [773, 429] width 288 height 15
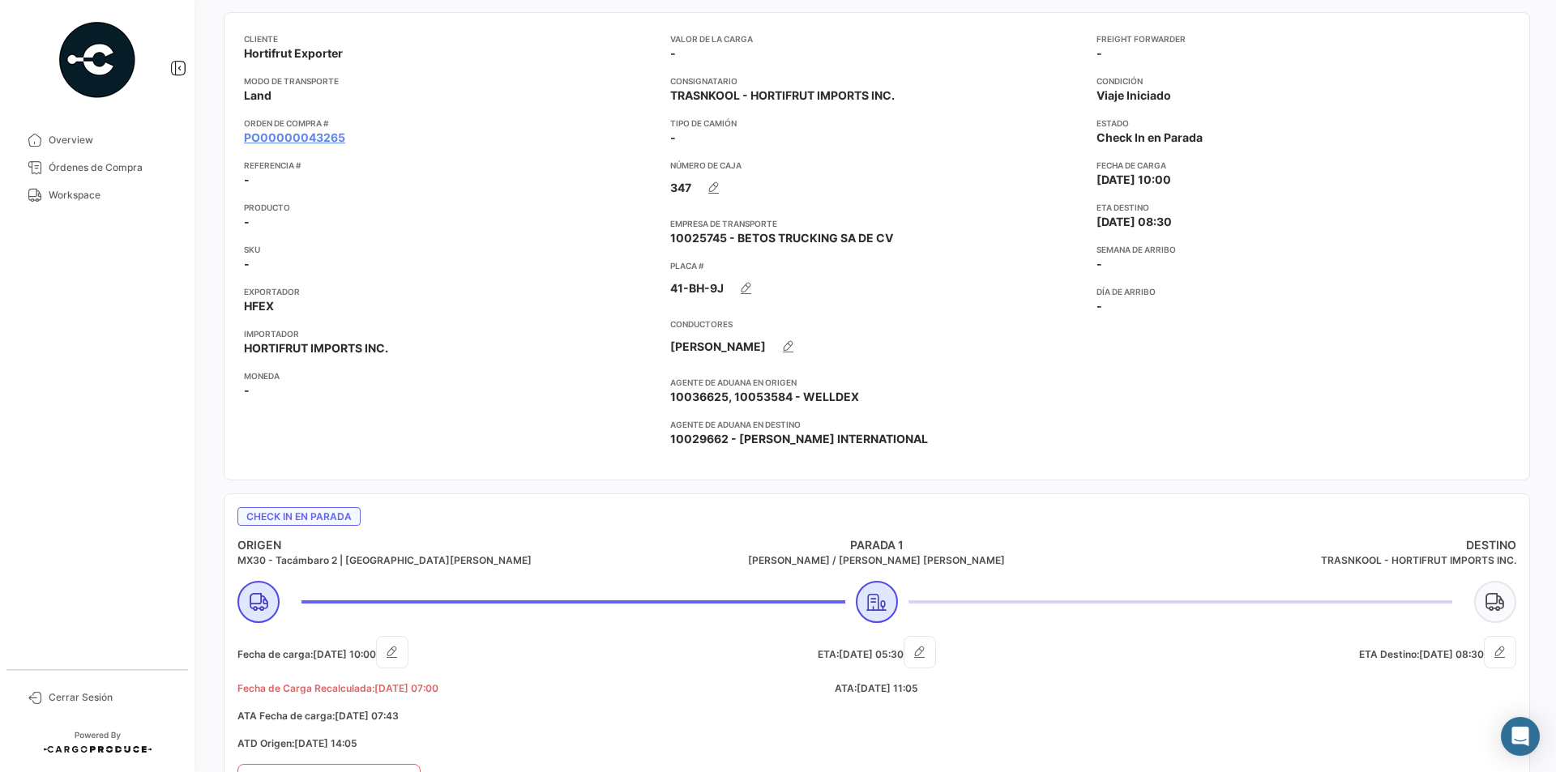
scroll to position [0, 0]
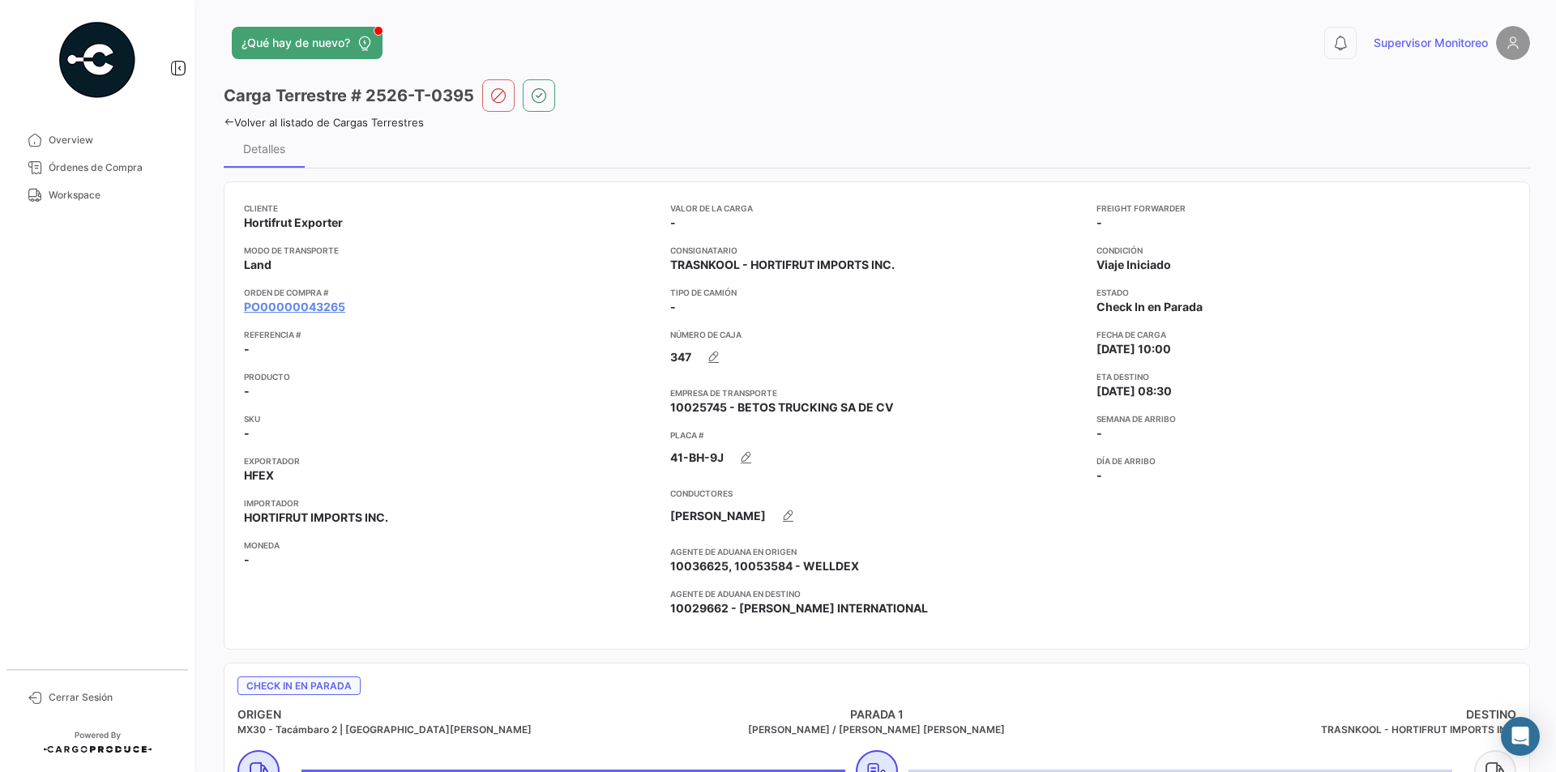
click at [230, 122] on icon at bounding box center [229, 122] width 11 height 11
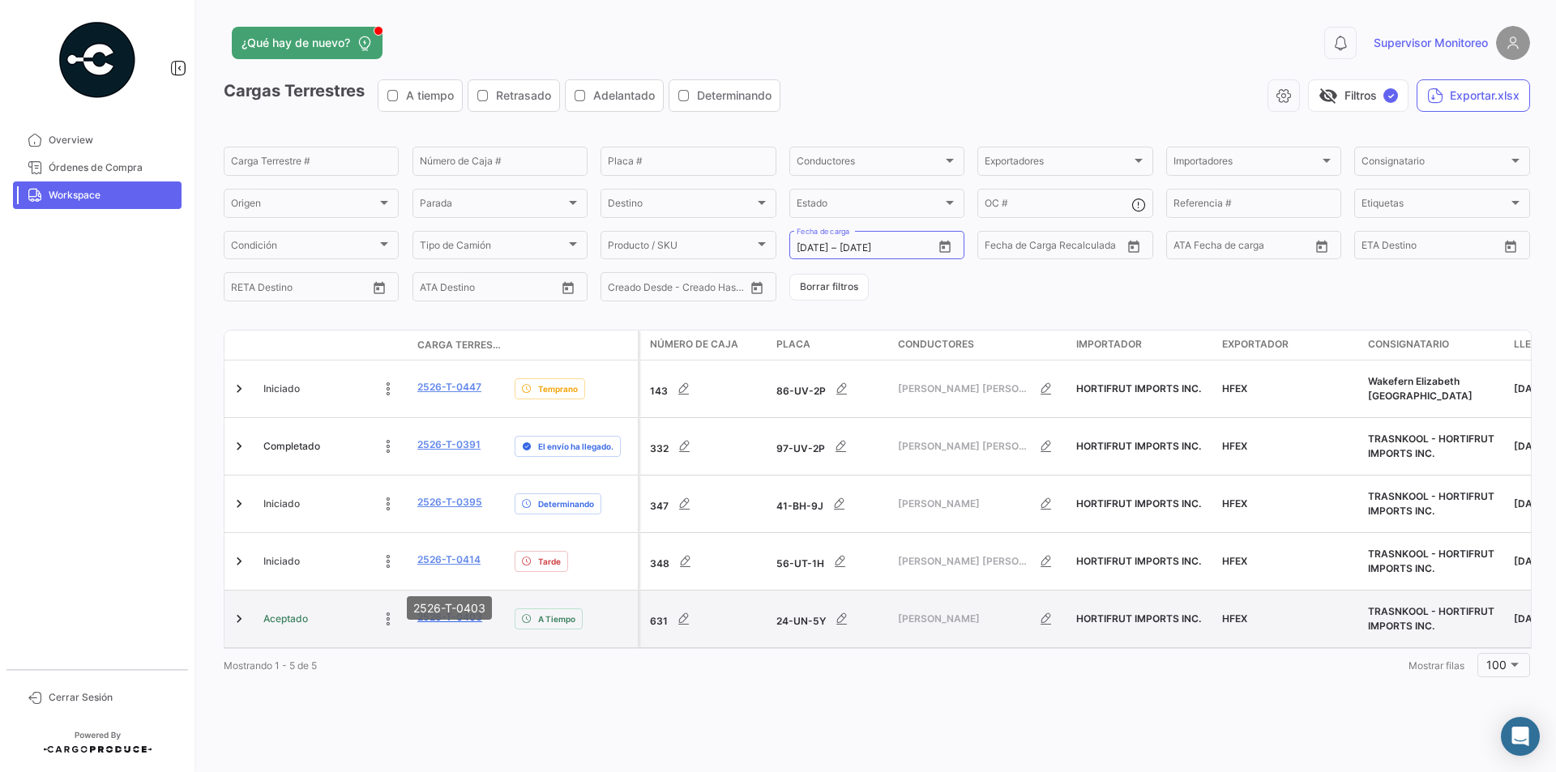
click at [439, 610] on link "2526-T-0403" at bounding box center [449, 617] width 65 height 15
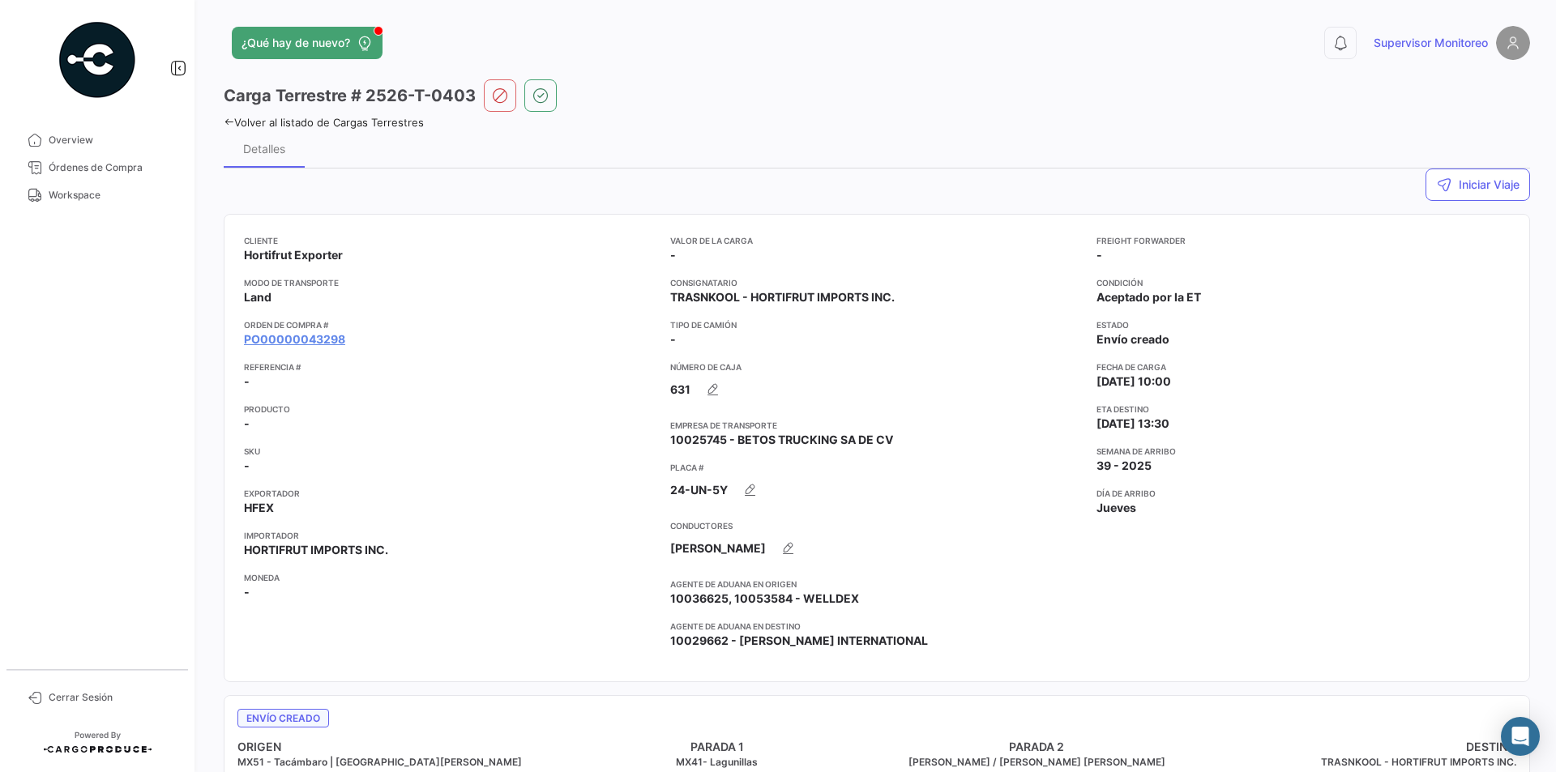
click at [229, 124] on icon at bounding box center [229, 122] width 11 height 11
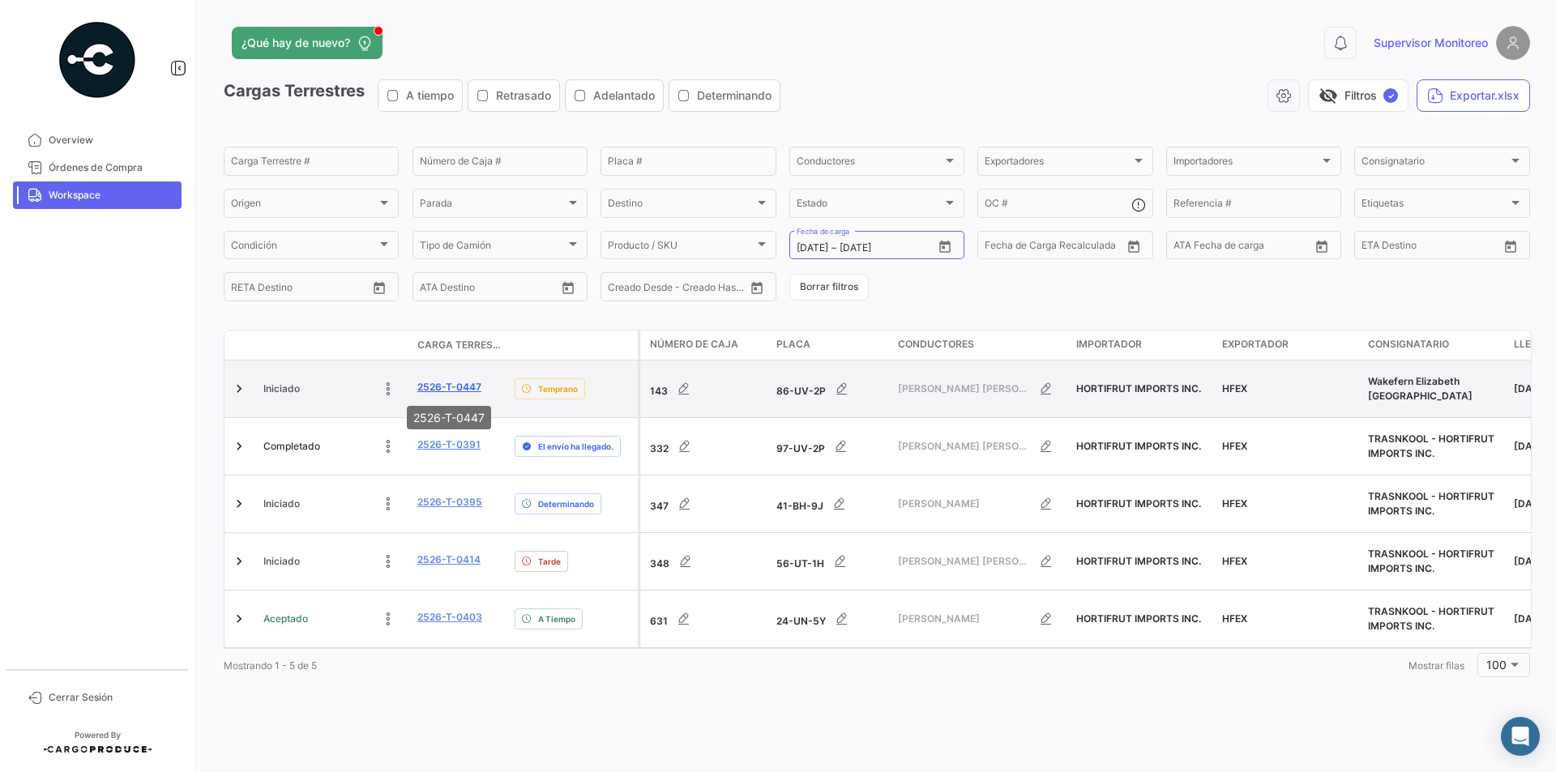
click at [451, 387] on link "2526-T-0447" at bounding box center [449, 387] width 64 height 15
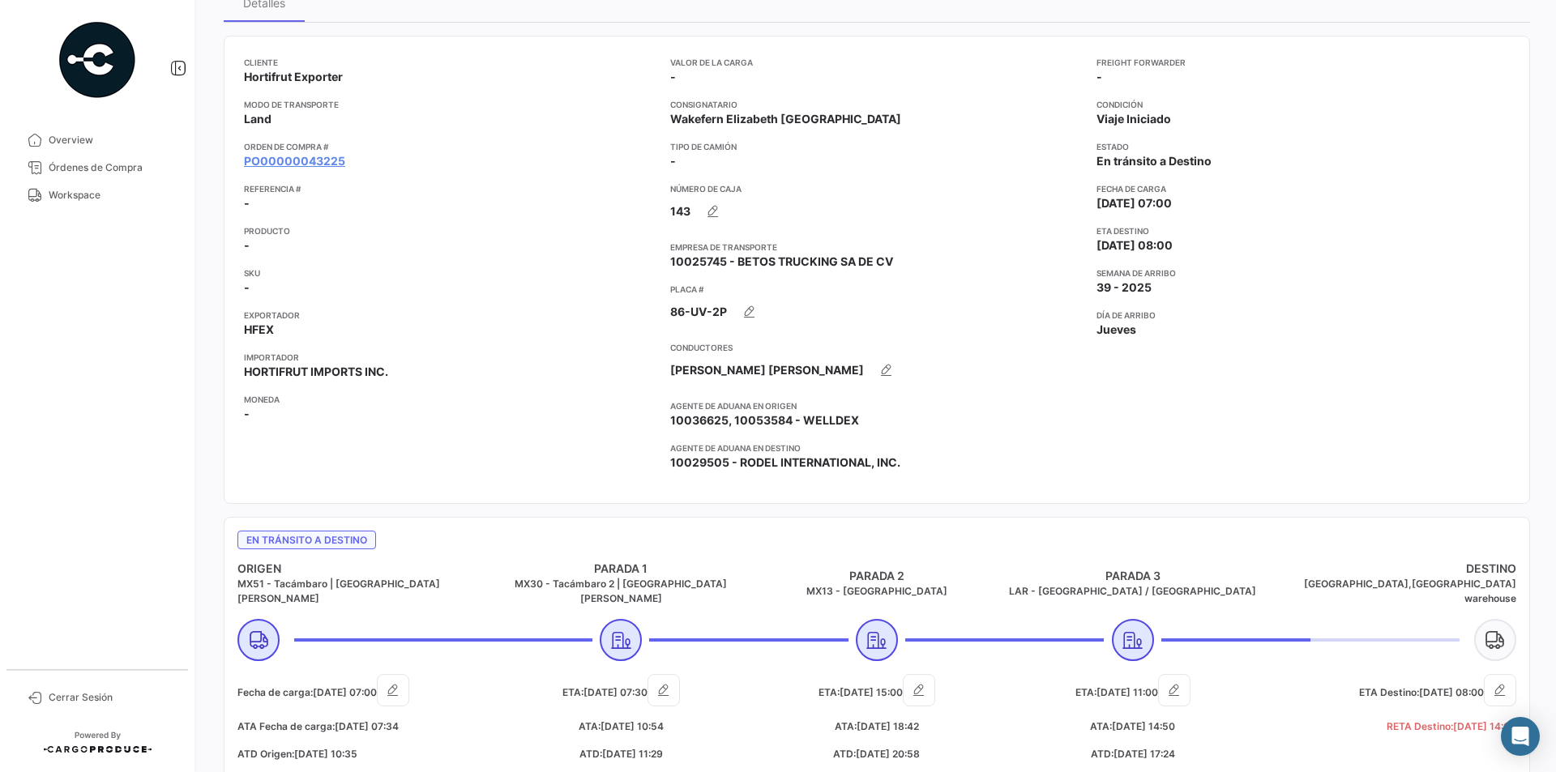
scroll to position [324, 0]
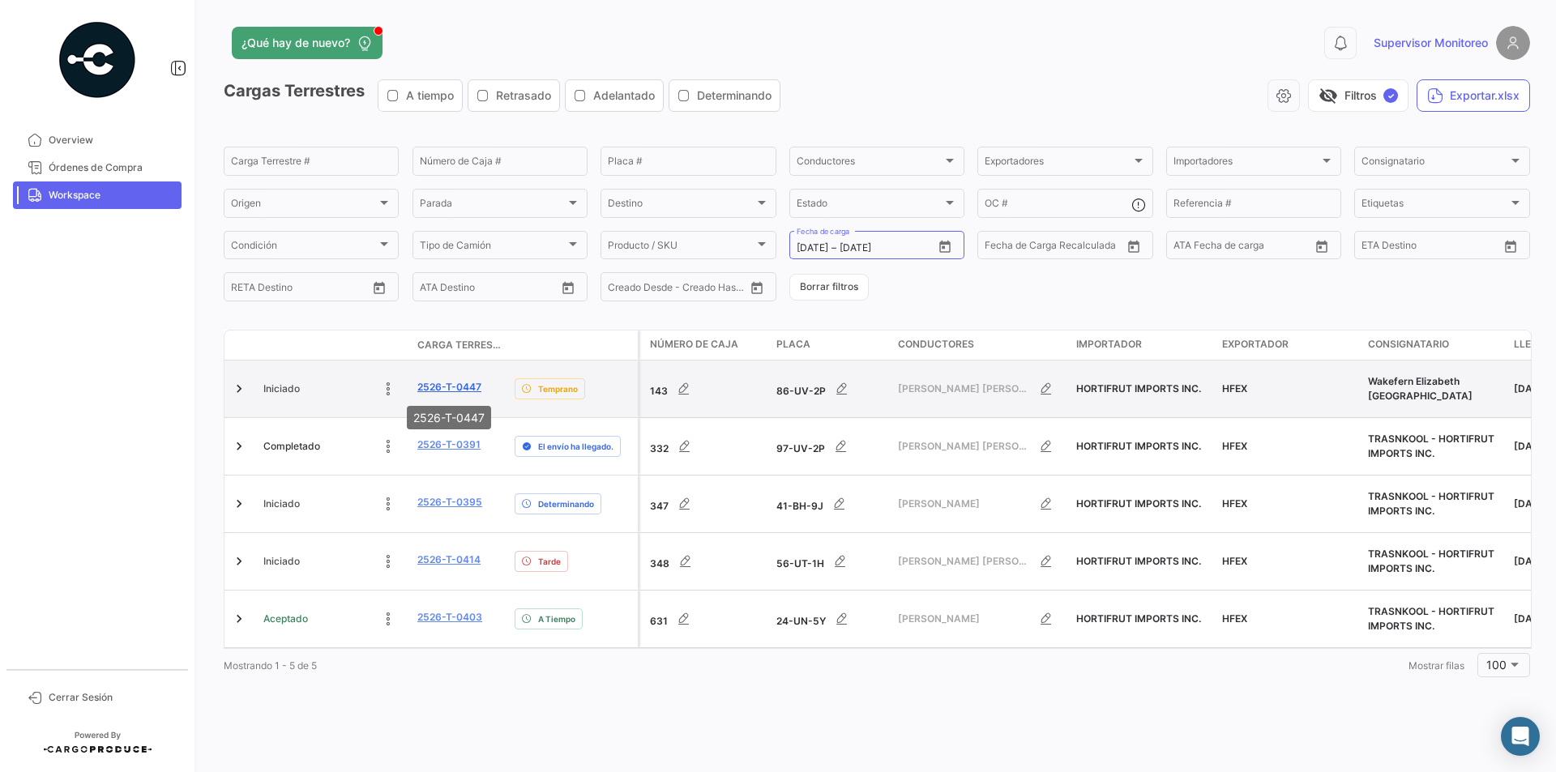
click at [451, 385] on link "2526-T-0447" at bounding box center [449, 387] width 64 height 15
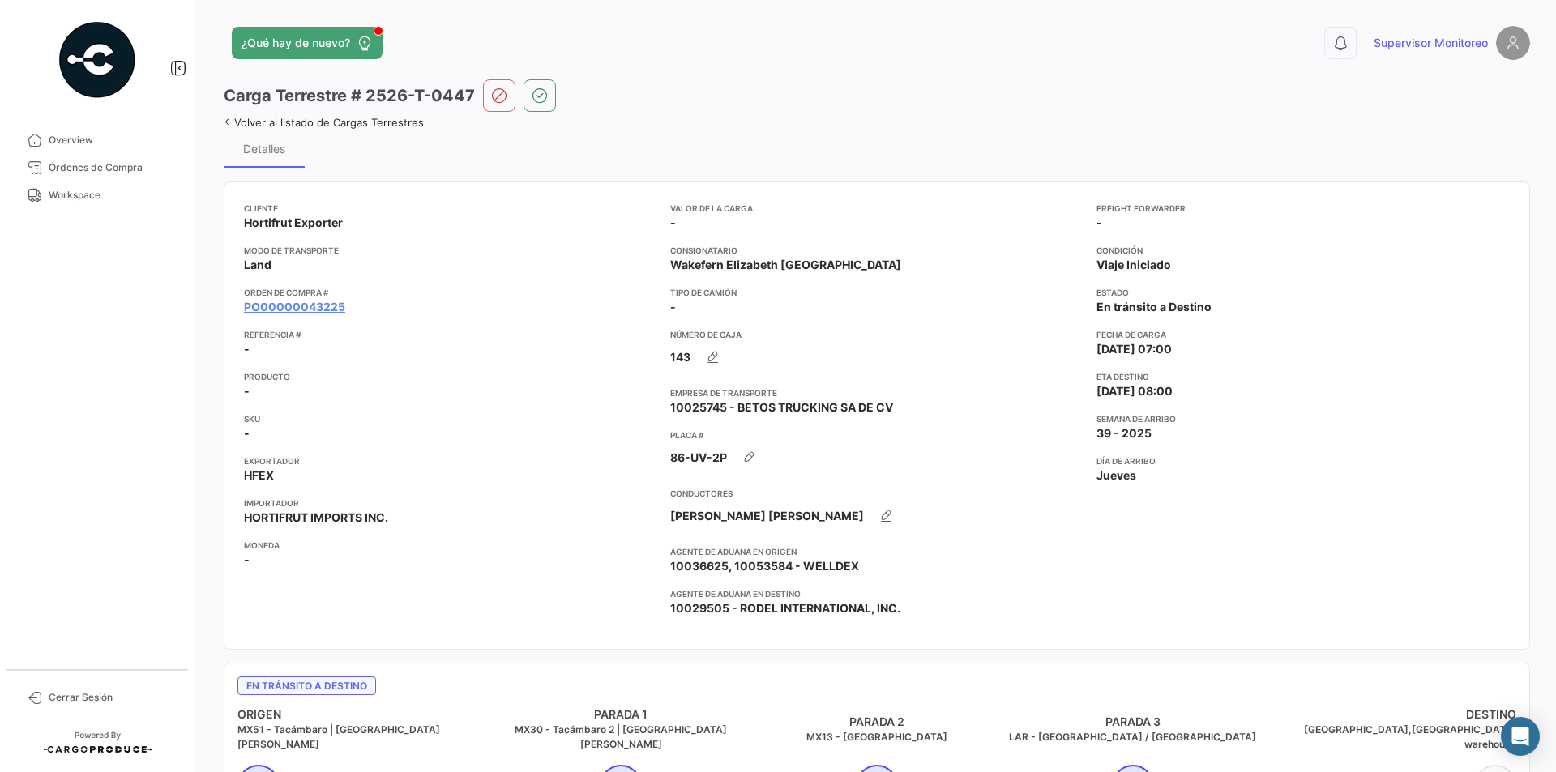
click at [230, 125] on icon at bounding box center [229, 122] width 11 height 11
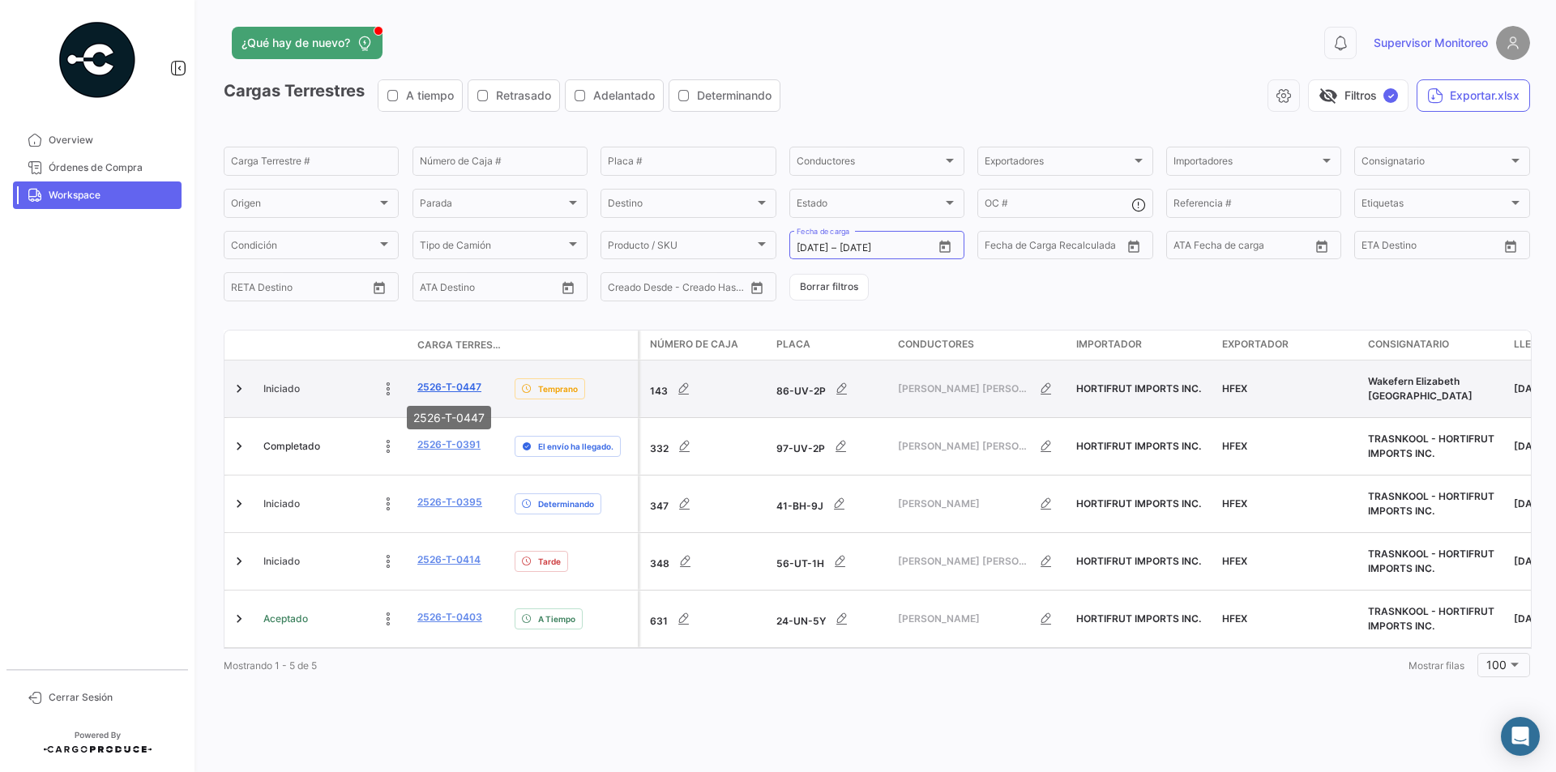
click at [454, 387] on link "2526-T-0447" at bounding box center [449, 387] width 64 height 15
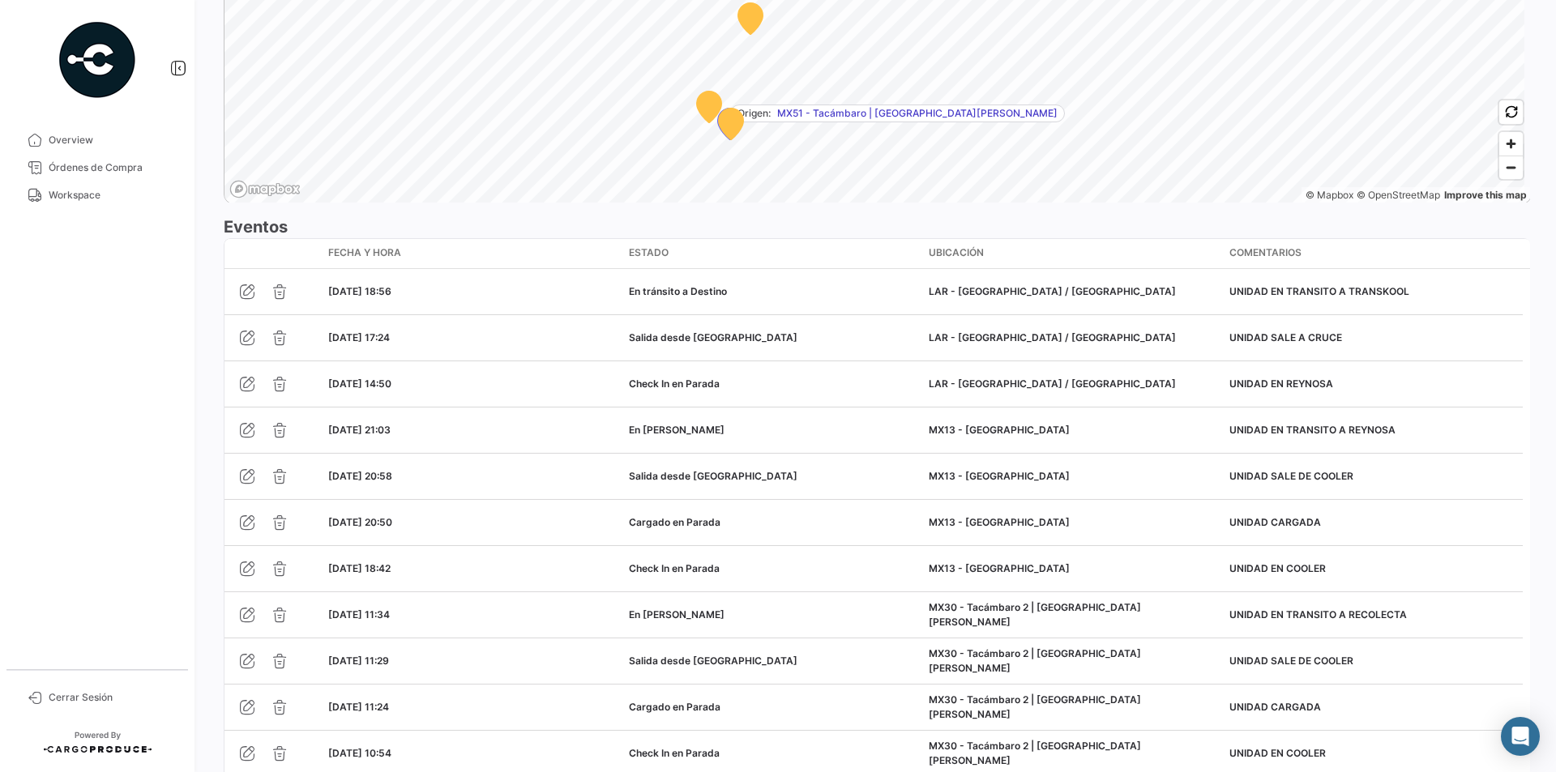
scroll to position [1231, 0]
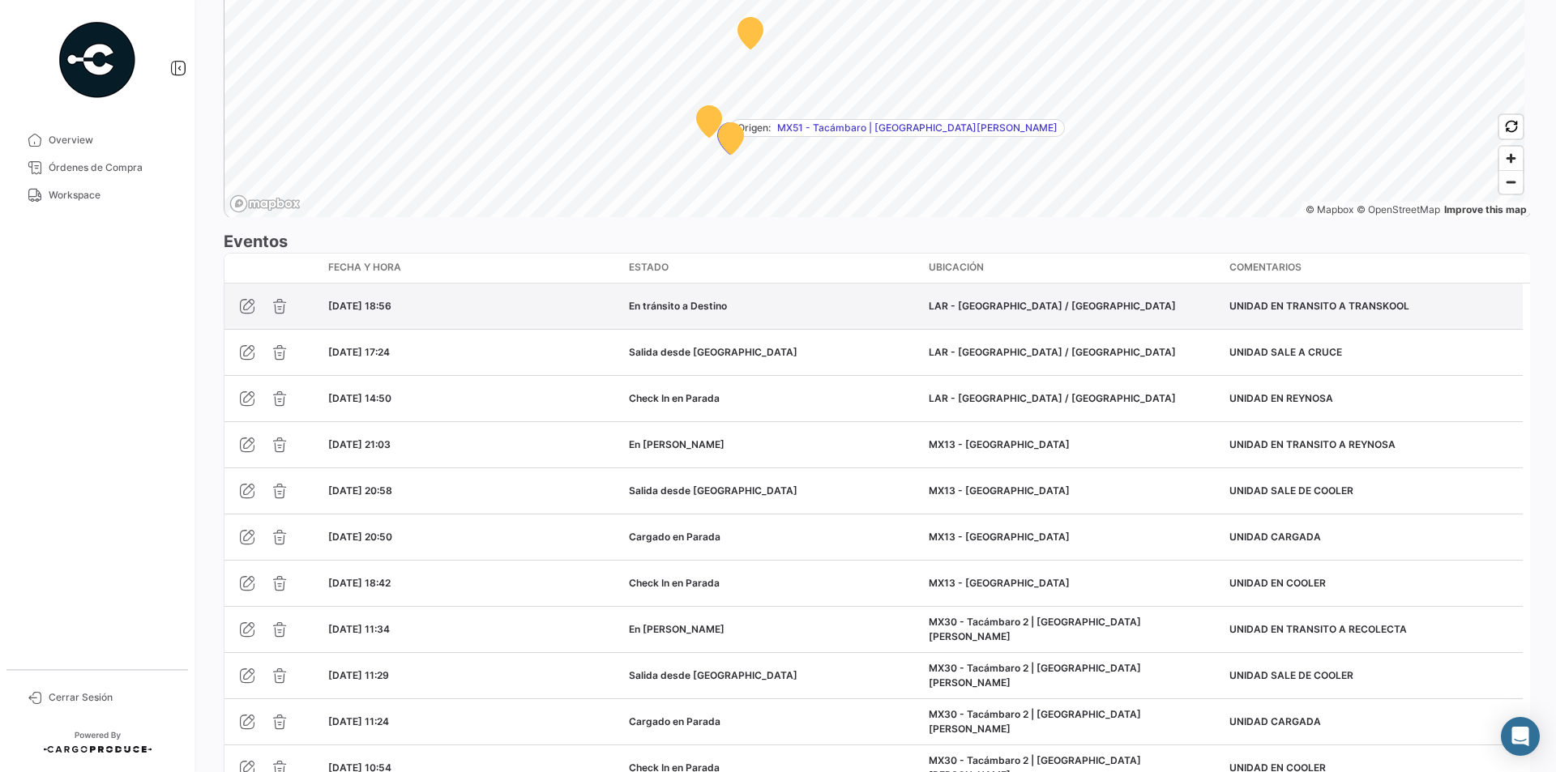
click at [430, 299] on div "[DATE] 18:56" at bounding box center [472, 306] width 288 height 15
click at [486, 299] on div "[DATE] 18:56" at bounding box center [472, 306] width 288 height 15
click at [544, 299] on div "[DATE] 18:56" at bounding box center [472, 306] width 288 height 15
click at [840, 299] on div "En tránsito a Destino" at bounding box center [773, 306] width 288 height 15
click at [843, 299] on div "En tránsito a Destino" at bounding box center [773, 306] width 288 height 15
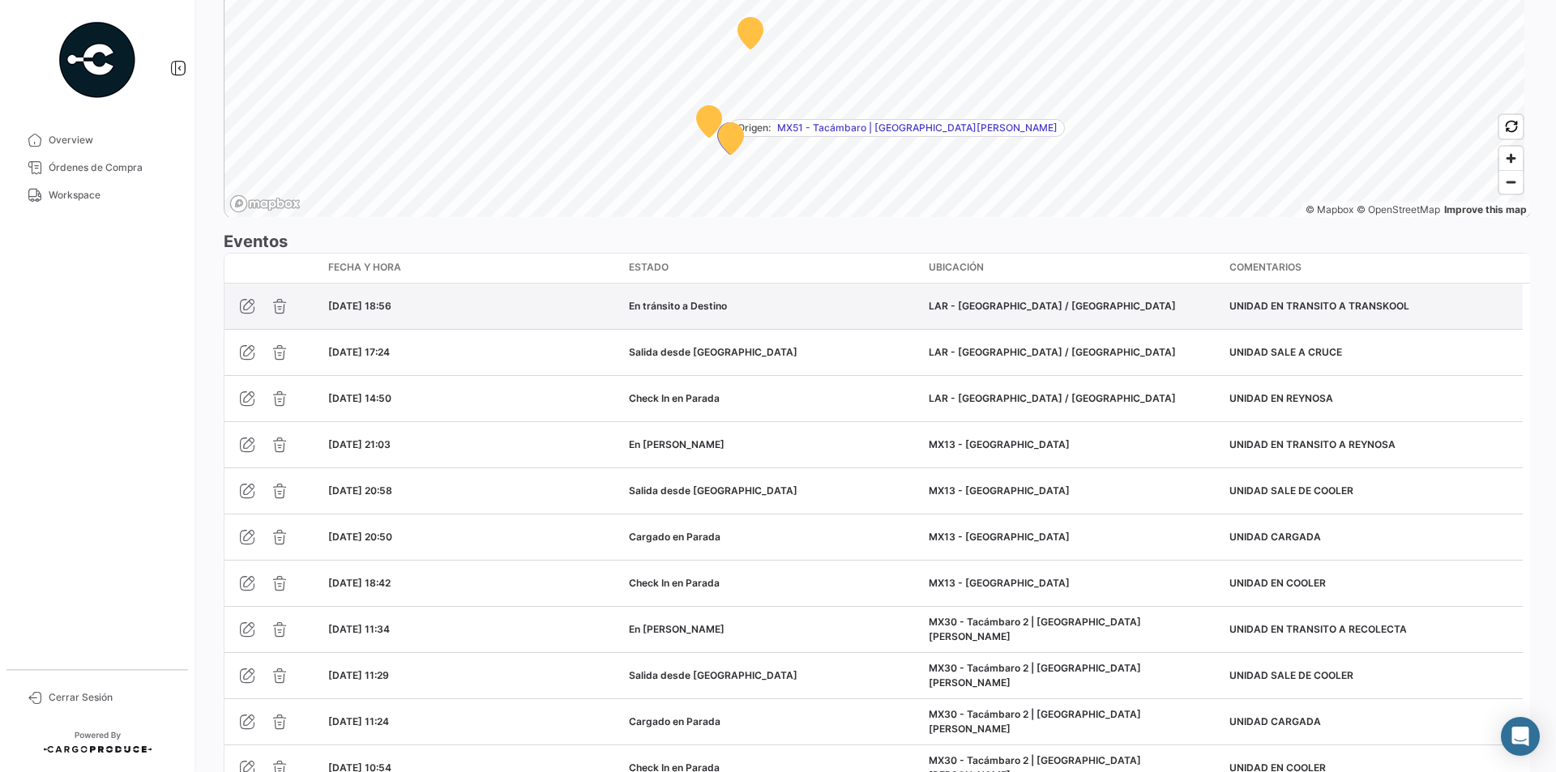
click at [1195, 299] on div "LAR - [GEOGRAPHIC_DATA] / [GEOGRAPHIC_DATA]" at bounding box center [1073, 306] width 288 height 15
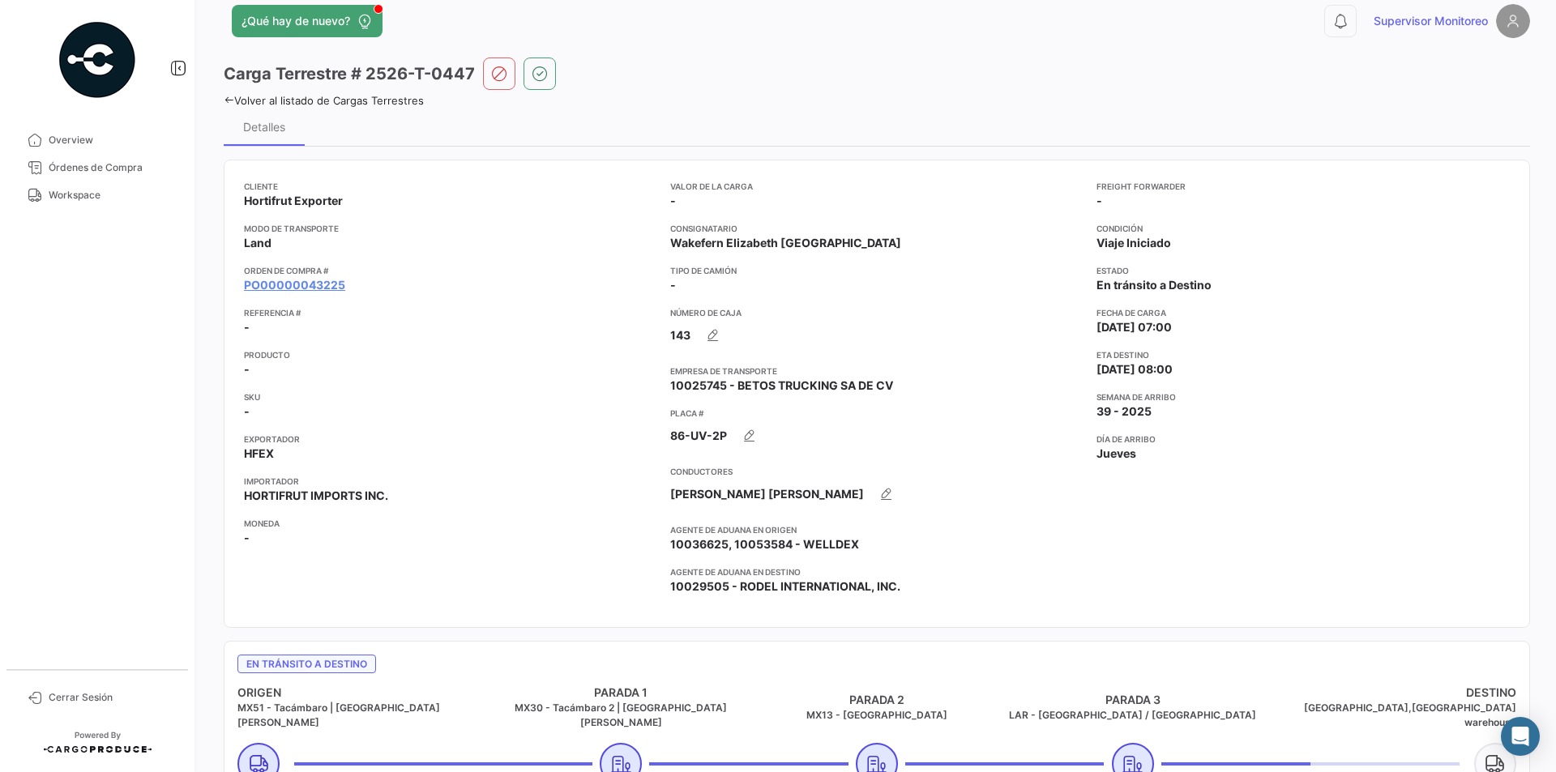
scroll to position [15, 0]
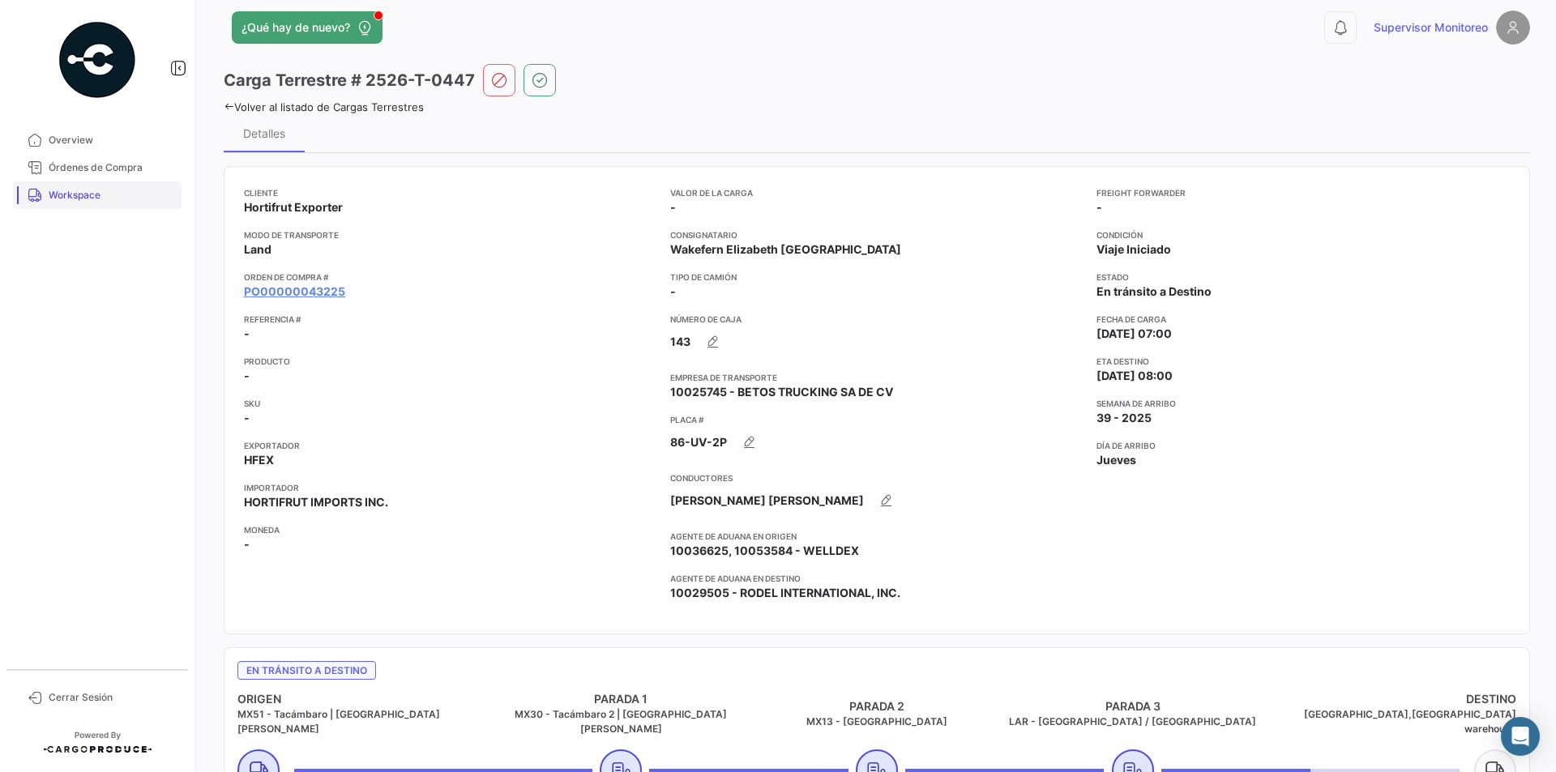
click at [64, 195] on span "Workspace" at bounding box center [112, 195] width 126 height 15
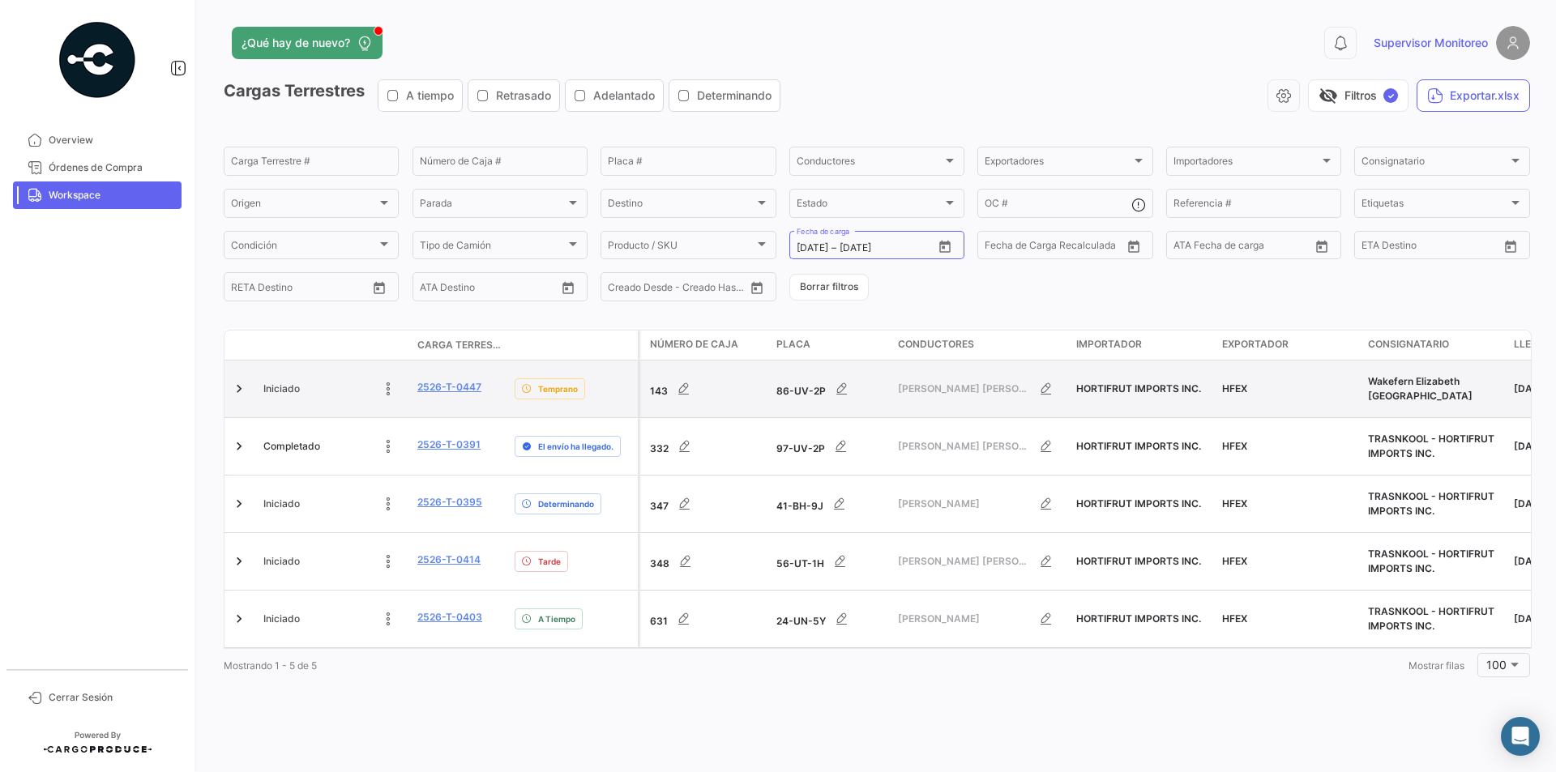
click at [656, 395] on div "143" at bounding box center [706, 389] width 113 height 32
click at [437, 387] on link "2526-T-0447" at bounding box center [449, 387] width 64 height 15
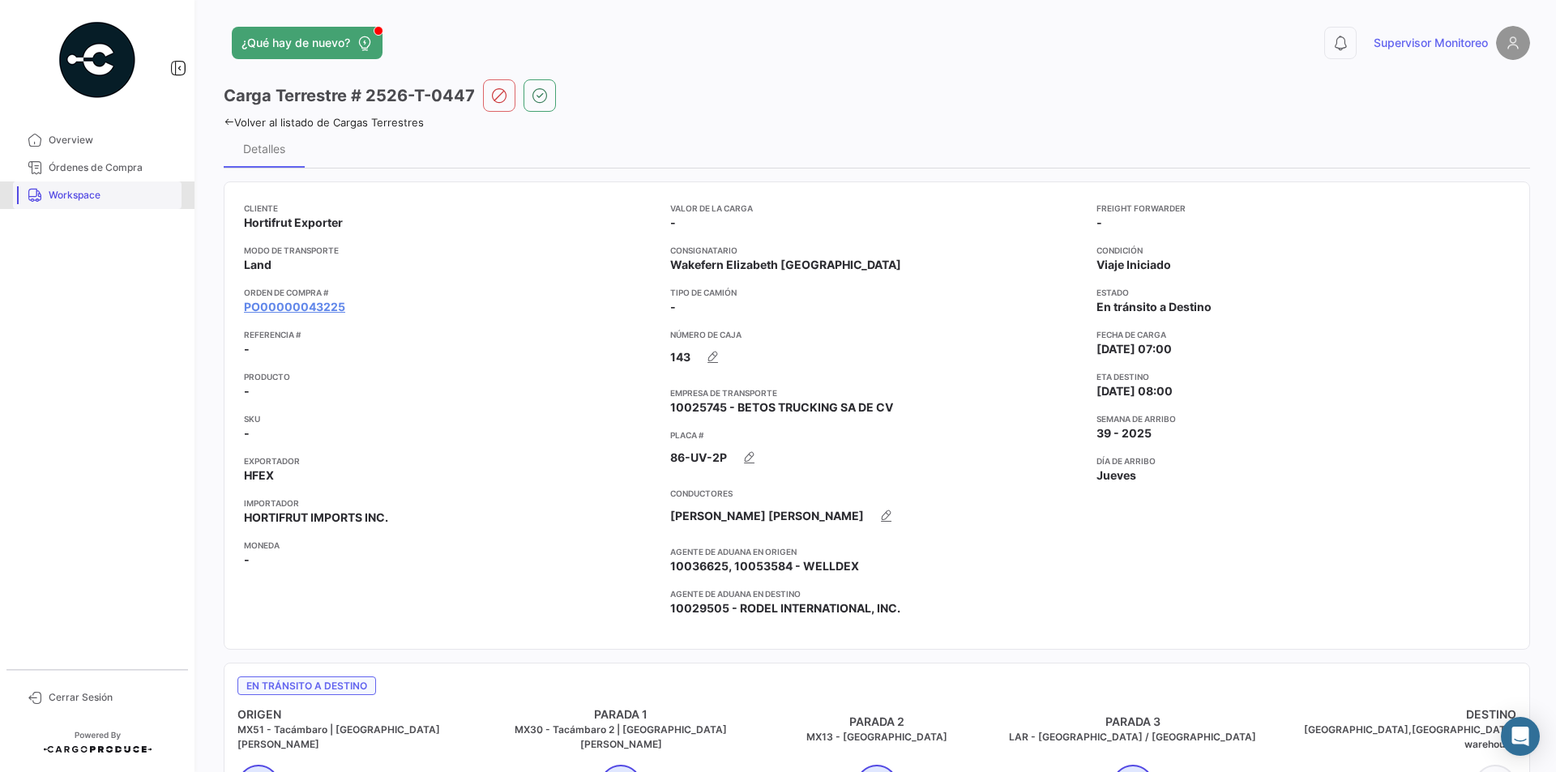
click at [73, 200] on span "Workspace" at bounding box center [112, 195] width 126 height 15
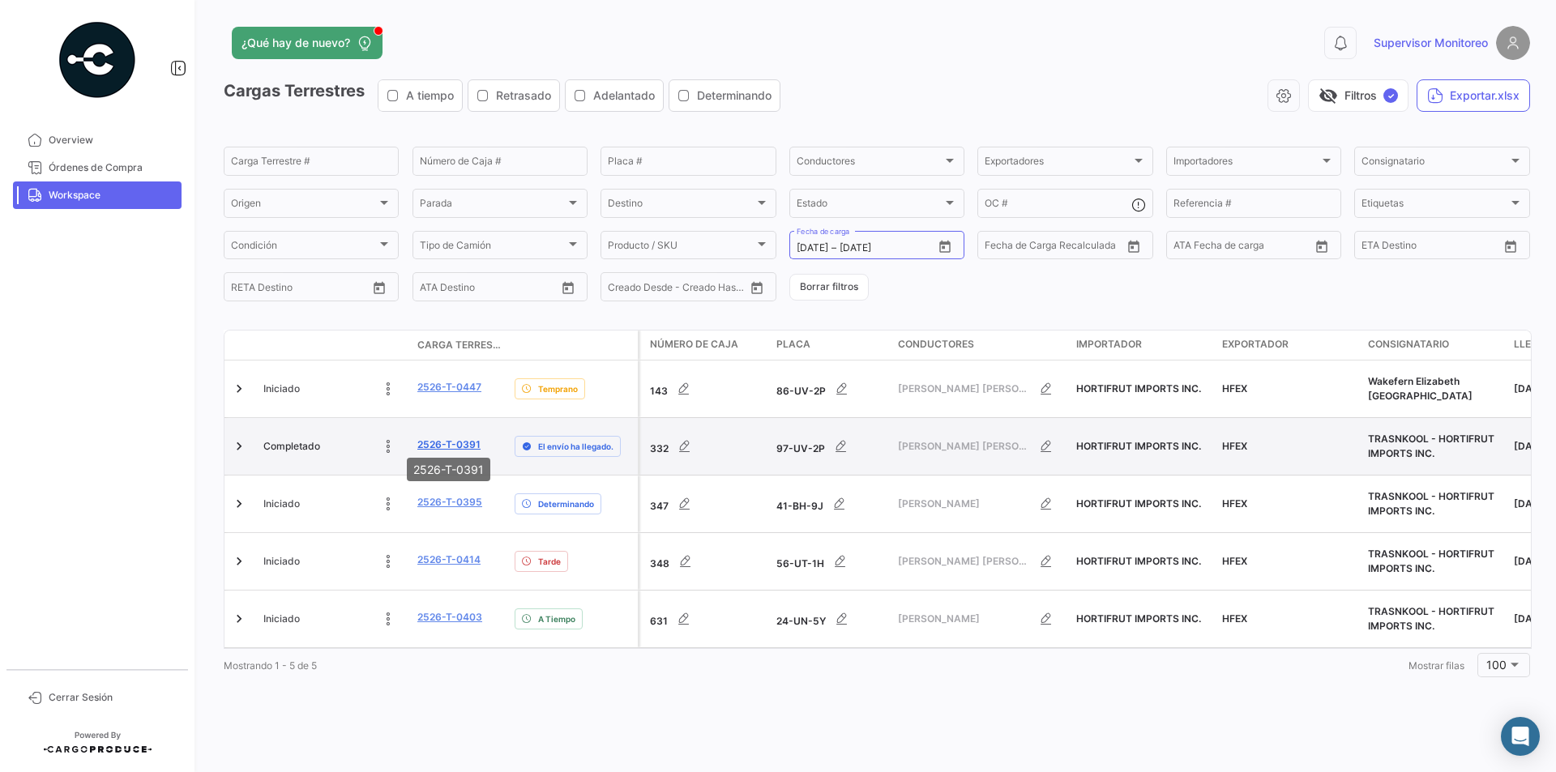
click at [451, 440] on link "2526-T-0391" at bounding box center [448, 445] width 63 height 15
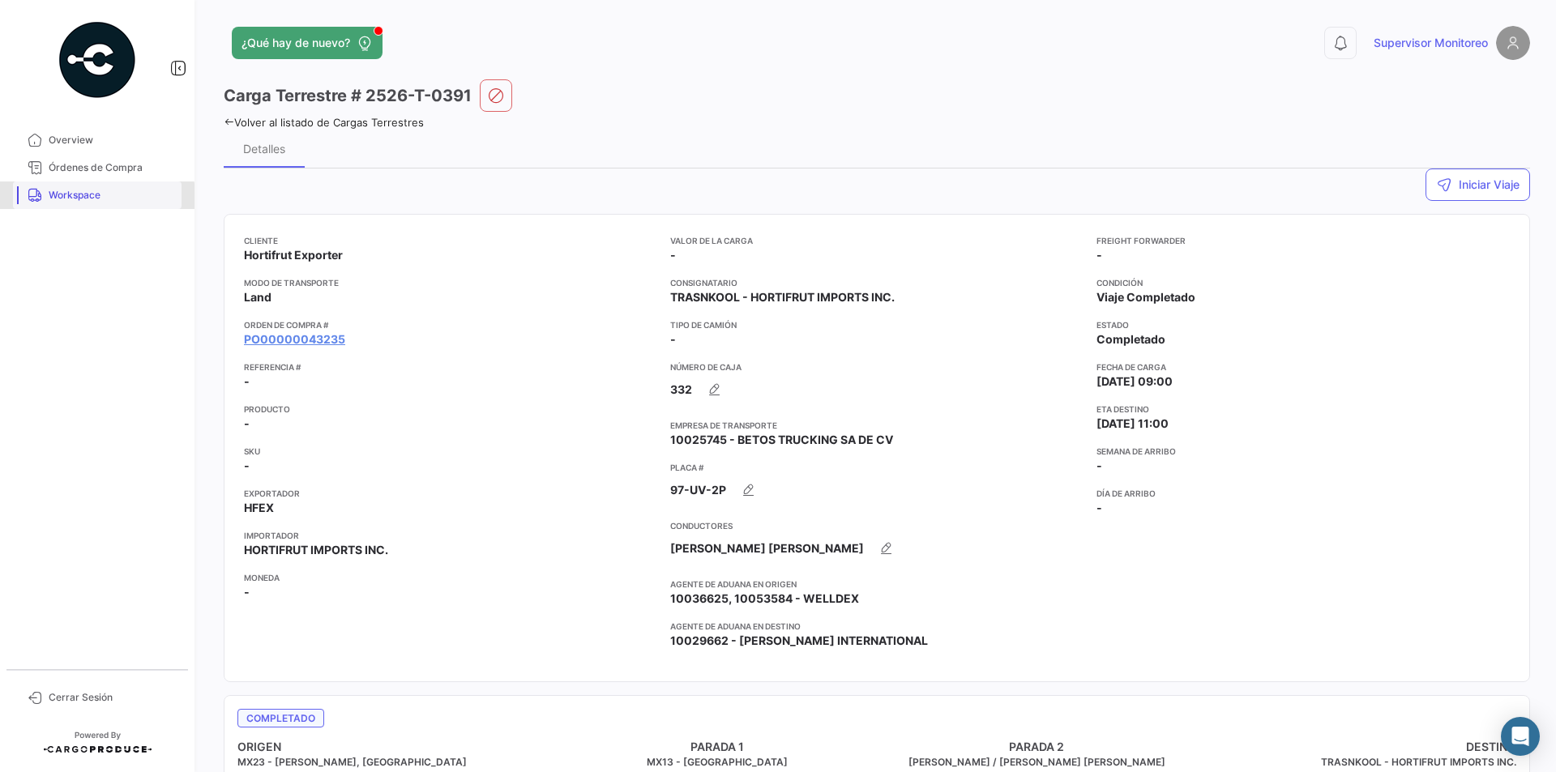
click at [75, 198] on span "Workspace" at bounding box center [112, 195] width 126 height 15
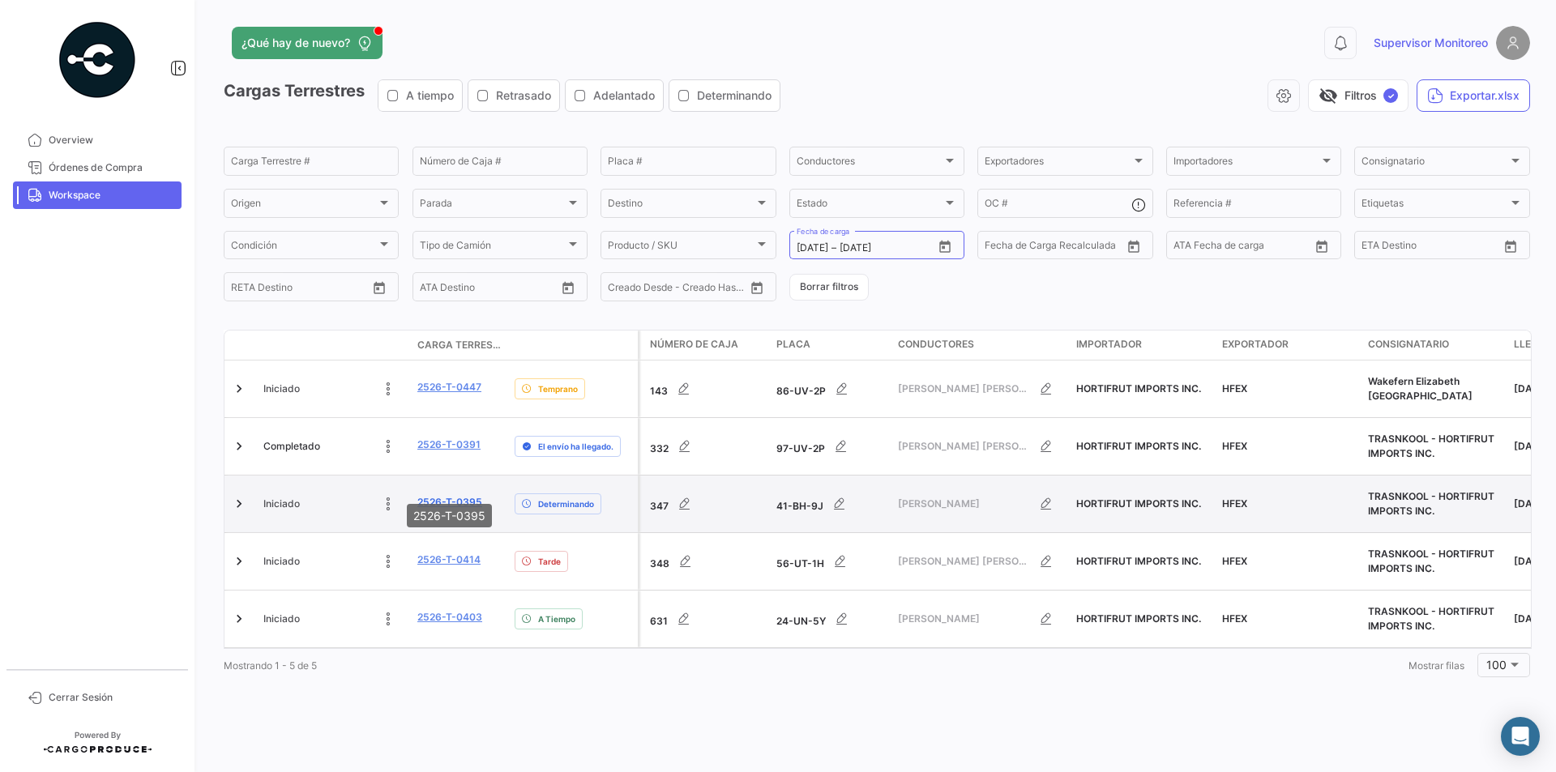
click at [444, 495] on link "2526-T-0395" at bounding box center [449, 502] width 65 height 15
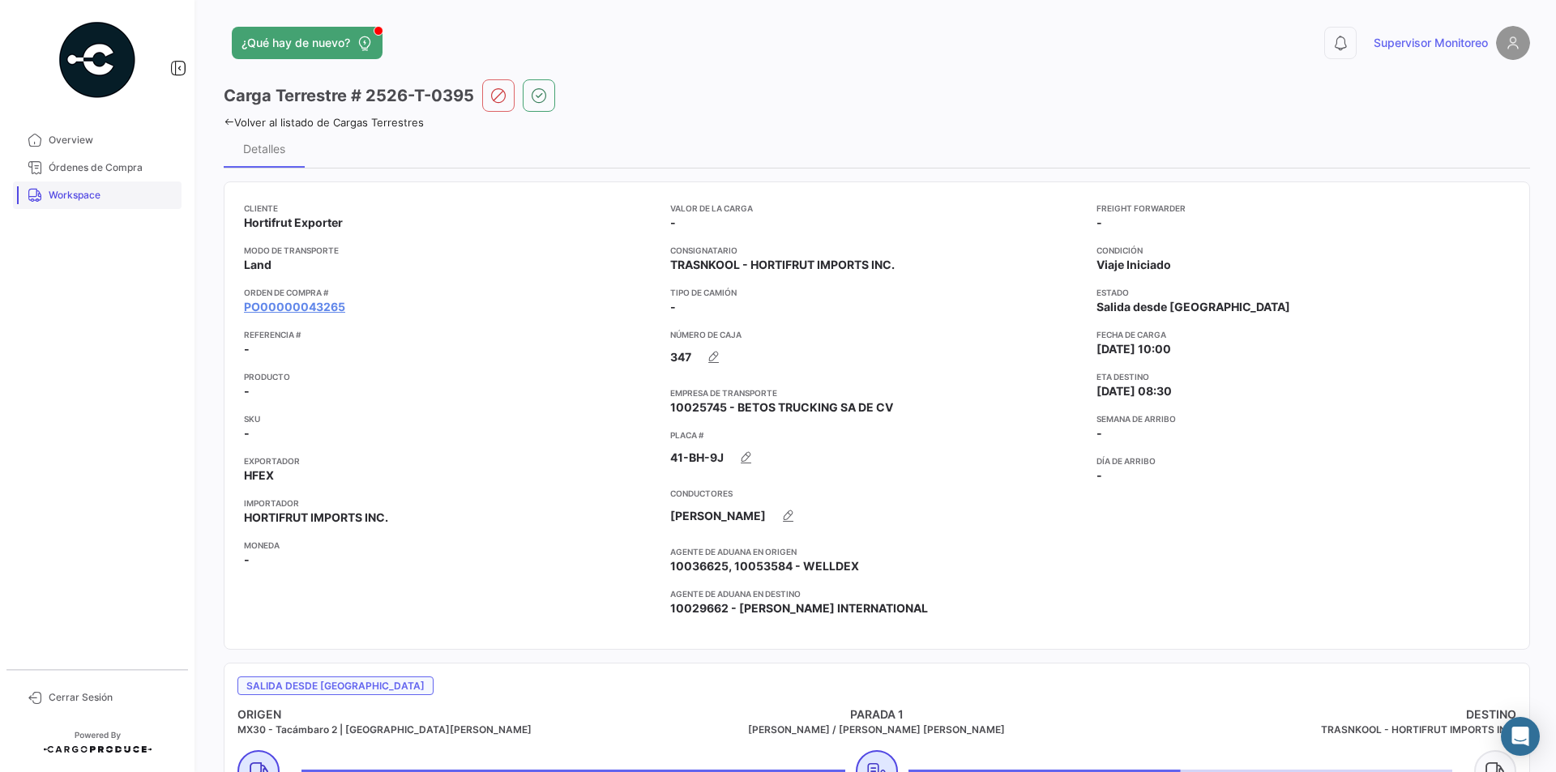
click at [78, 202] on span "Workspace" at bounding box center [112, 195] width 126 height 15
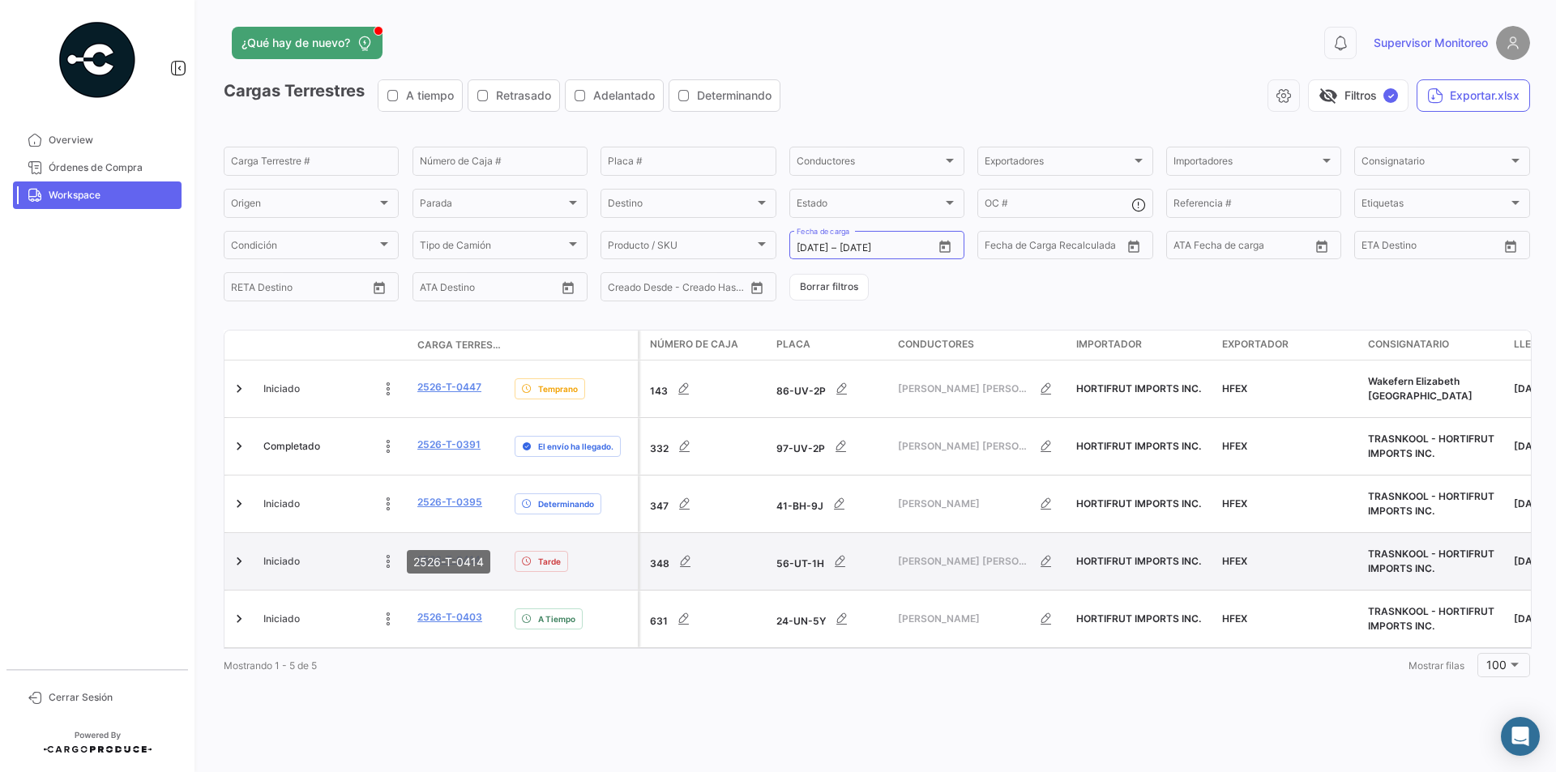
click at [447, 553] on link "2526-T-0414" at bounding box center [448, 560] width 63 height 15
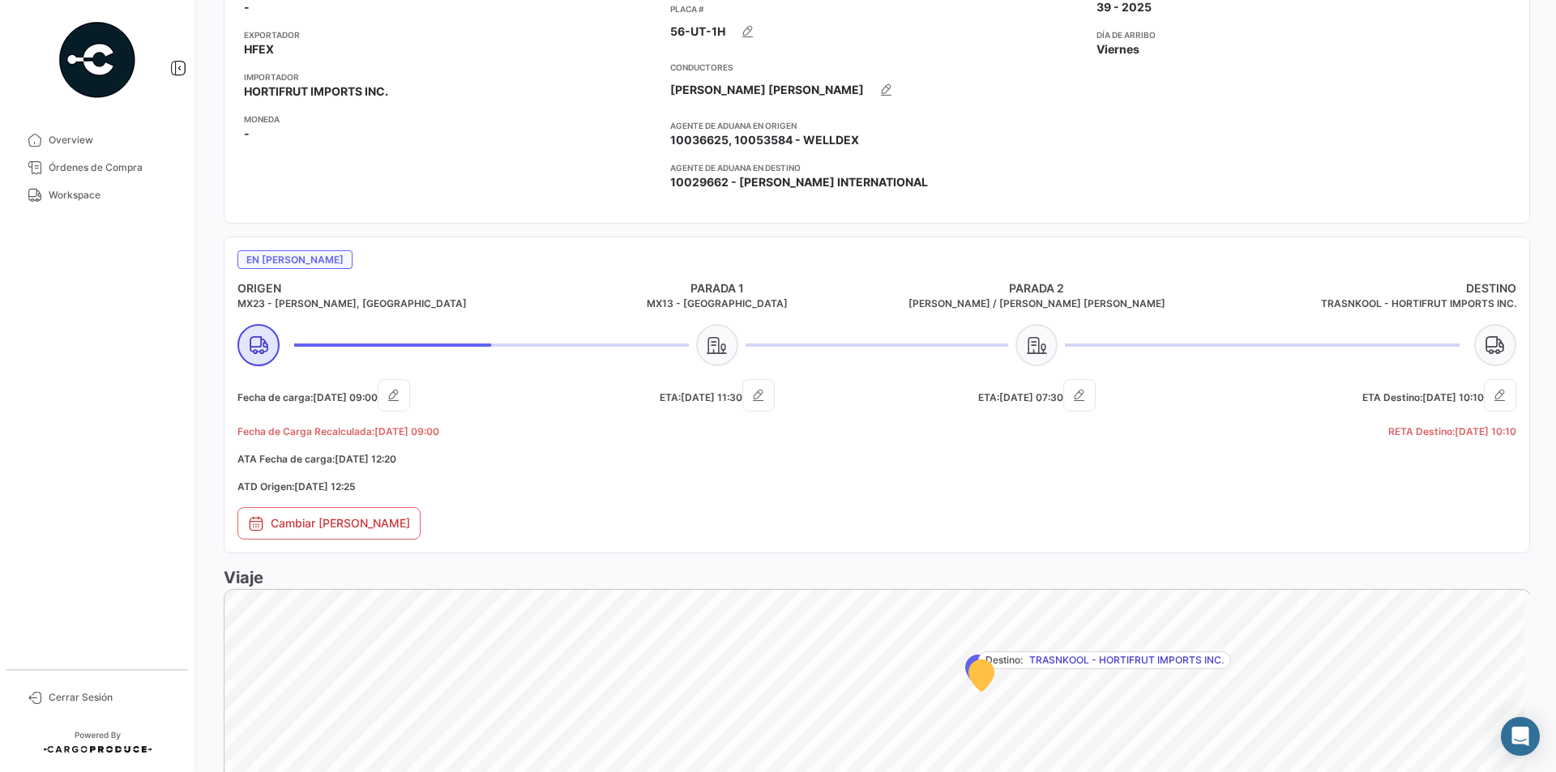
scroll to position [102, 0]
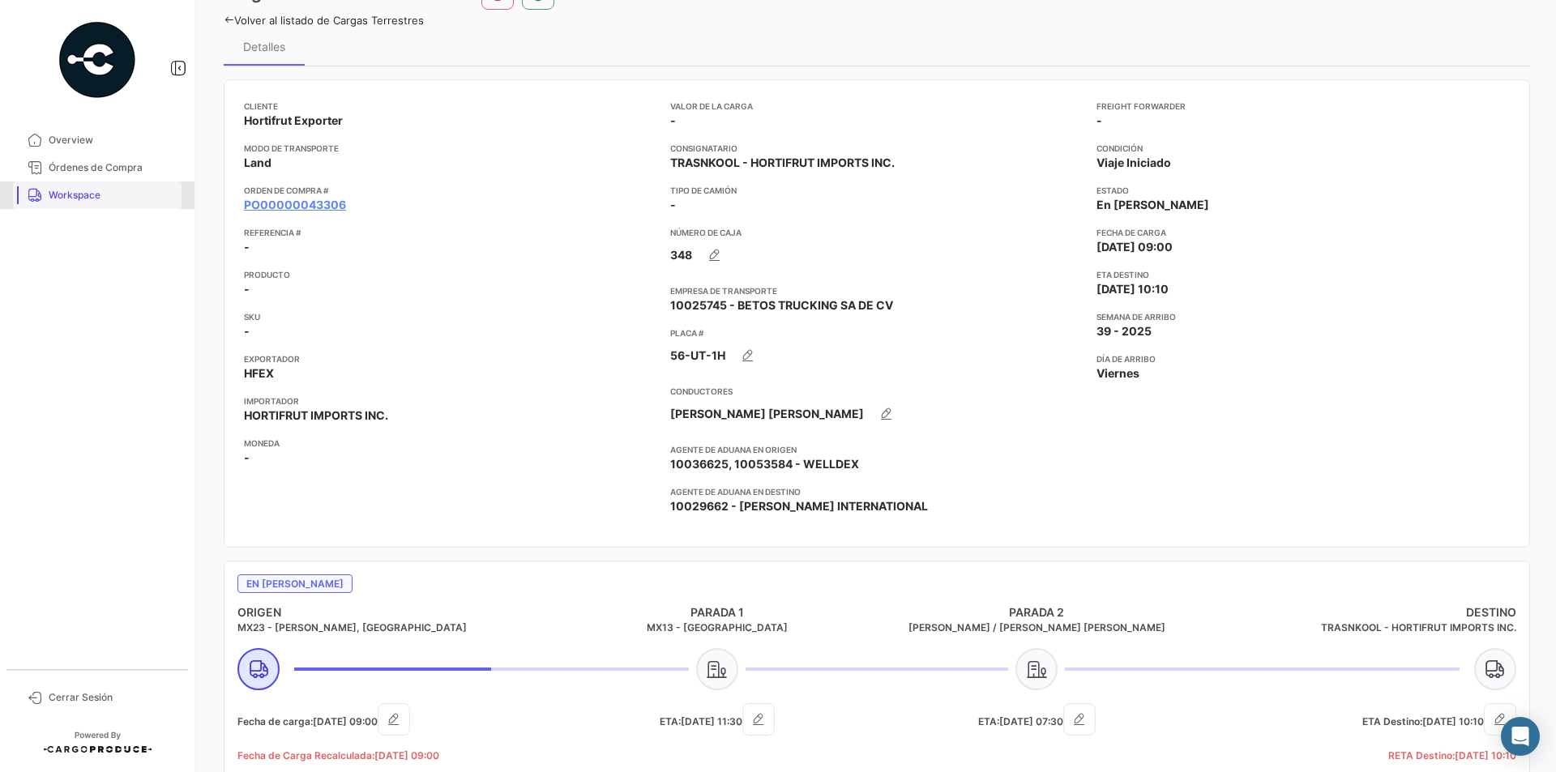
click at [82, 195] on span "Workspace" at bounding box center [112, 195] width 126 height 15
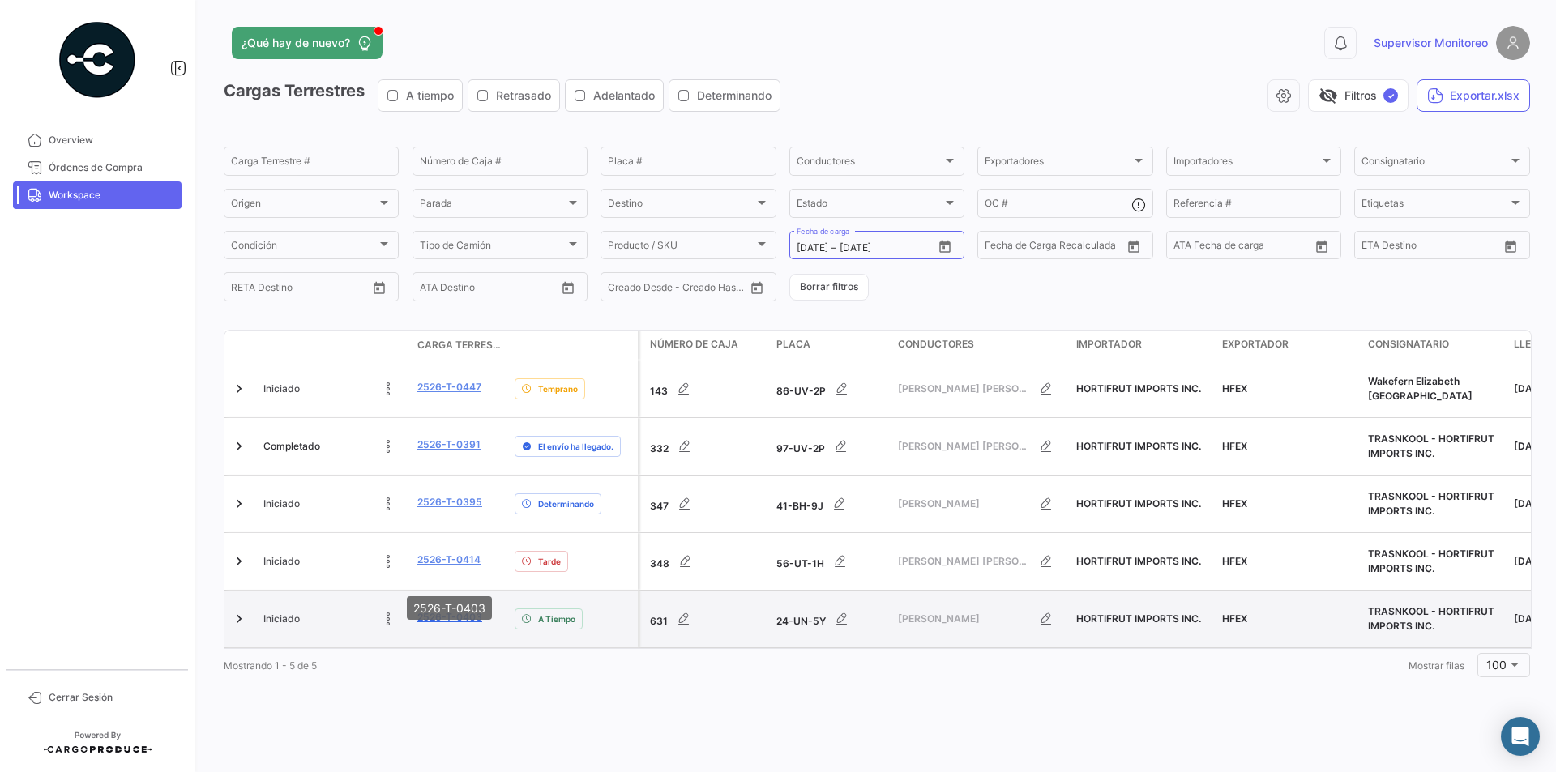
click at [448, 610] on link "2526-T-0403" at bounding box center [449, 617] width 65 height 15
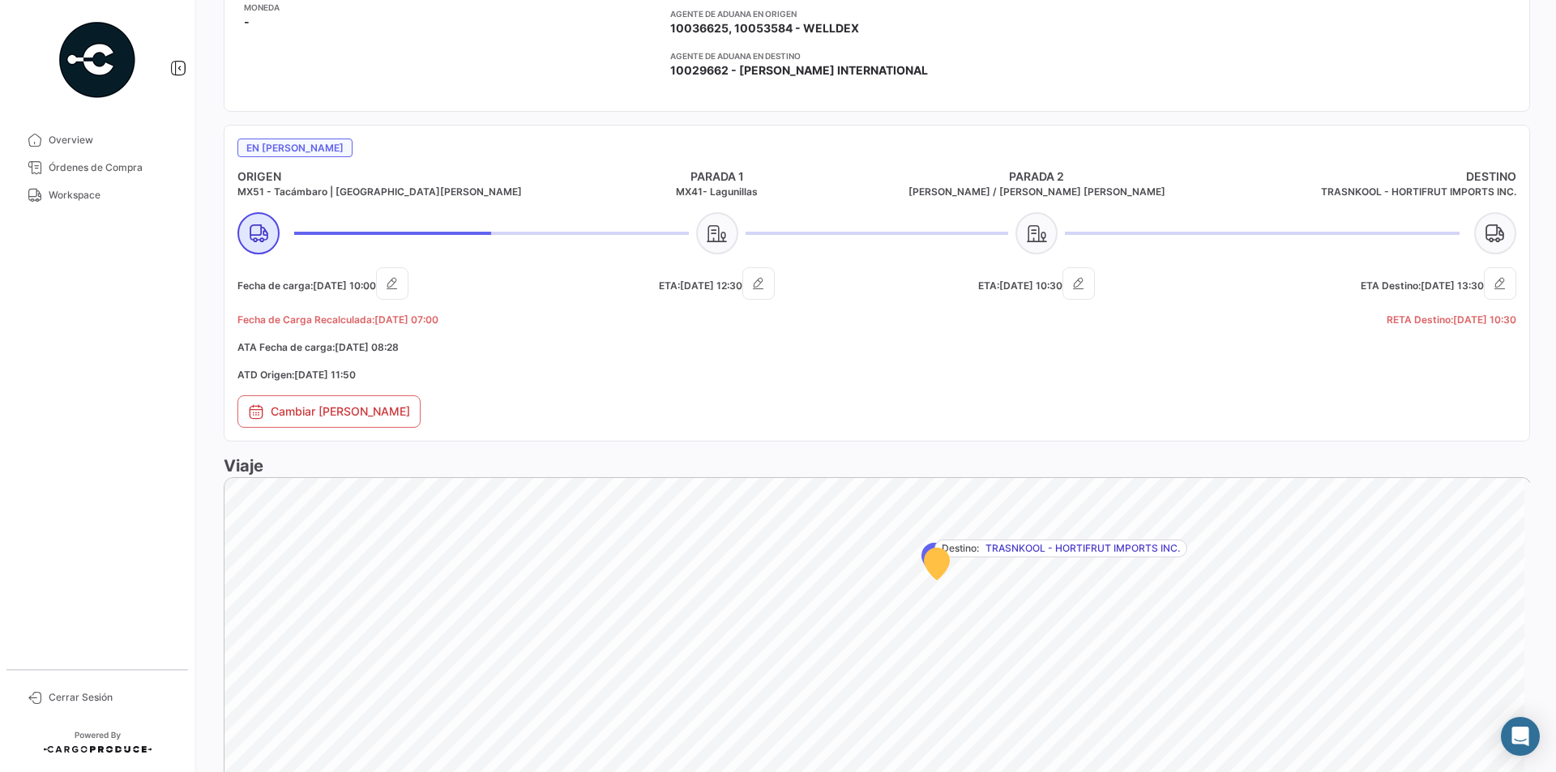
scroll to position [324, 0]
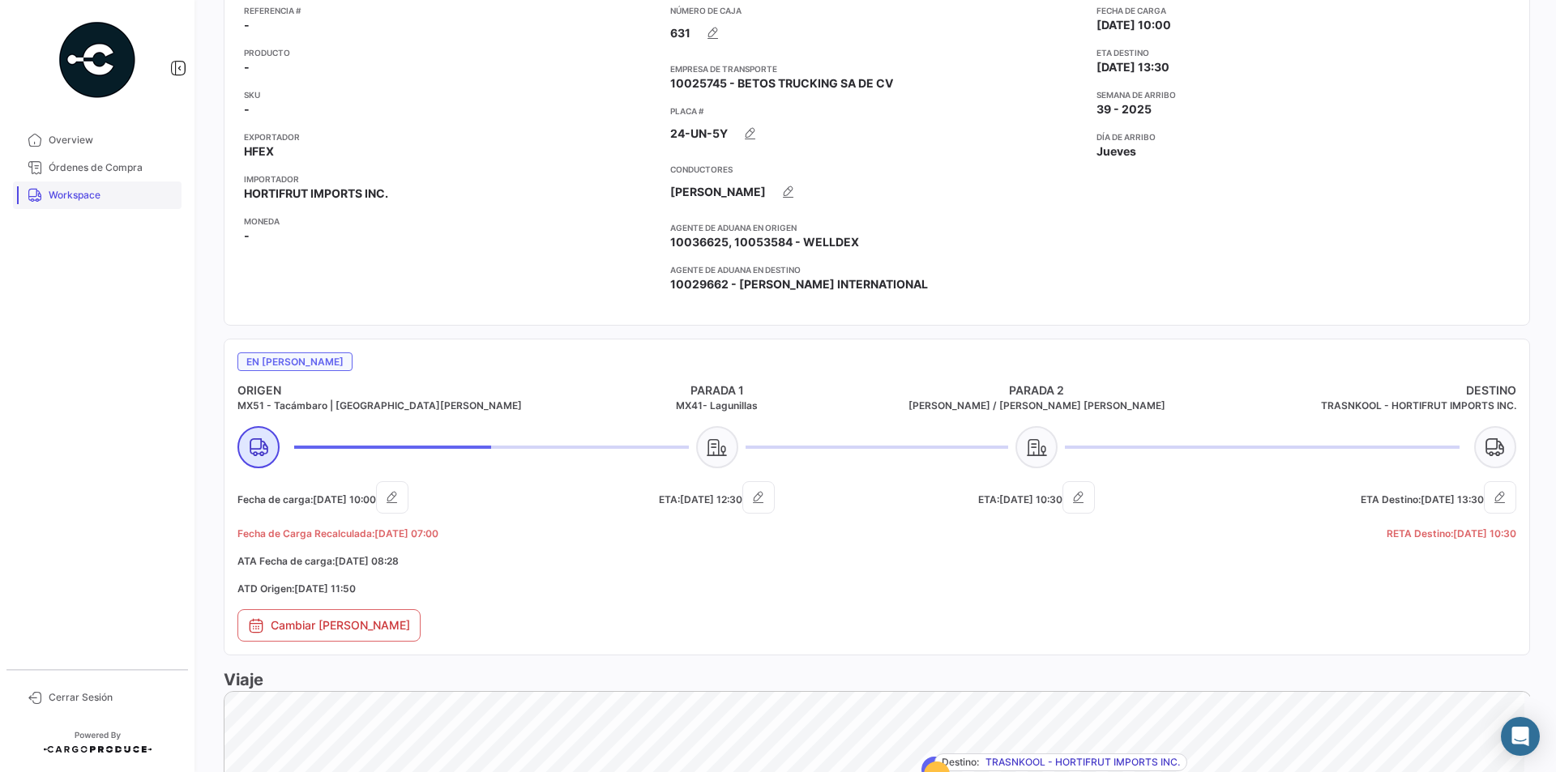
click at [71, 194] on span "Workspace" at bounding box center [112, 195] width 126 height 15
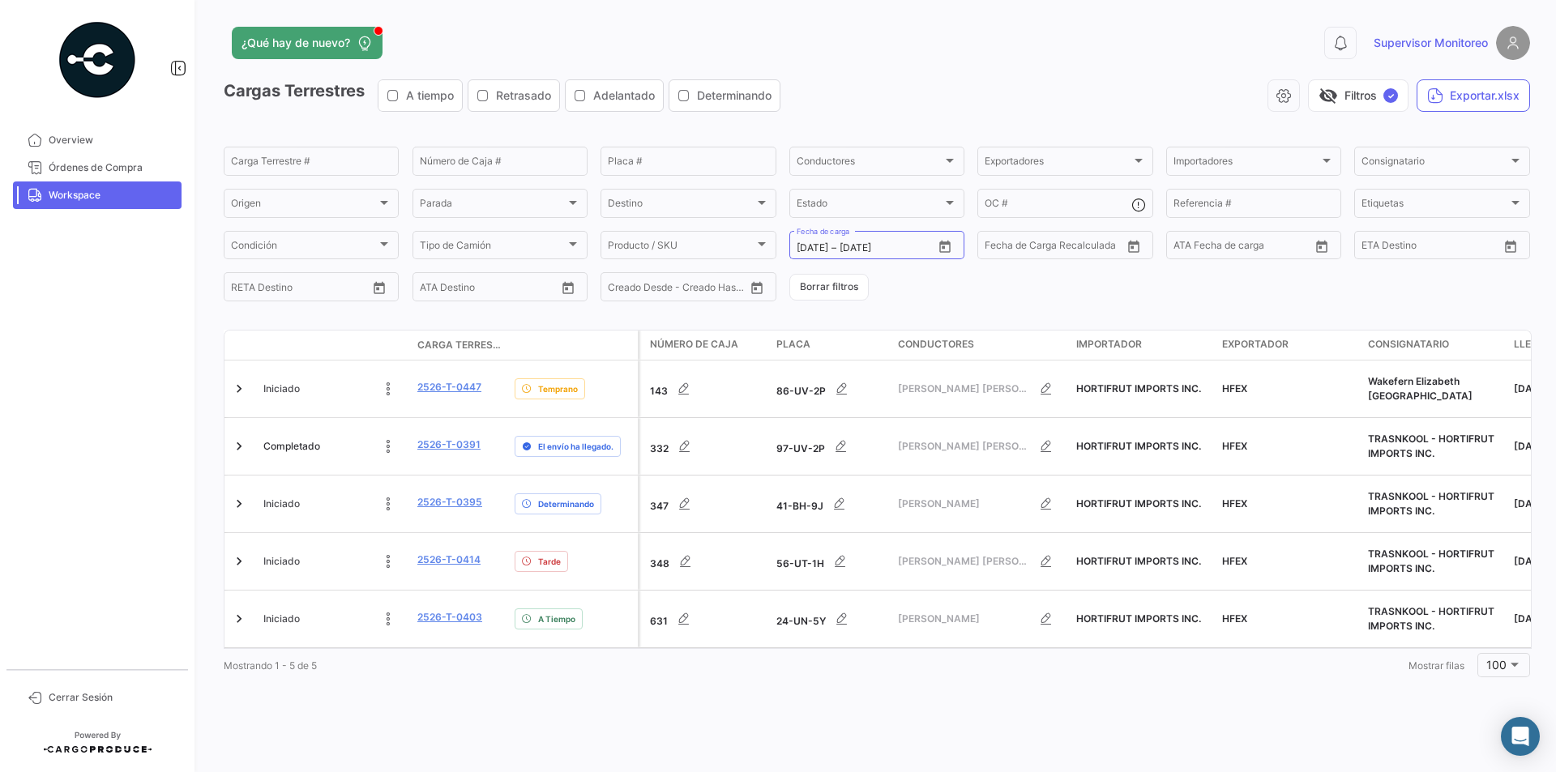
click at [119, 458] on mat-nav-list "Overview Órdenes de Compra Workspace" at bounding box center [97, 391] width 195 height 543
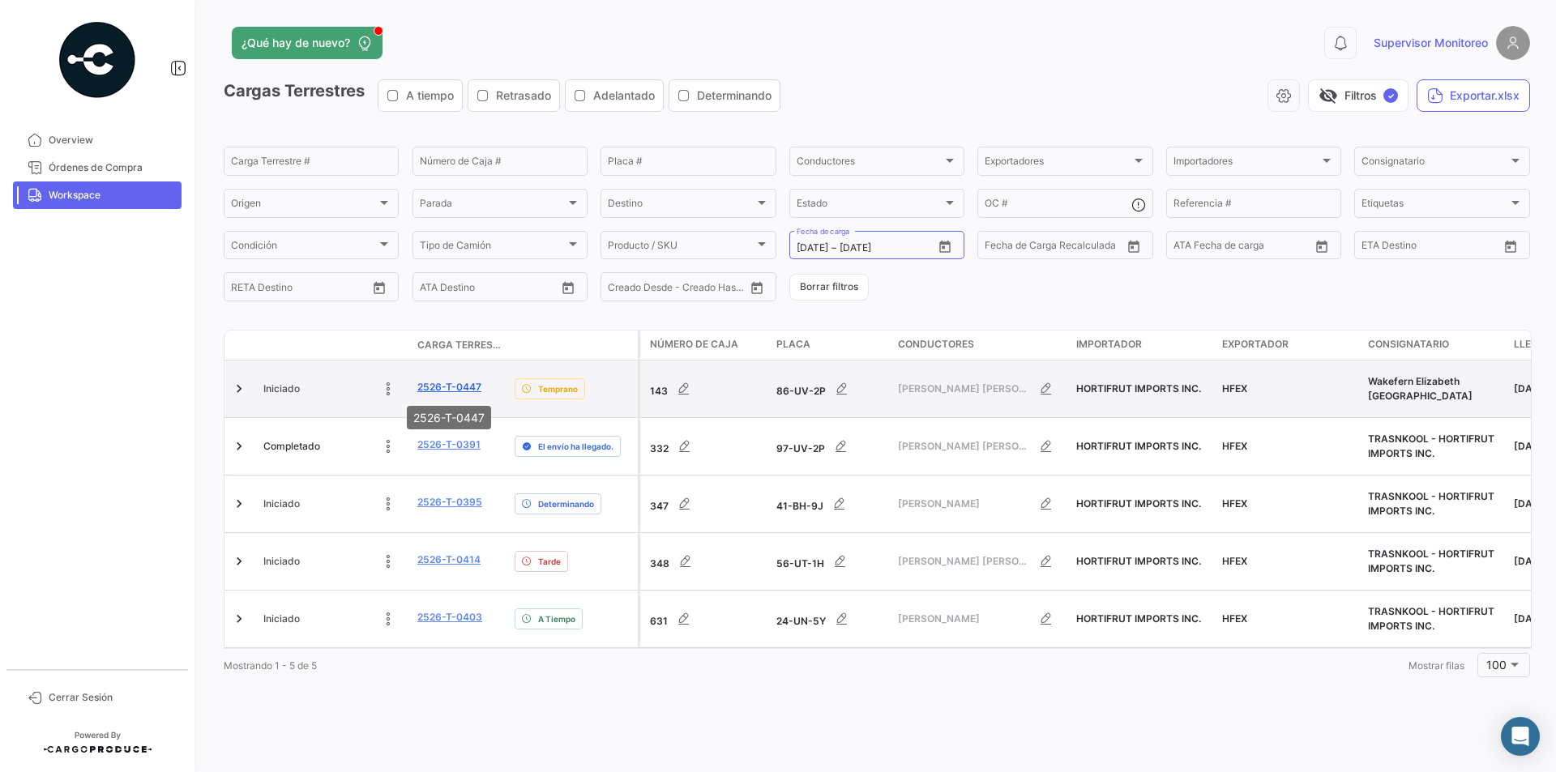
click at [426, 391] on link "2526-T-0447" at bounding box center [449, 387] width 64 height 15
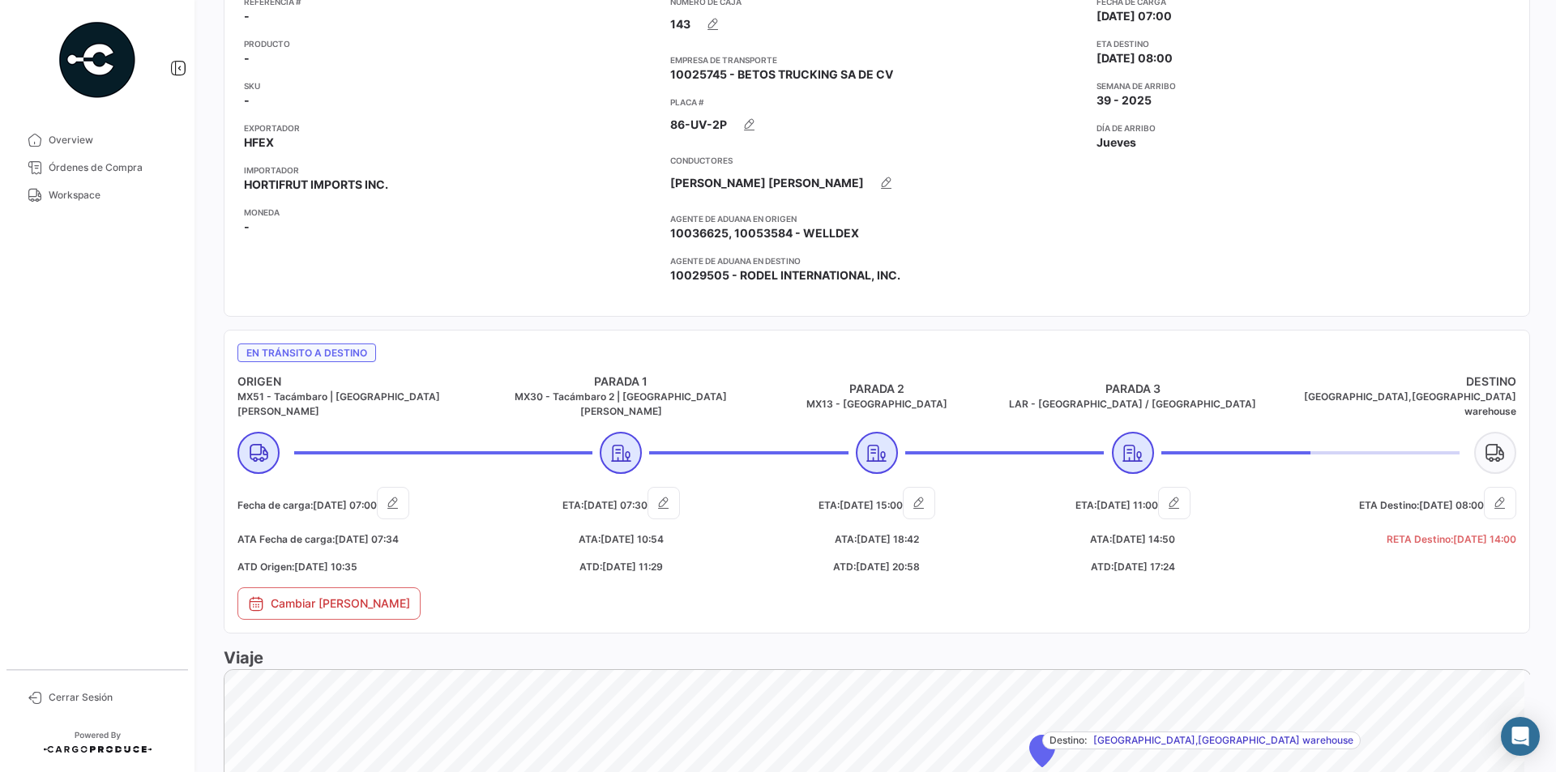
scroll to position [324, 0]
